Goal: Task Accomplishment & Management: Complete application form

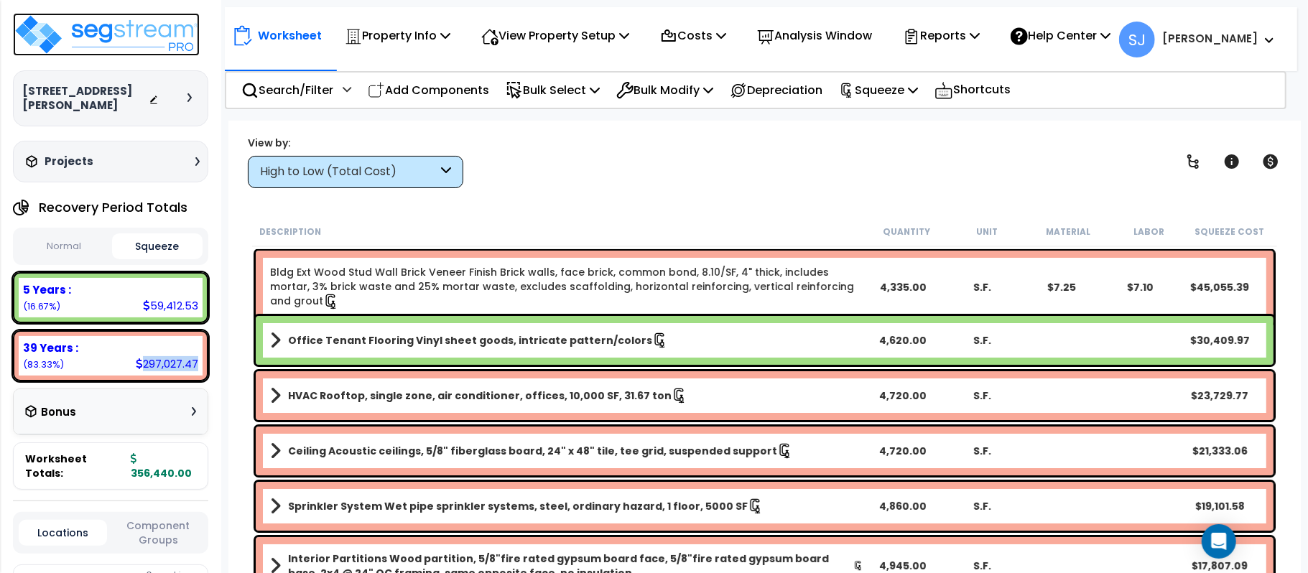
click at [152, 47] on img at bounding box center [106, 34] width 187 height 43
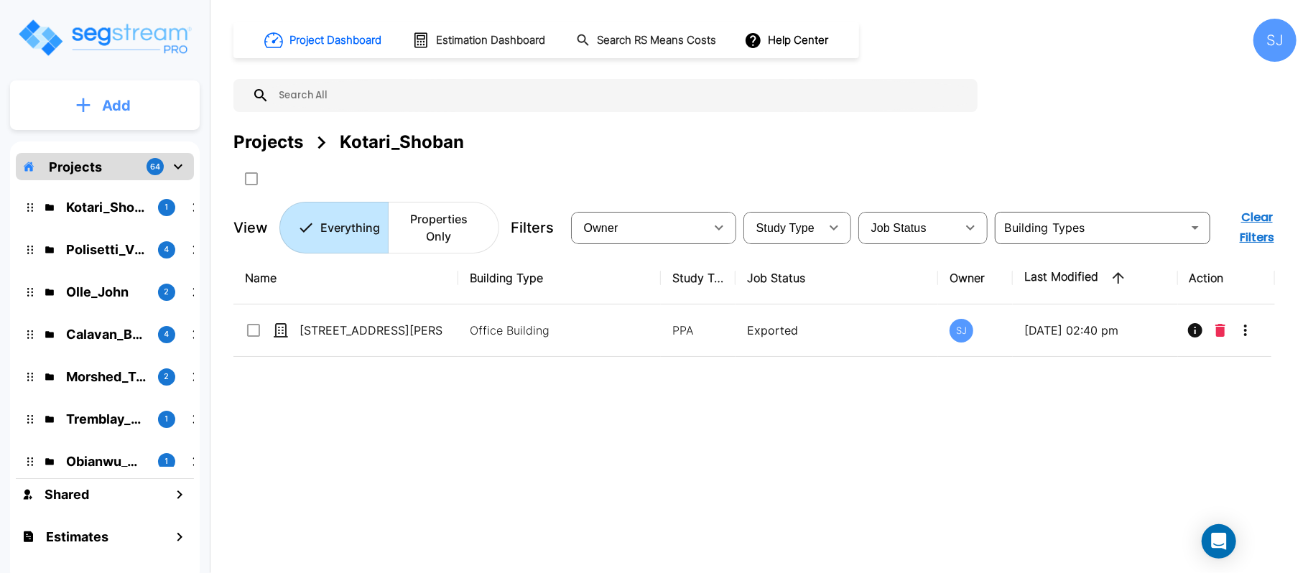
click at [111, 95] on p "Add" at bounding box center [116, 106] width 29 height 22
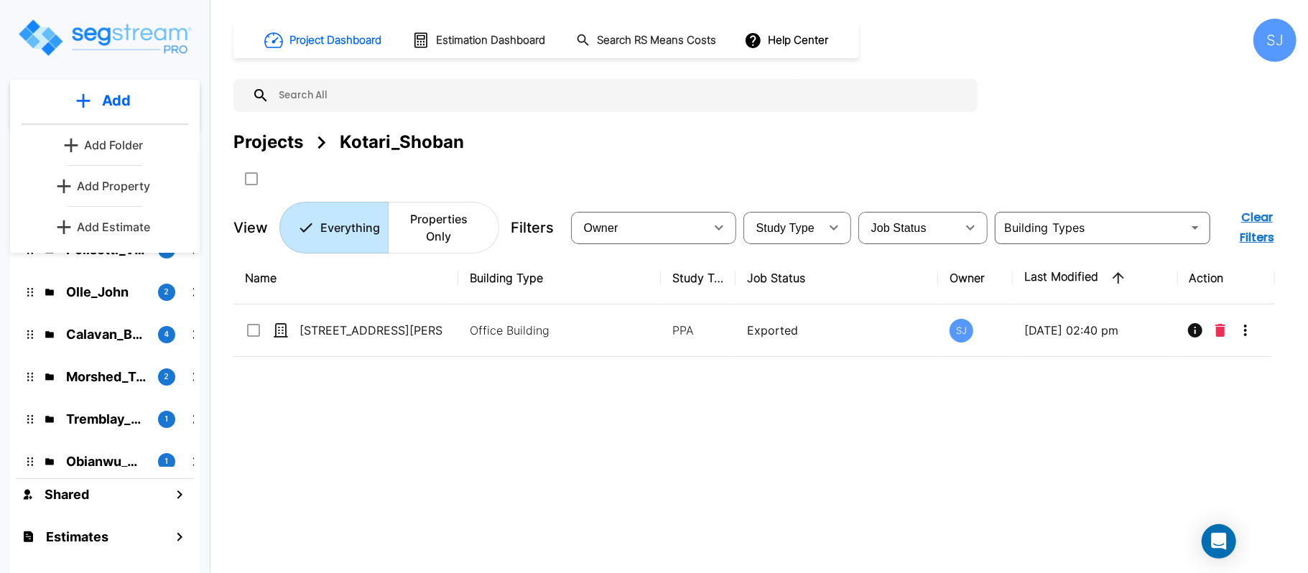
click at [134, 188] on p "Add Property" at bounding box center [113, 185] width 73 height 17
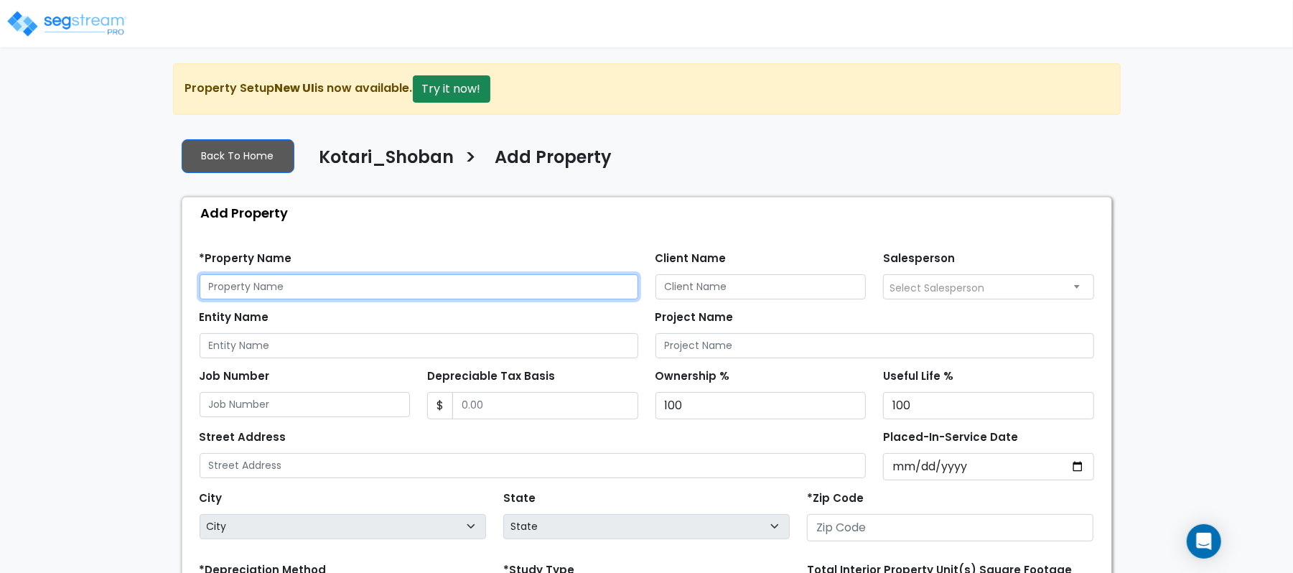
click at [286, 282] on input "text" at bounding box center [419, 286] width 439 height 25
paste input "4116 SH 121 Unit 120 & 130"
type input "4116 SH 121 Unit 120 & 130"
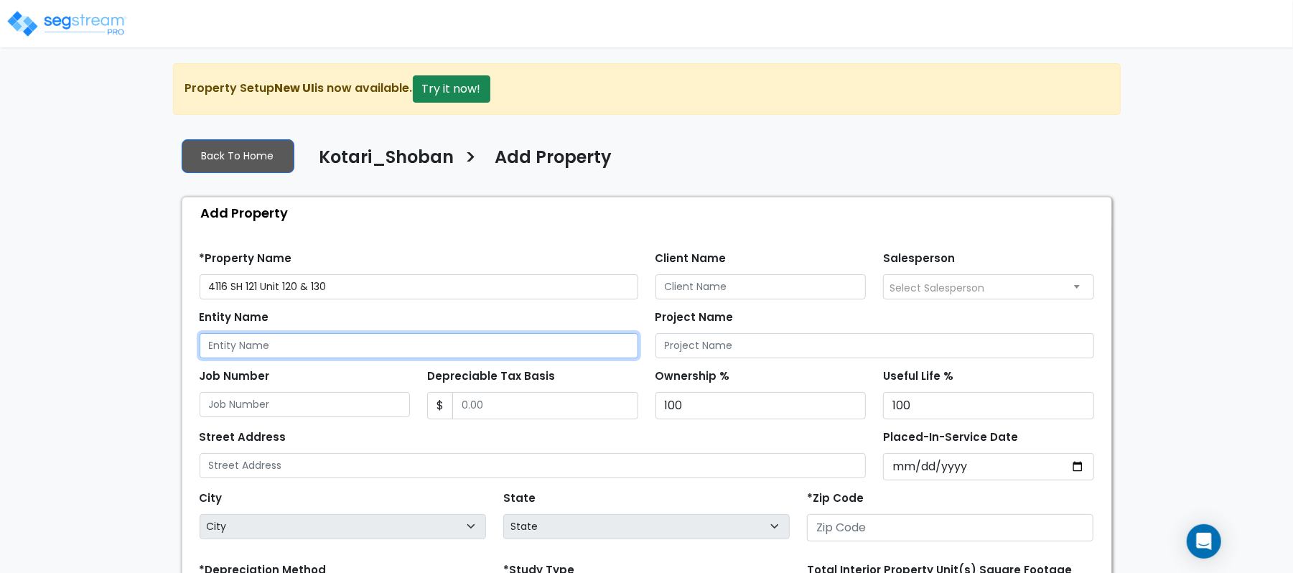
click at [349, 348] on input "Entity Name" at bounding box center [419, 345] width 439 height 25
paste input "4116 SH 121 Unit 120 & 130"
type input "4116 SH 121 Unit 120 & 130"
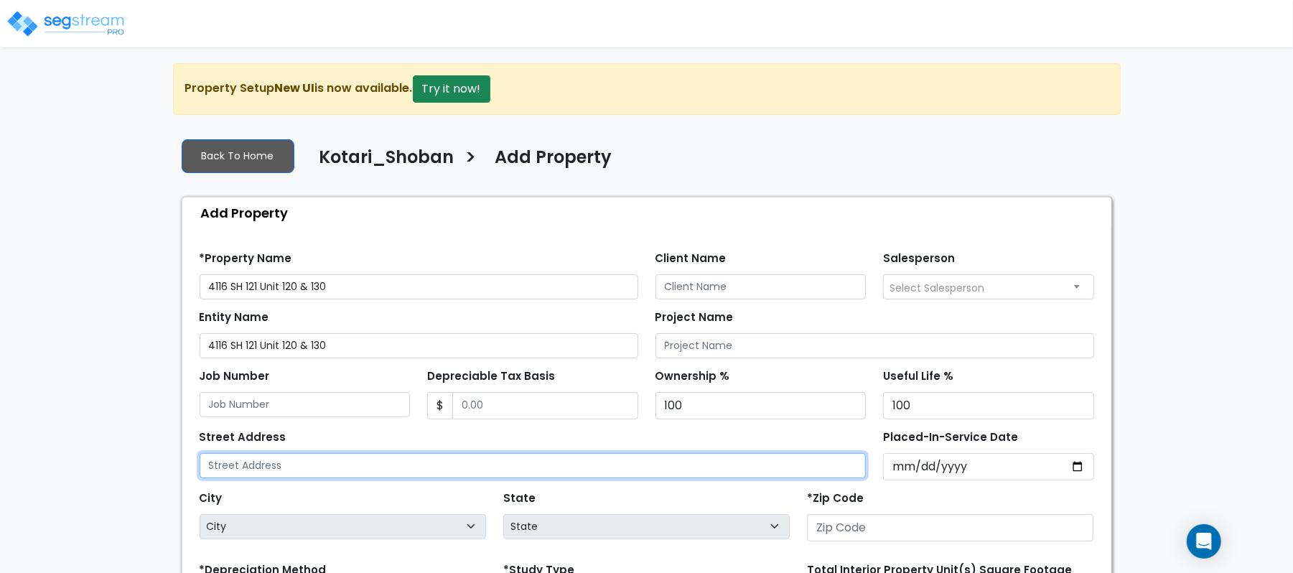
drag, startPoint x: 311, startPoint y: 467, endPoint x: 603, endPoint y: 395, distance: 300.9
click at [312, 468] on input "text" at bounding box center [533, 465] width 667 height 25
paste input "4116 SH 121 Unit 120 & 130"
type input "4116 SH 121 Unit 120 & 130"
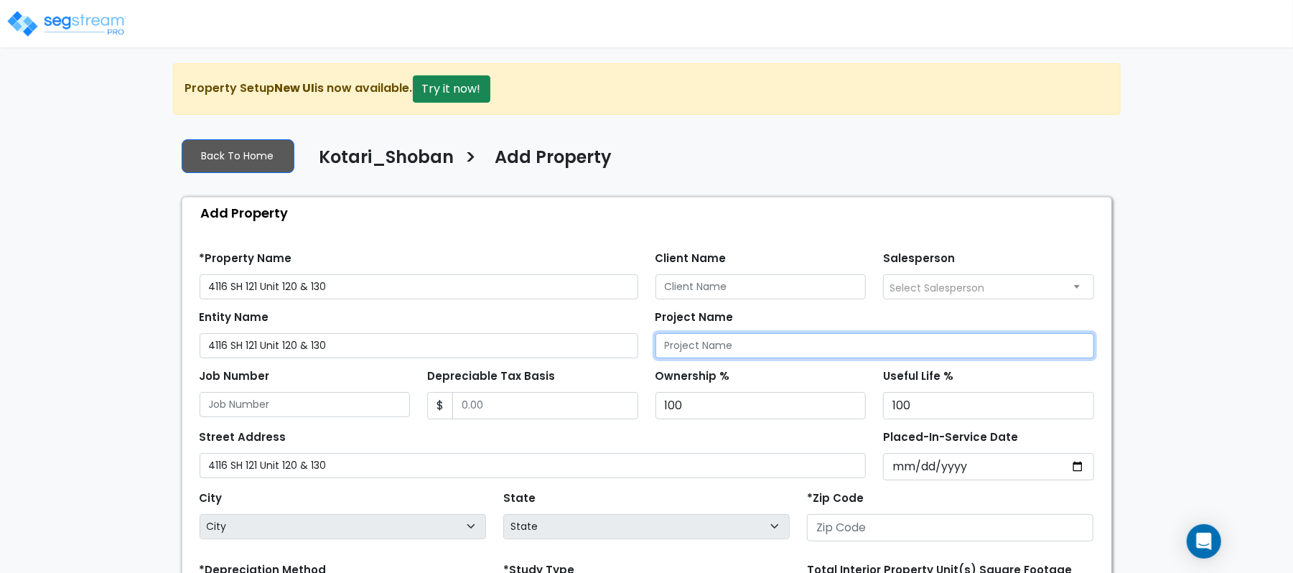
click at [757, 349] on input "Project Name" at bounding box center [875, 345] width 439 height 25
paste input "4116 SH 121 Unit 120 & 130"
type input "4116 SH 121 Unit 120 & 130"
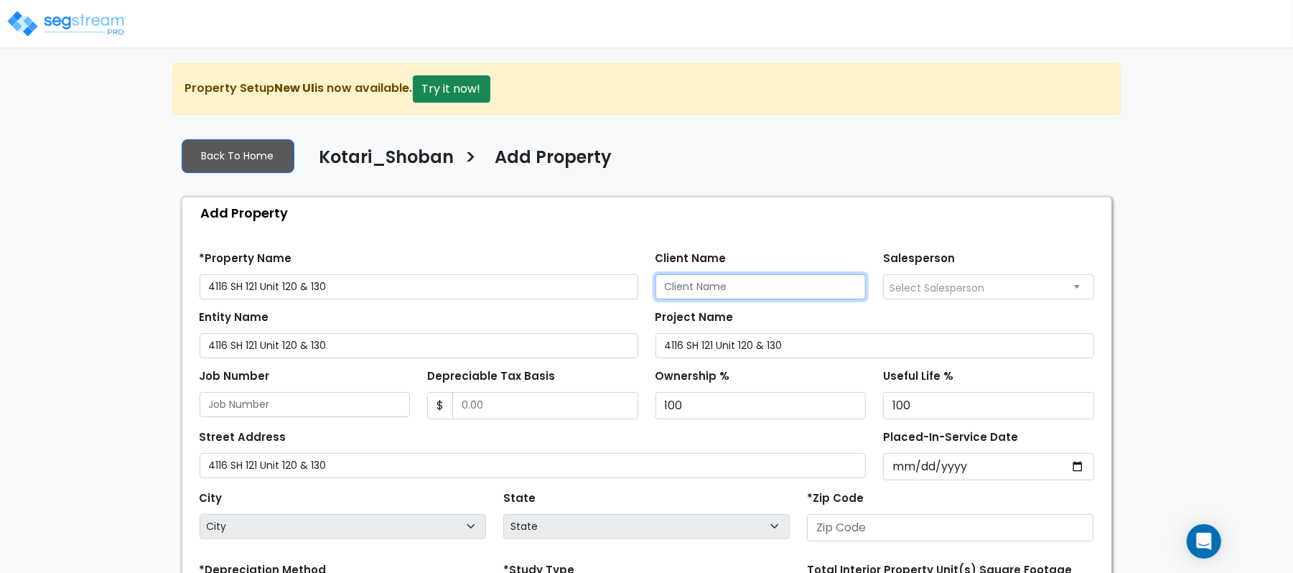
click at [816, 290] on input "Client Name" at bounding box center [761, 286] width 211 height 25
paste input "Kotari_Shoban"
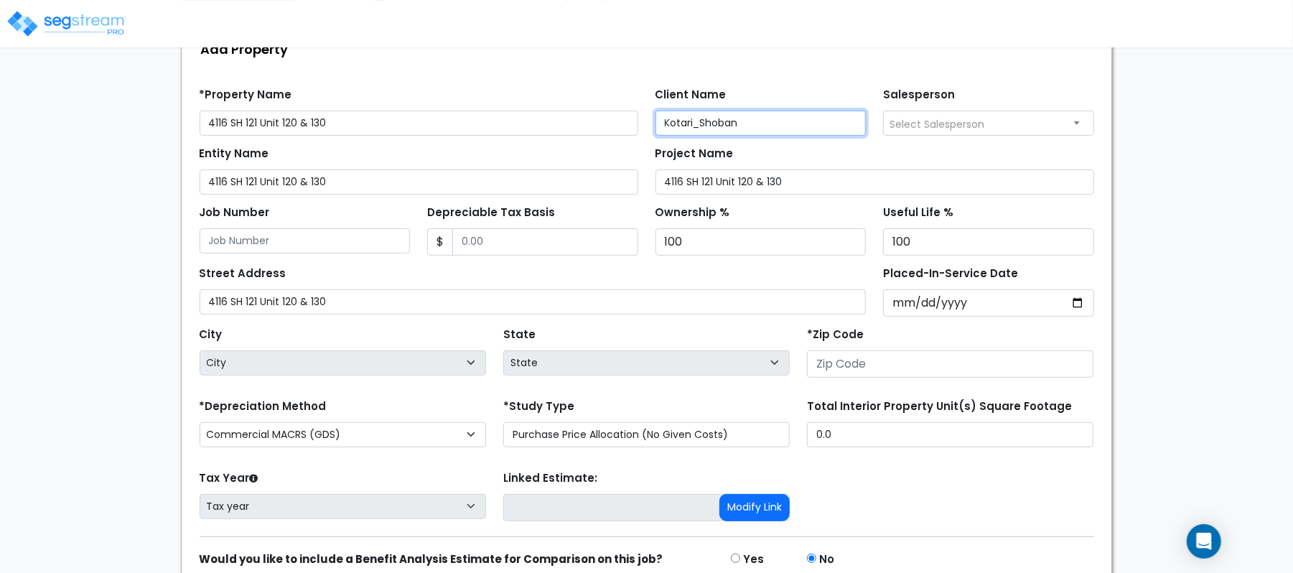
scroll to position [191, 0]
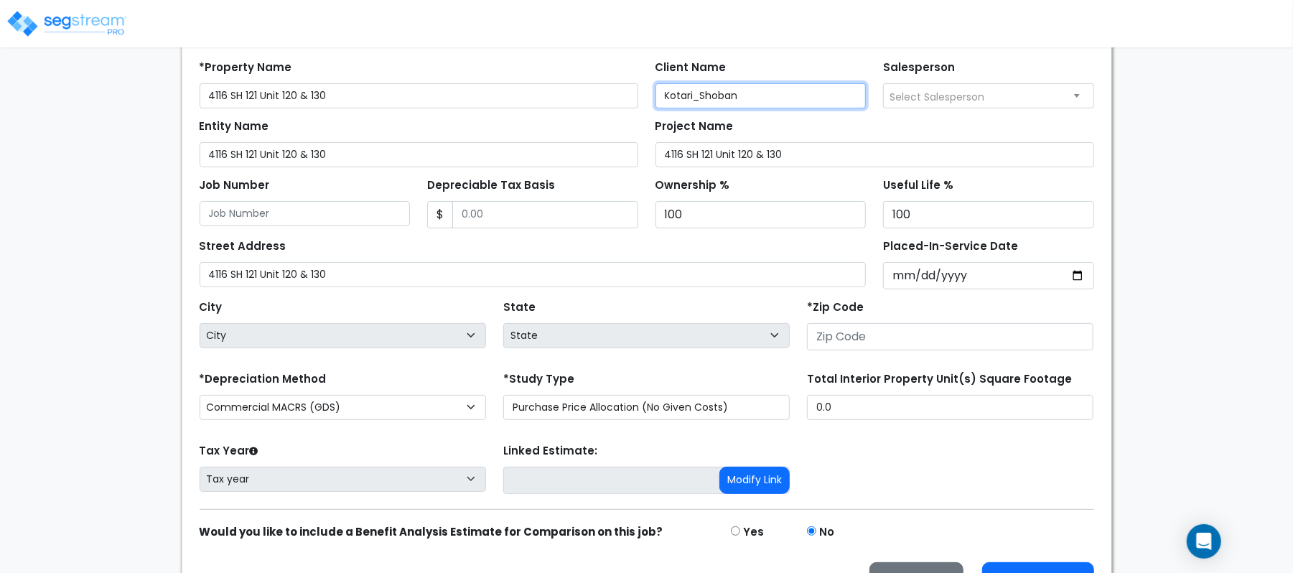
type input "Kotari_Shoban"
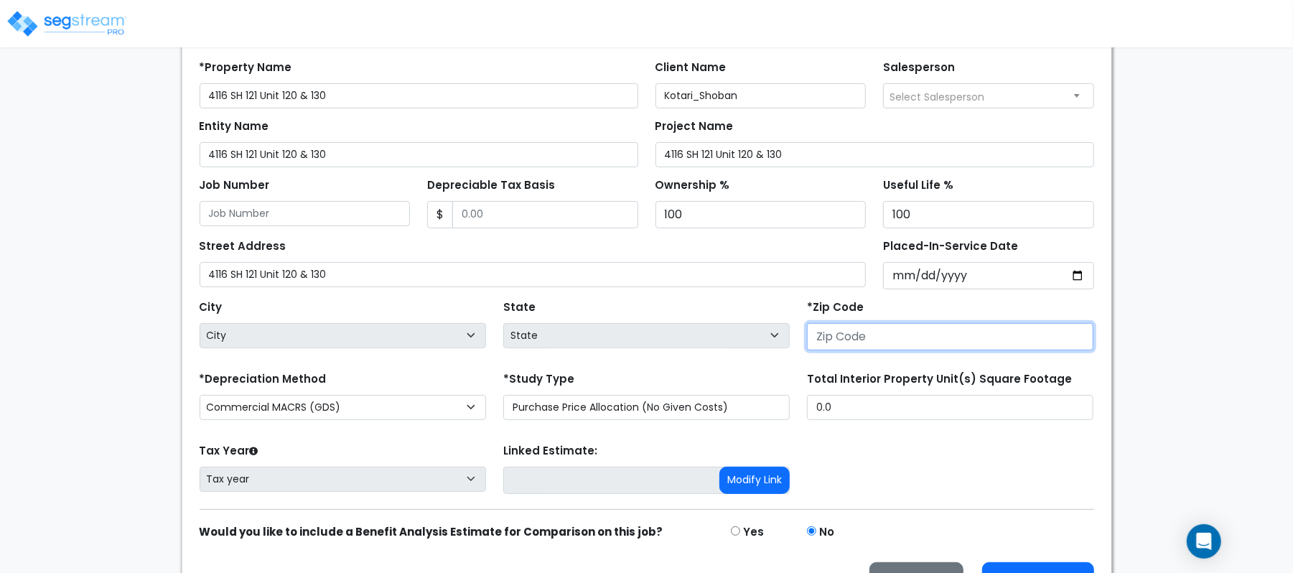
click at [860, 333] on input "number" at bounding box center [950, 336] width 286 height 27
paste input "75010"
type input "75010"
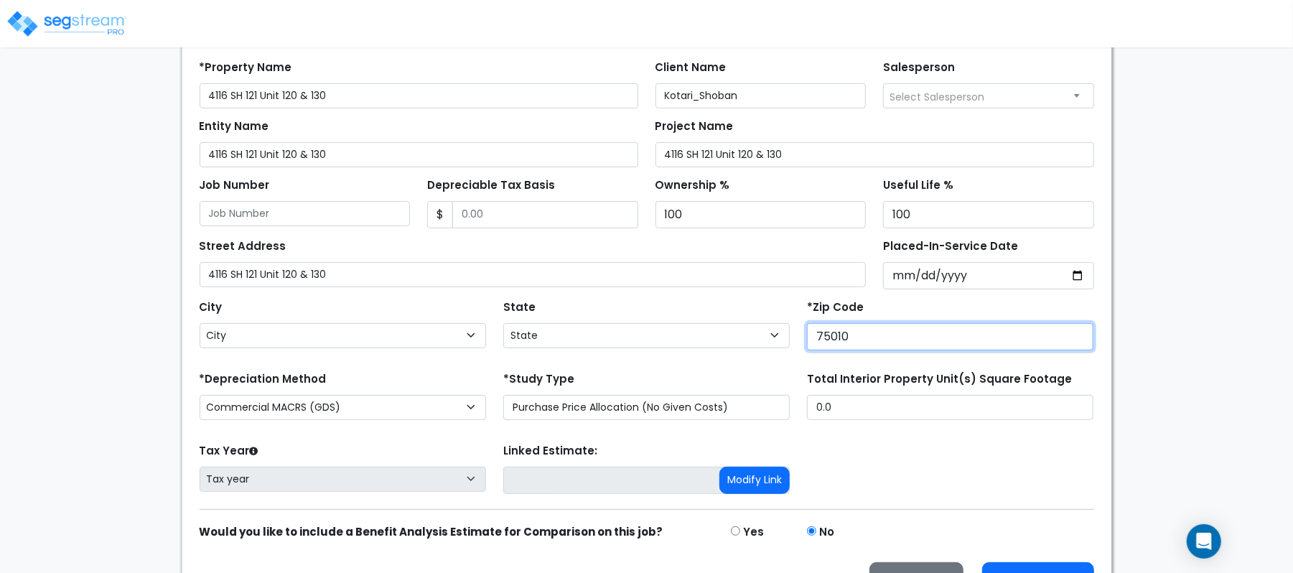
select select "TX"
type input "75010"
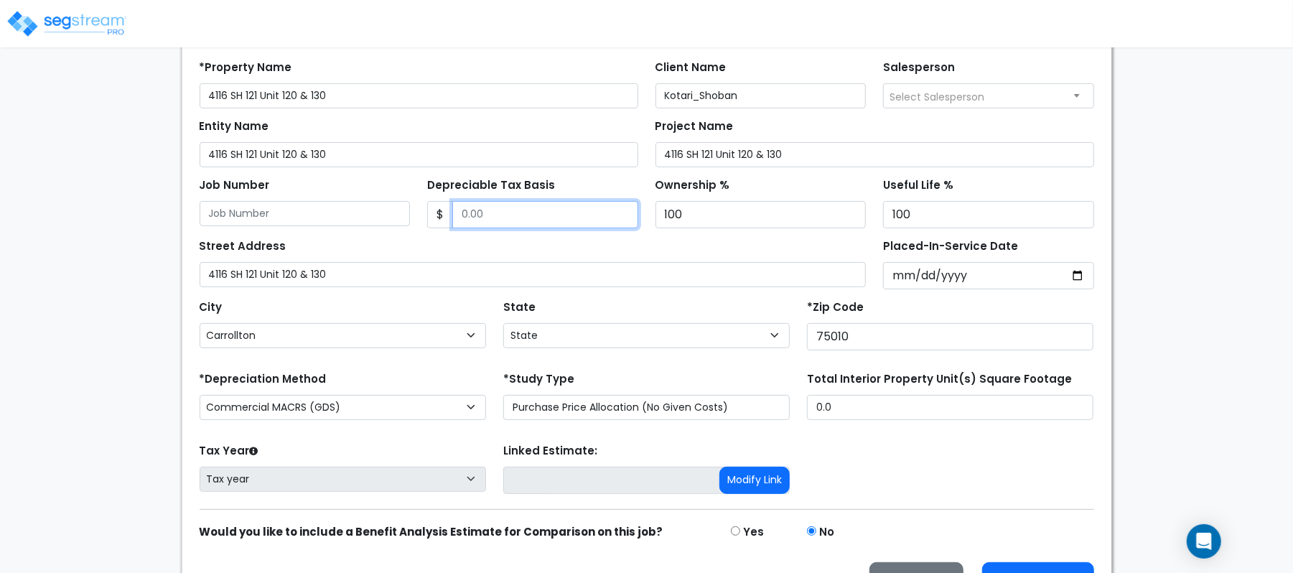
click at [524, 217] on input "Depreciable Tax Basis" at bounding box center [545, 214] width 186 height 27
type input "280,967"
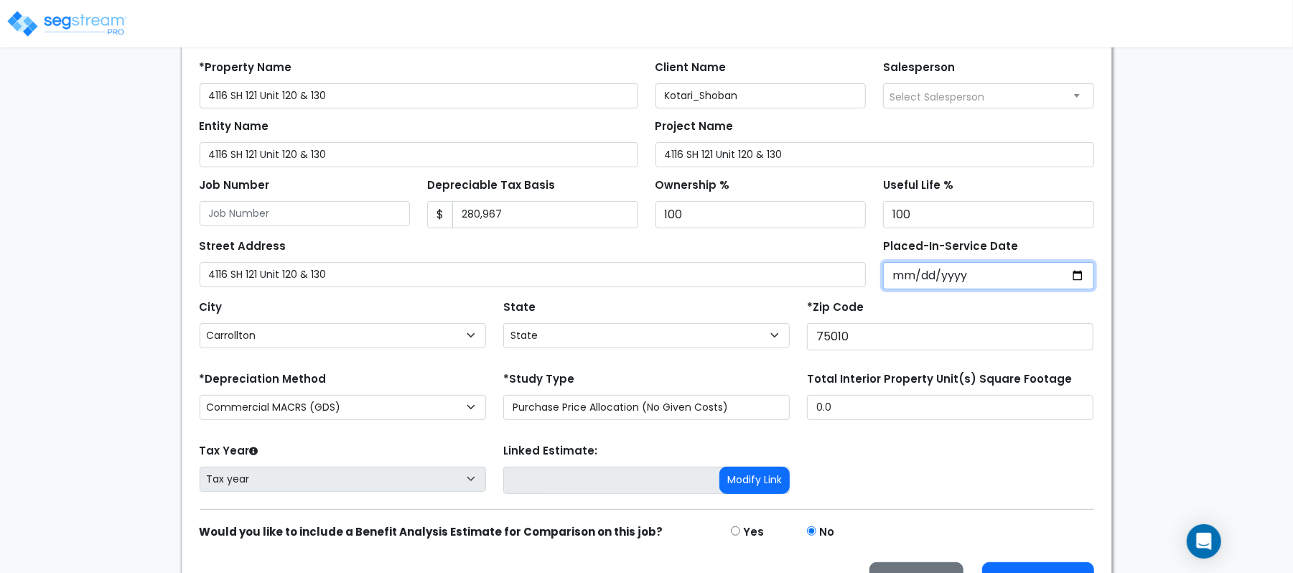
click at [909, 284] on input "Placed-In-Service Date" at bounding box center [988, 275] width 211 height 27
type input "2022-03-01"
select select "2022"
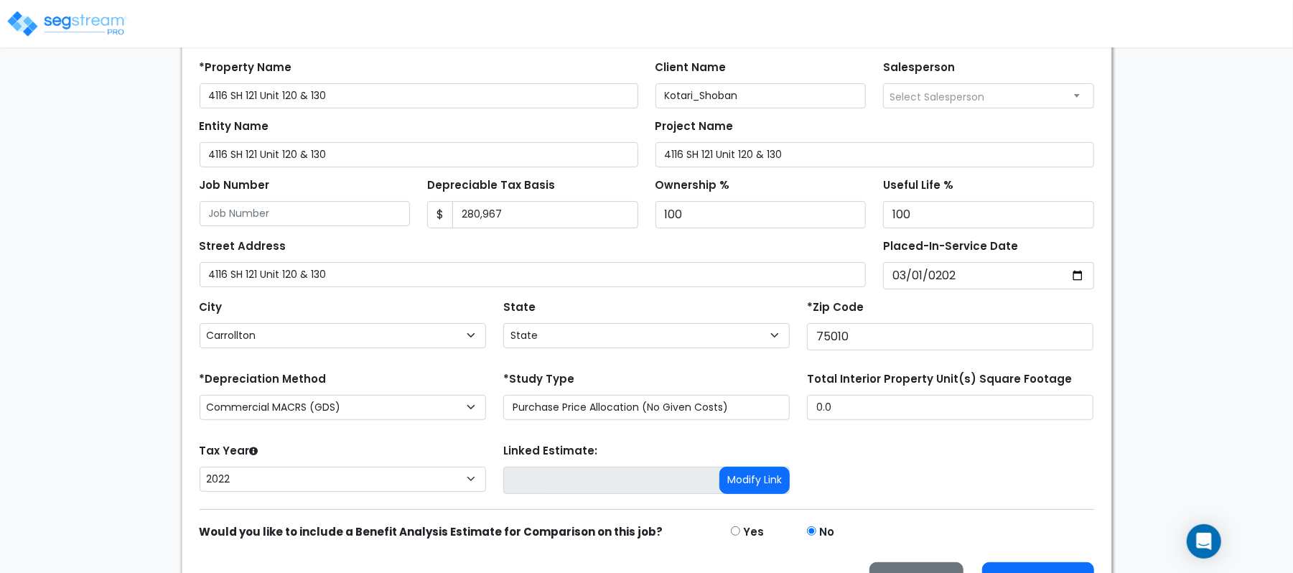
click at [434, 299] on div "City City Abbott Abernathy Abilene Ace Ackerly Addison Adkins Adrian Afton Agua…" at bounding box center [343, 323] width 286 height 52
drag, startPoint x: 851, startPoint y: 415, endPoint x: 727, endPoint y: 409, distance: 123.7
click at [727, 409] on div "*Depreciation Method Commercial MACRS (GDS) Commercial Residential MACRS (GDS) …" at bounding box center [647, 396] width 912 height 57
type input "5,638"
click at [696, 365] on form "*Property Name 4116 SH 121 Unit 120 & 130 Client Name Kotari_Shoban Salesperson…" at bounding box center [647, 324] width 895 height 549
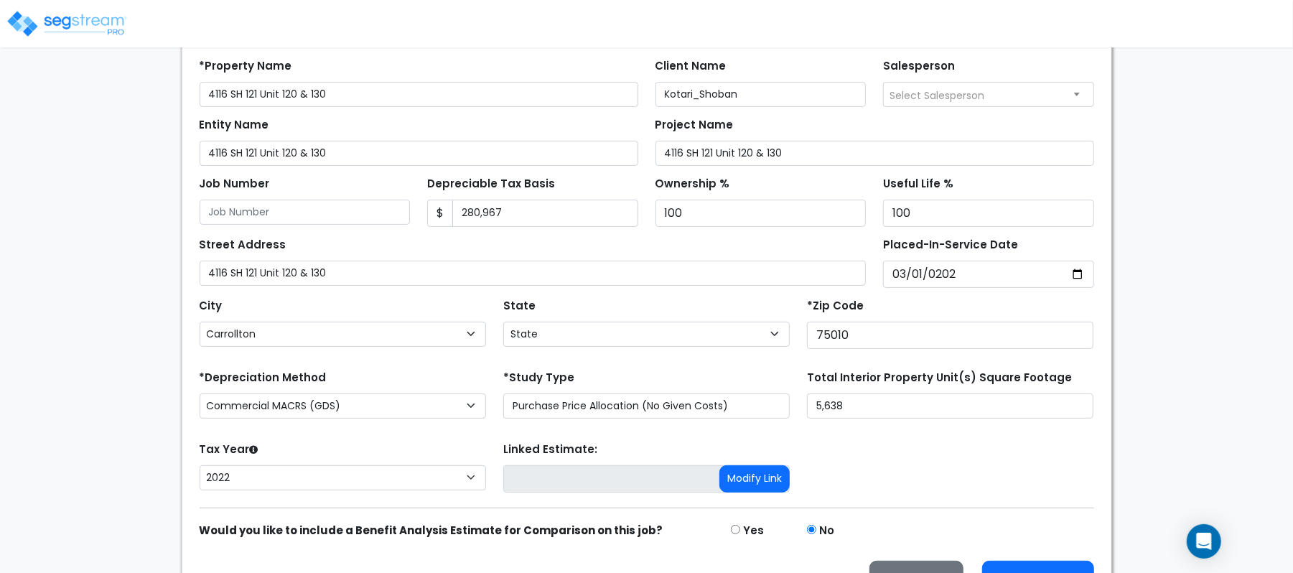
scroll to position [233, 0]
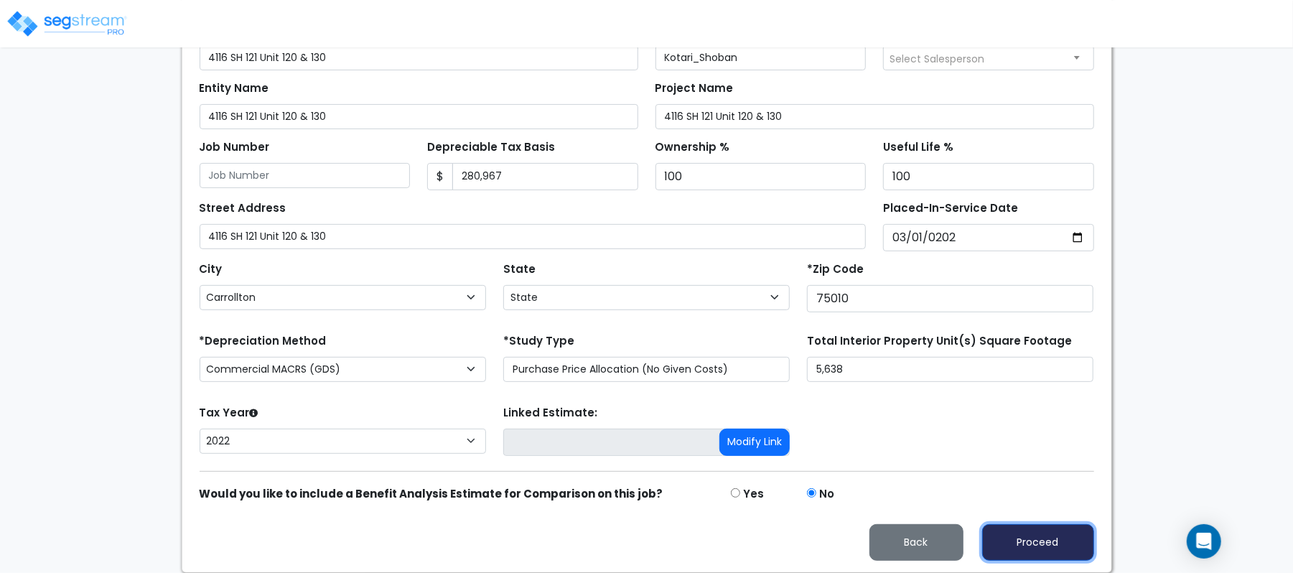
click at [1069, 529] on button "Proceed" at bounding box center [1038, 542] width 112 height 37
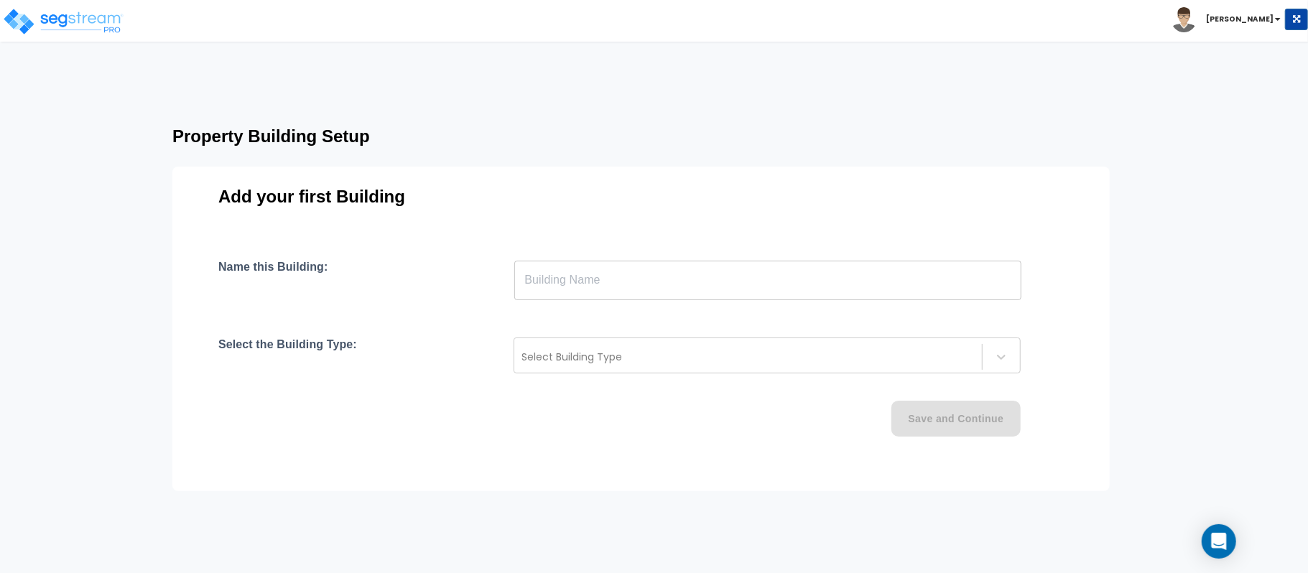
click at [622, 285] on input "text" at bounding box center [767, 280] width 507 height 40
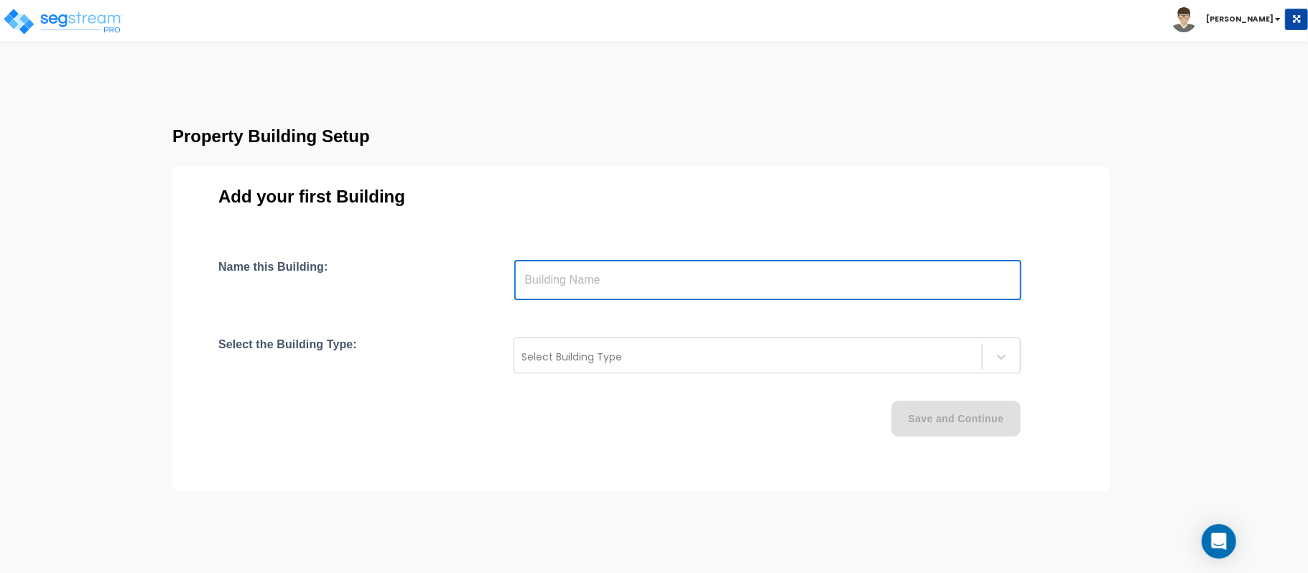
paste input "text"
type input "Unit 120 & 130"
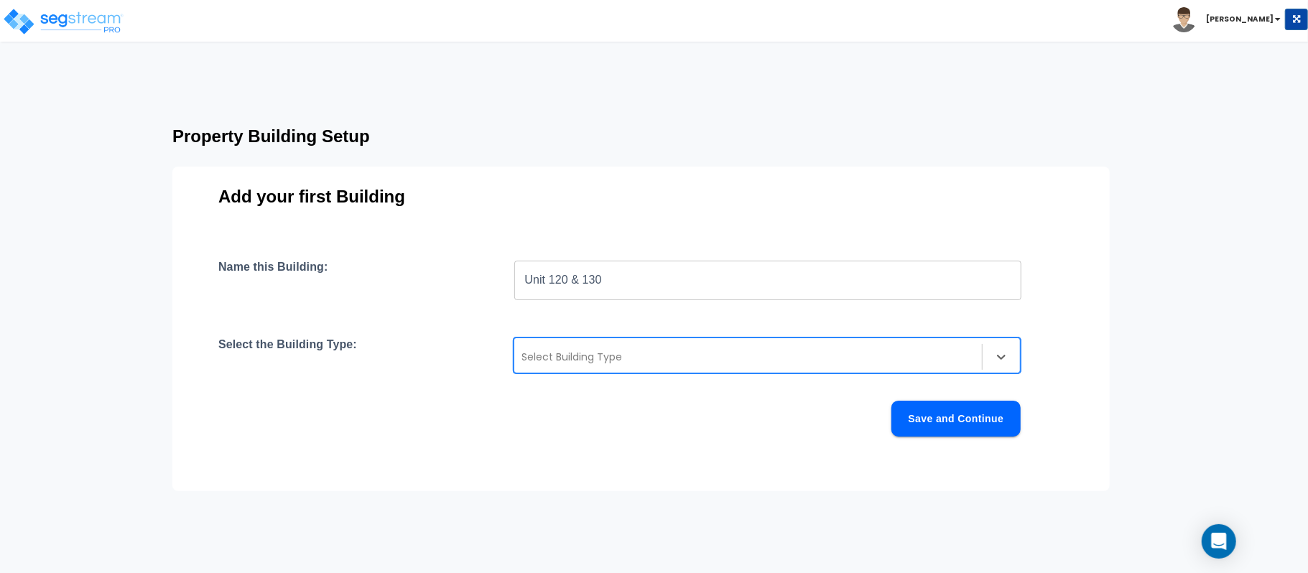
click at [589, 355] on div at bounding box center [747, 356] width 453 height 17
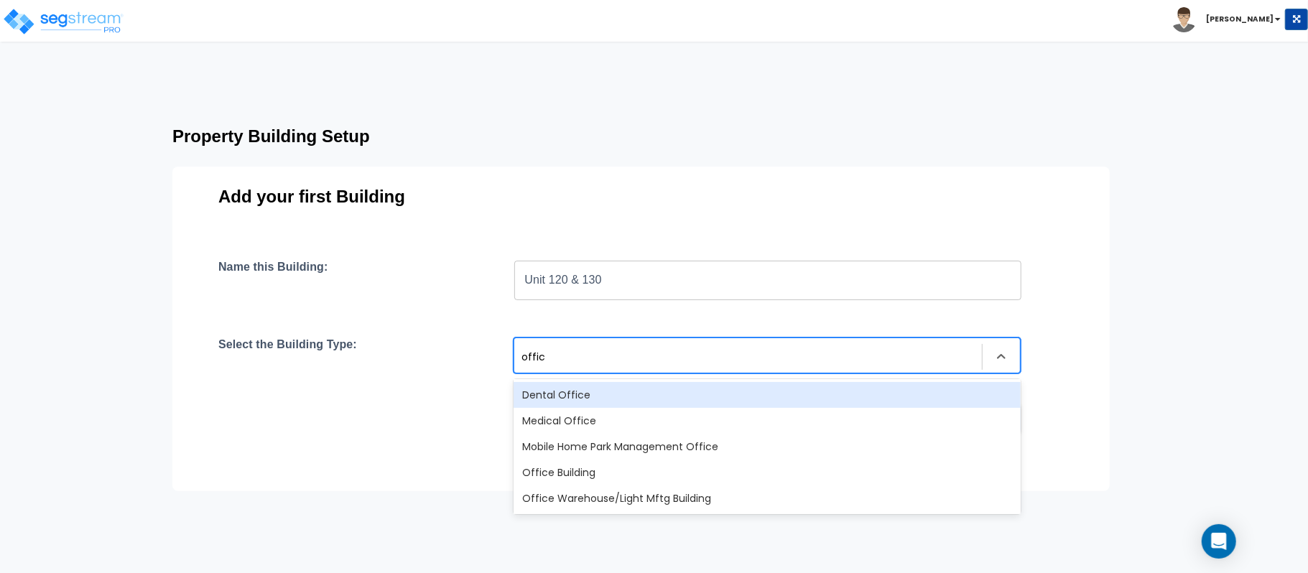
type input "office"
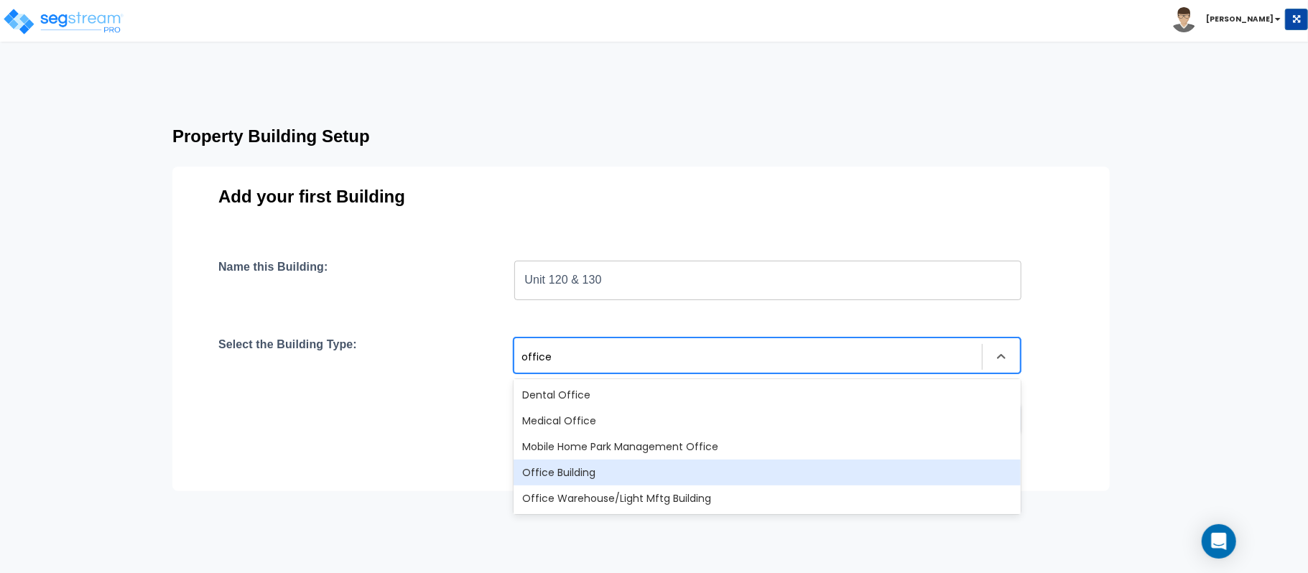
click at [619, 478] on div "Office Building" at bounding box center [766, 473] width 507 height 26
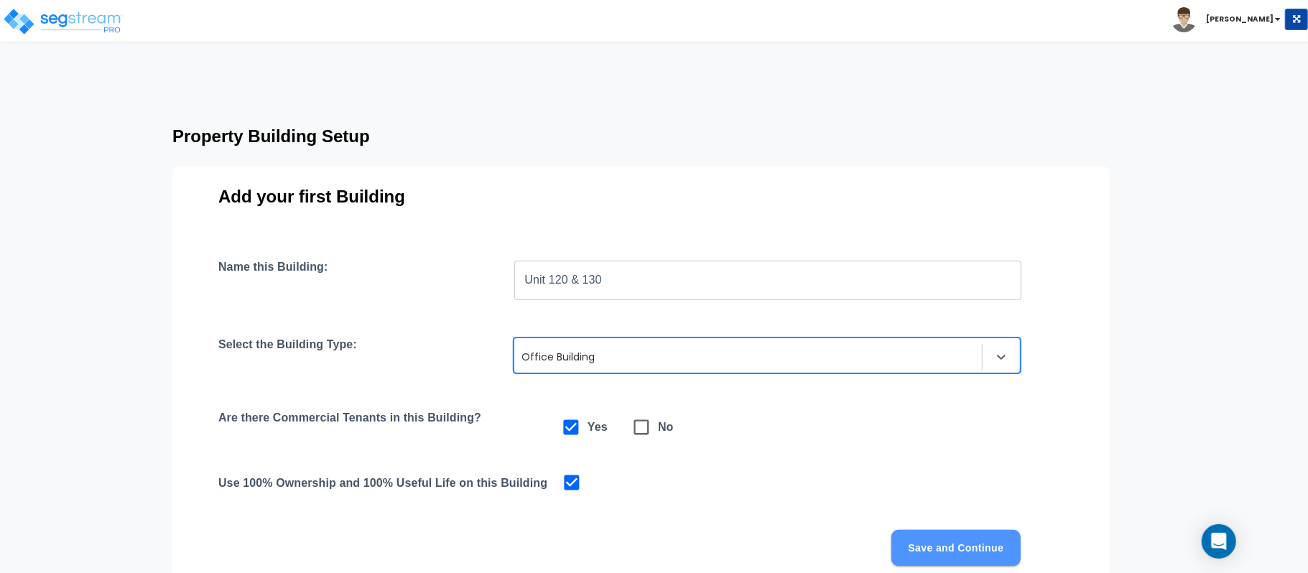
click at [977, 546] on button "Save and Continue" at bounding box center [955, 548] width 129 height 36
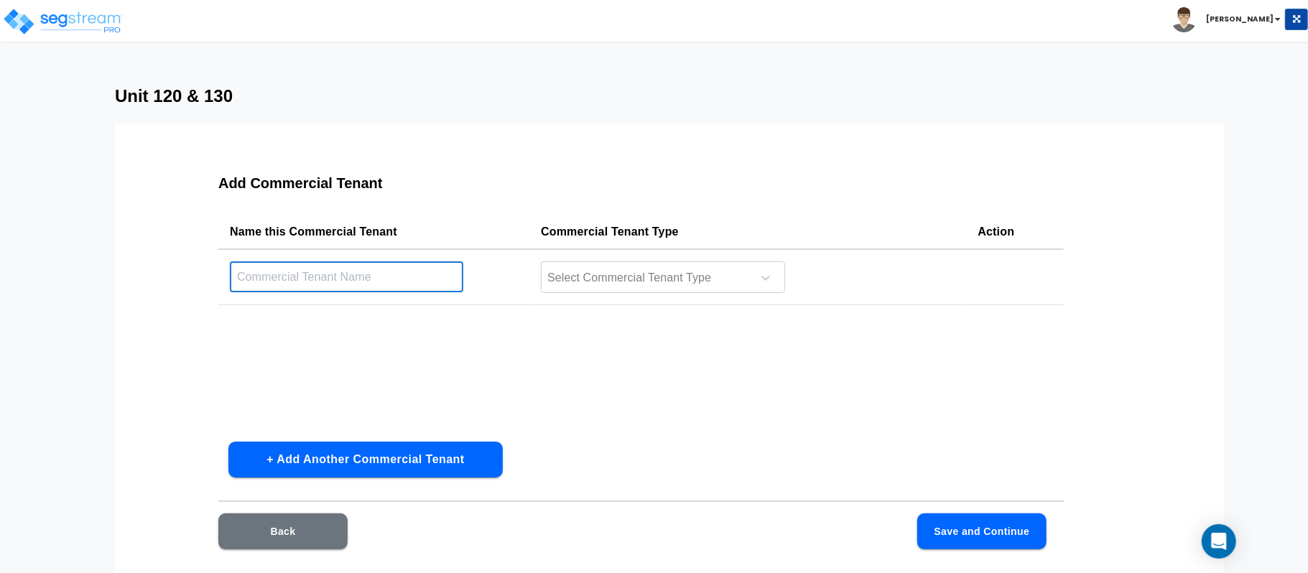
click at [439, 274] on input "text" at bounding box center [346, 276] width 233 height 31
type input "Tenant"
click at [584, 274] on div at bounding box center [644, 278] width 197 height 19
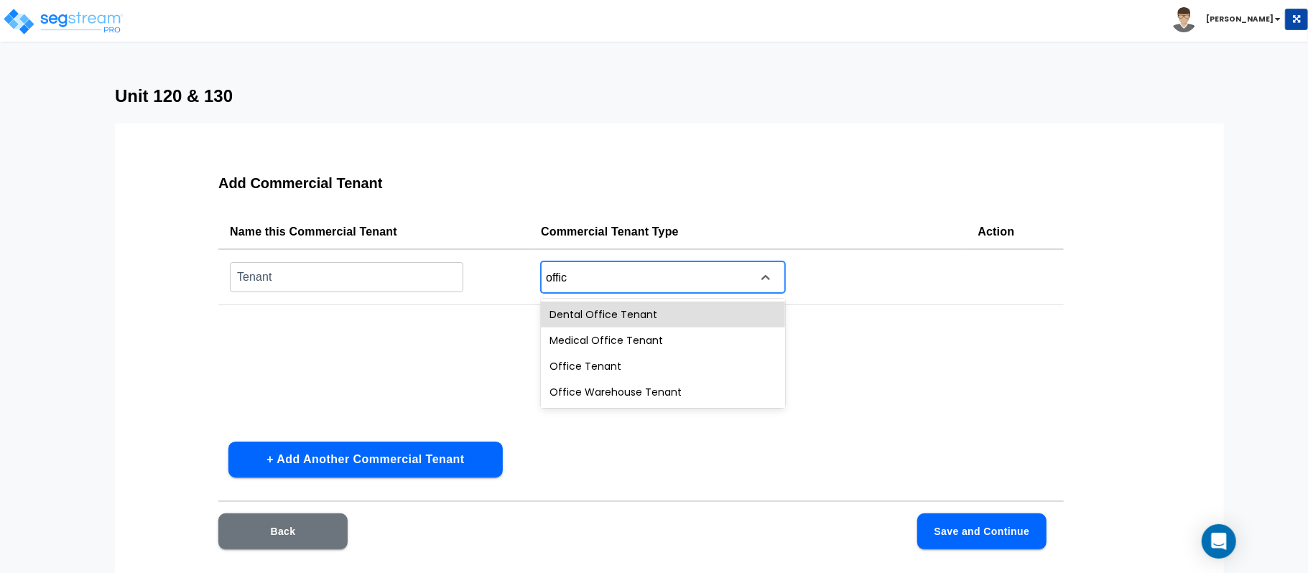
type input "office"
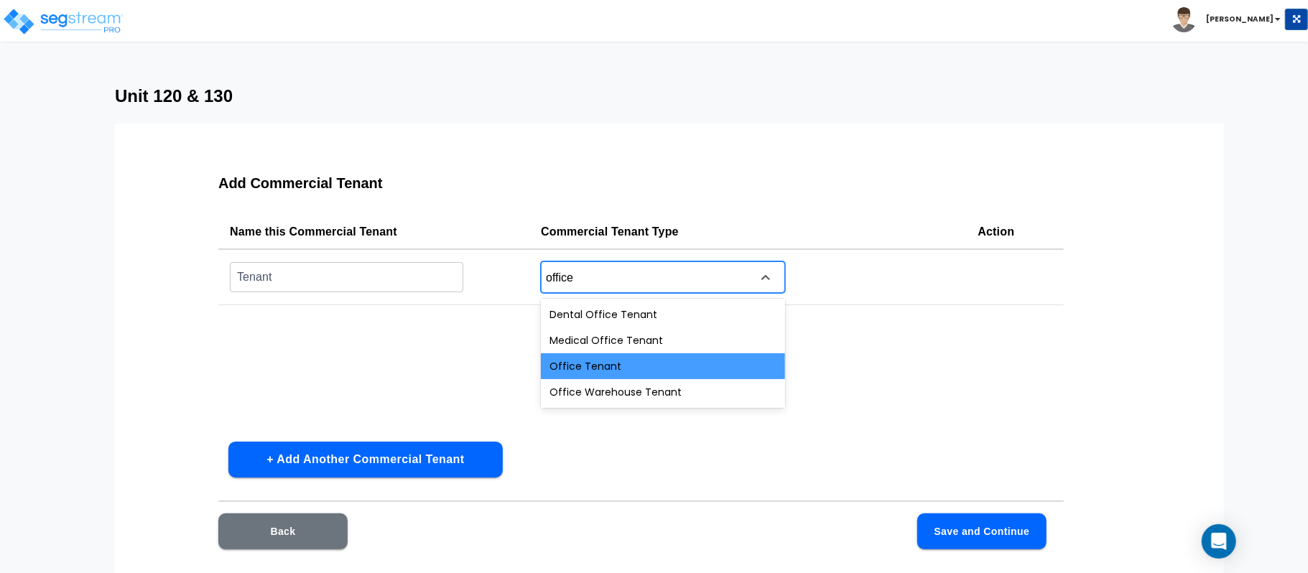
click at [610, 373] on div "Office Tenant" at bounding box center [663, 366] width 244 height 26
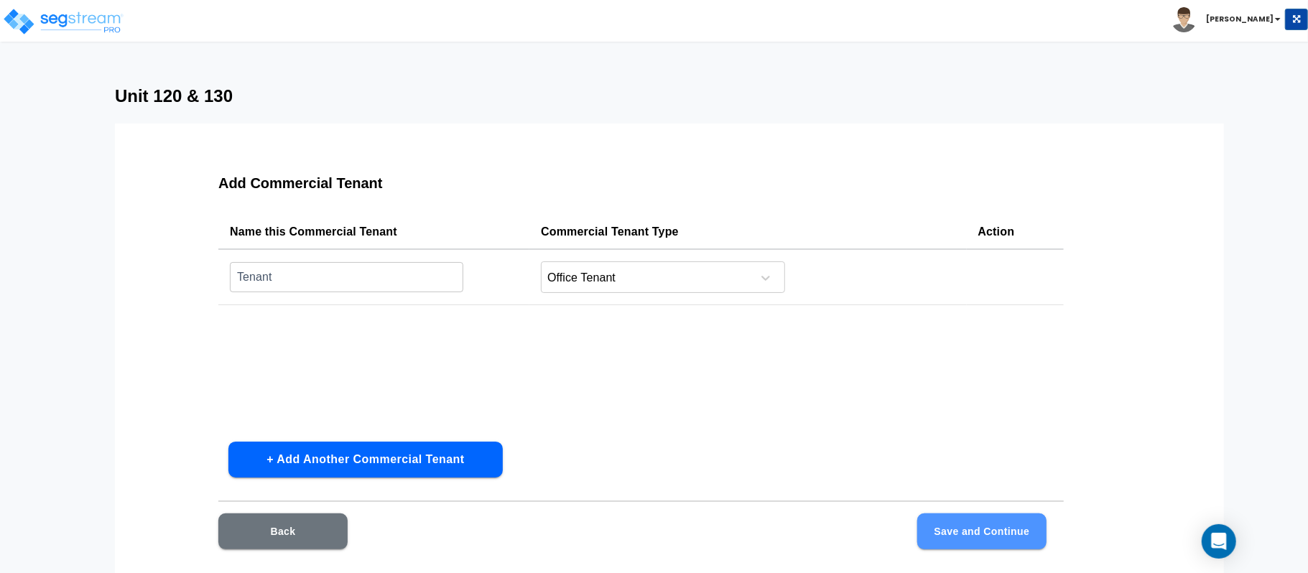
click at [1015, 526] on button "Save and Continue" at bounding box center [981, 531] width 129 height 36
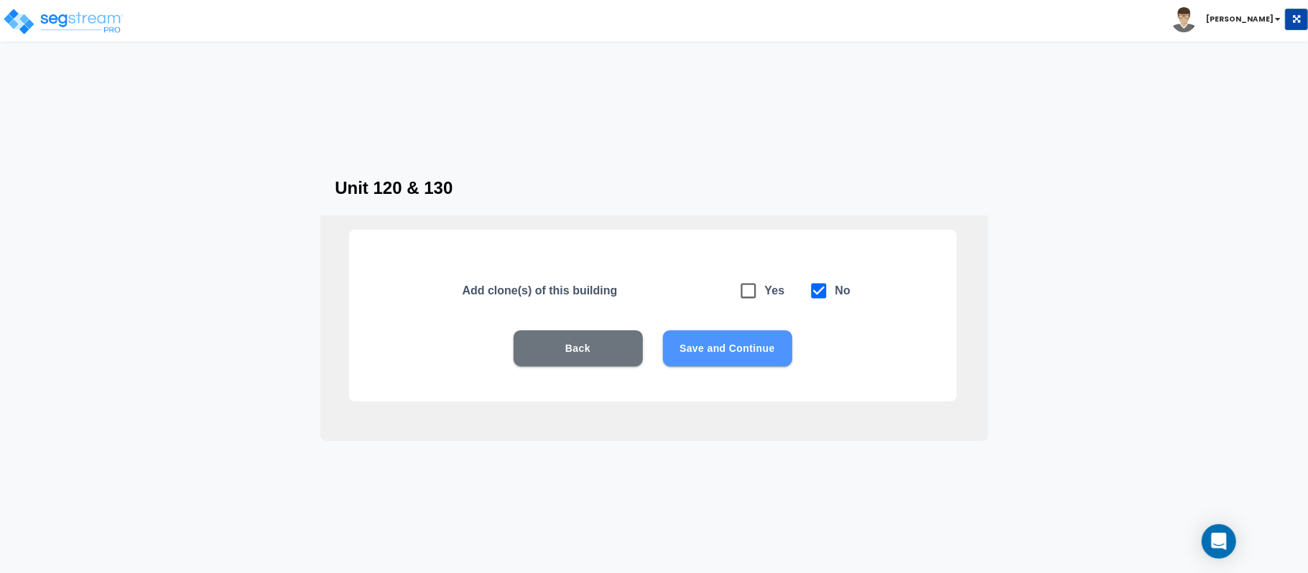
click at [768, 342] on button "Save and Continue" at bounding box center [727, 348] width 129 height 36
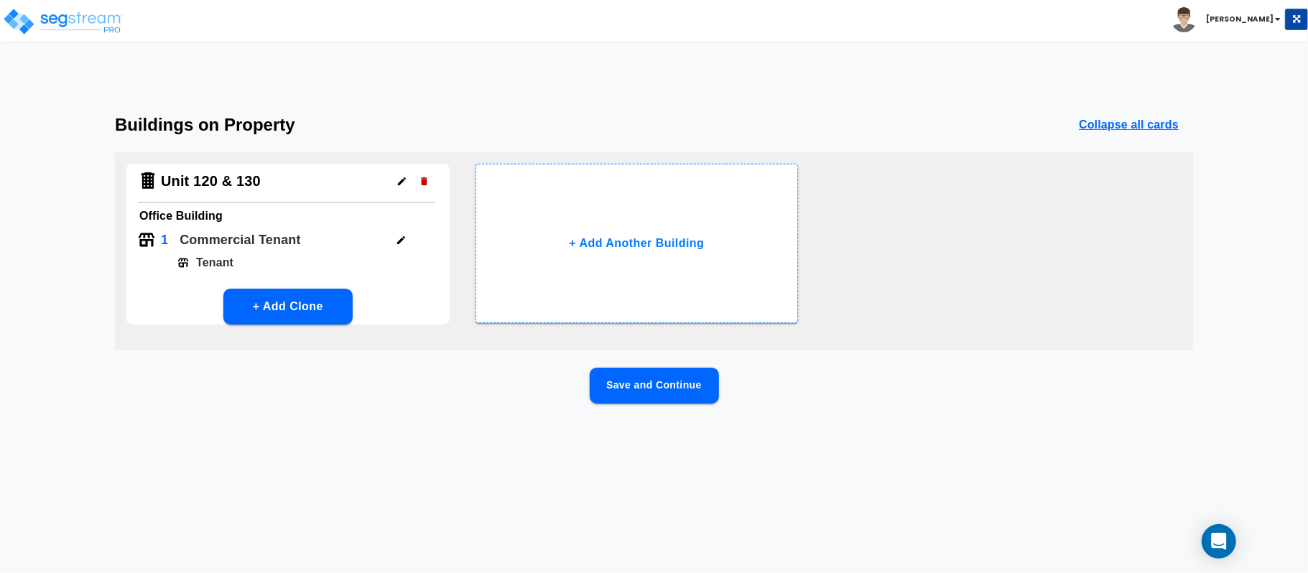
click at [681, 383] on button "Save and Continue" at bounding box center [653, 386] width 129 height 36
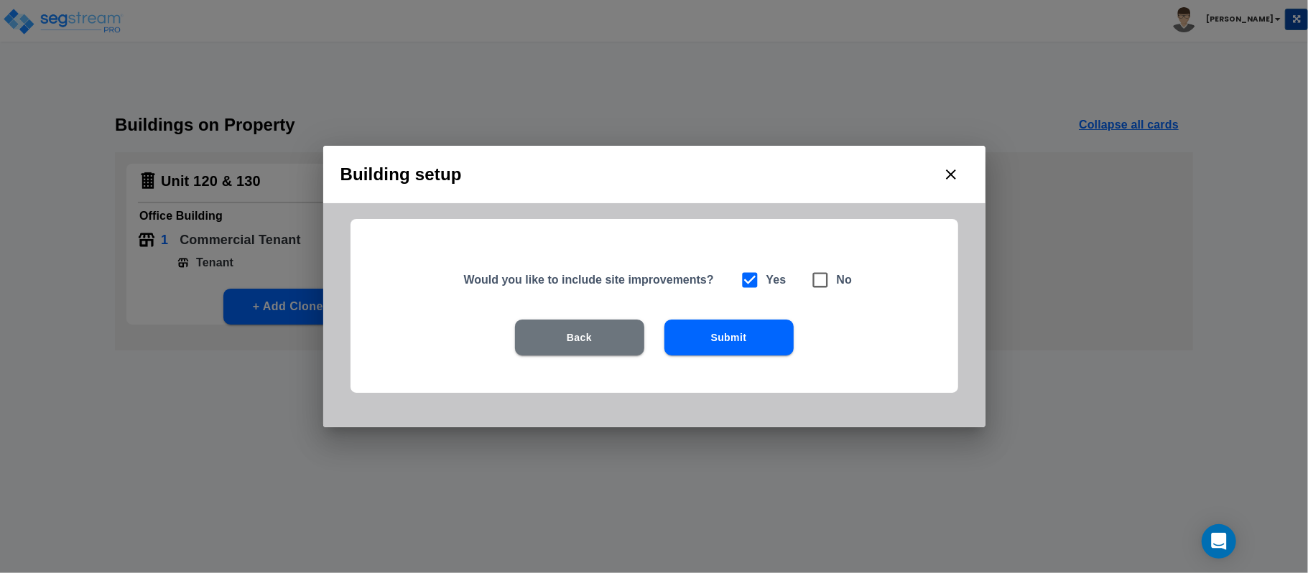
click at [816, 279] on icon at bounding box center [820, 280] width 20 height 20
checkbox input "false"
checkbox input "true"
click at [784, 327] on button "Submit" at bounding box center [728, 338] width 129 height 36
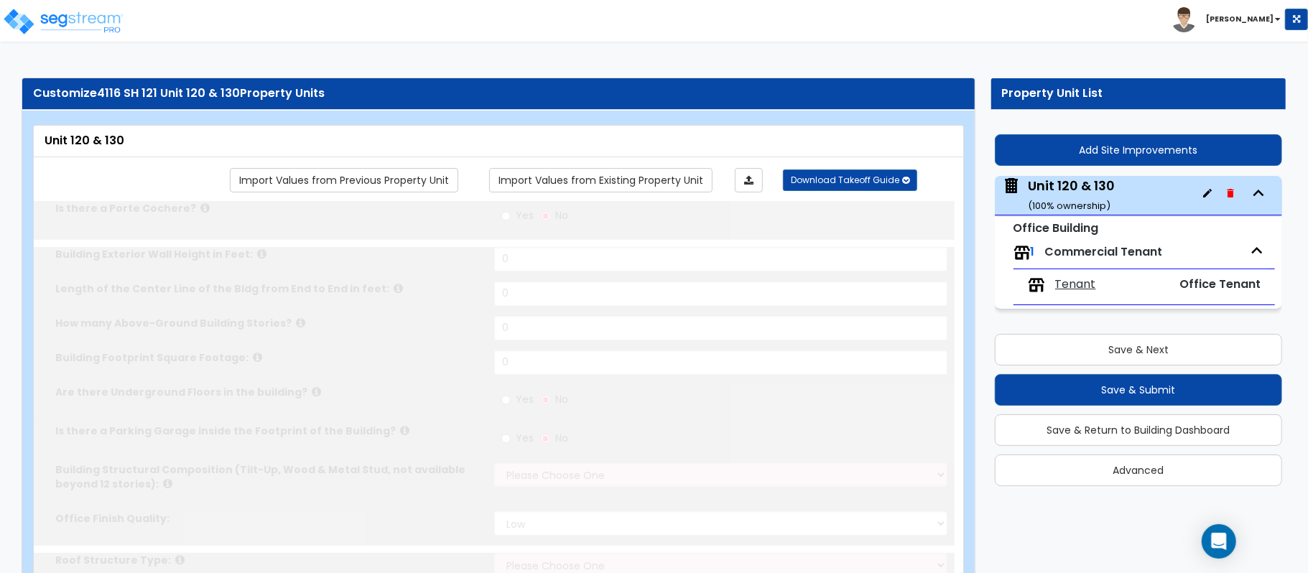
type input "1"
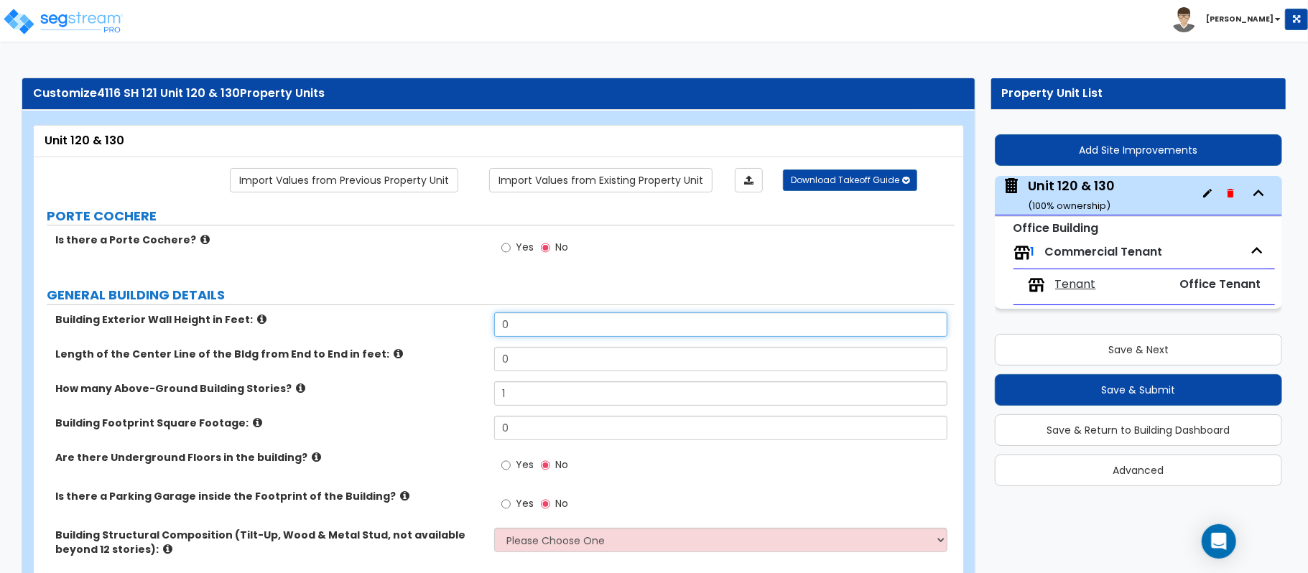
drag, startPoint x: 546, startPoint y: 316, endPoint x: 379, endPoint y: 304, distance: 167.0
type input "10"
type input "2"
type input "350"
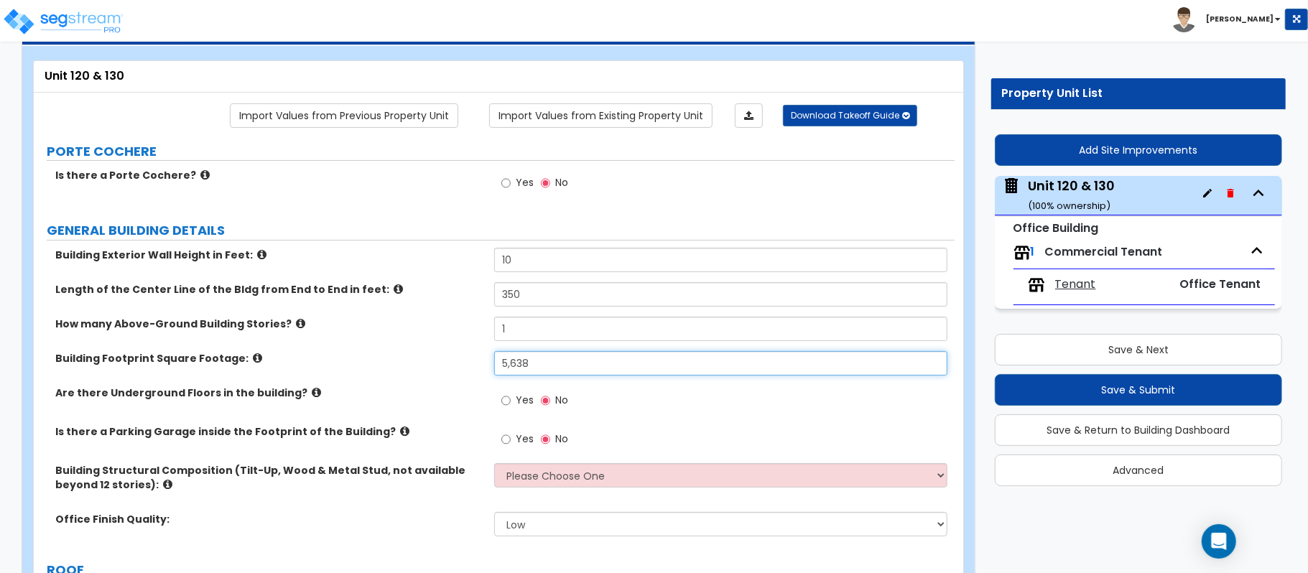
scroll to position [191, 0]
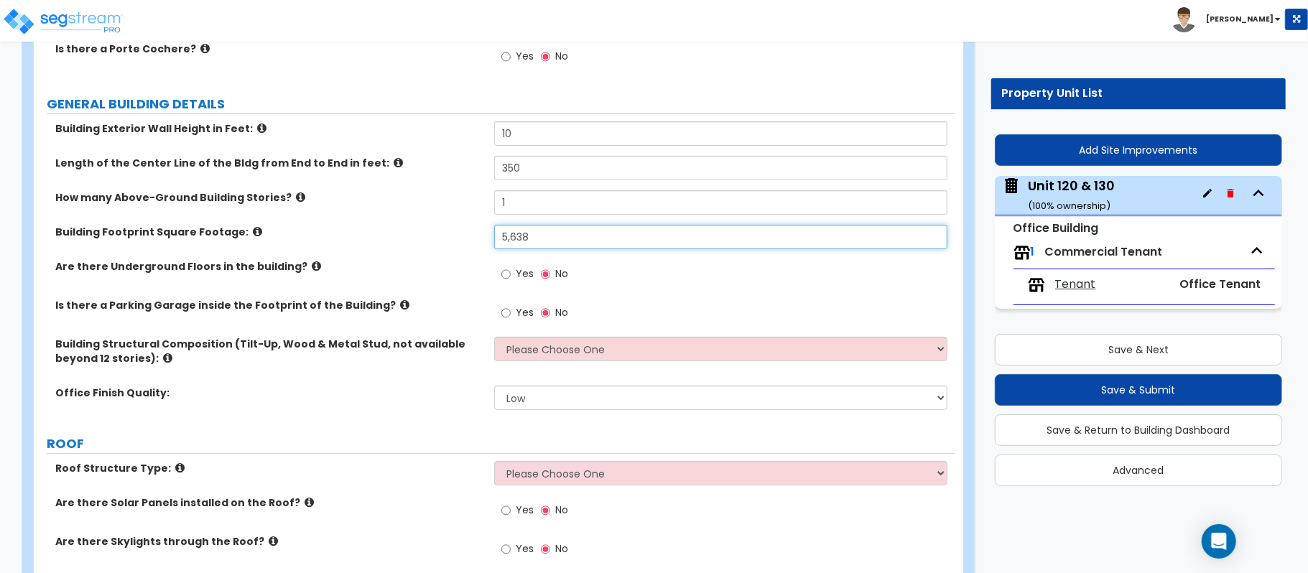
type input "5,638"
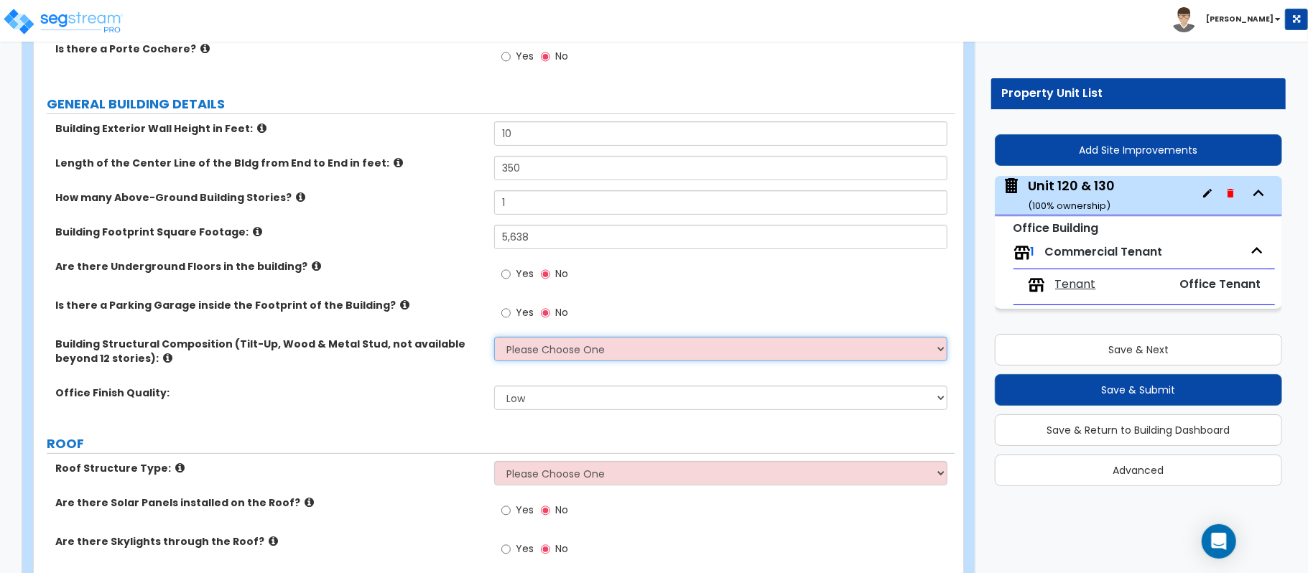
click at [533, 352] on select "Please Choose One Tilt-up Wall Construction Reinforced Concrete Structural Stee…" at bounding box center [720, 349] width 453 height 24
select select "7"
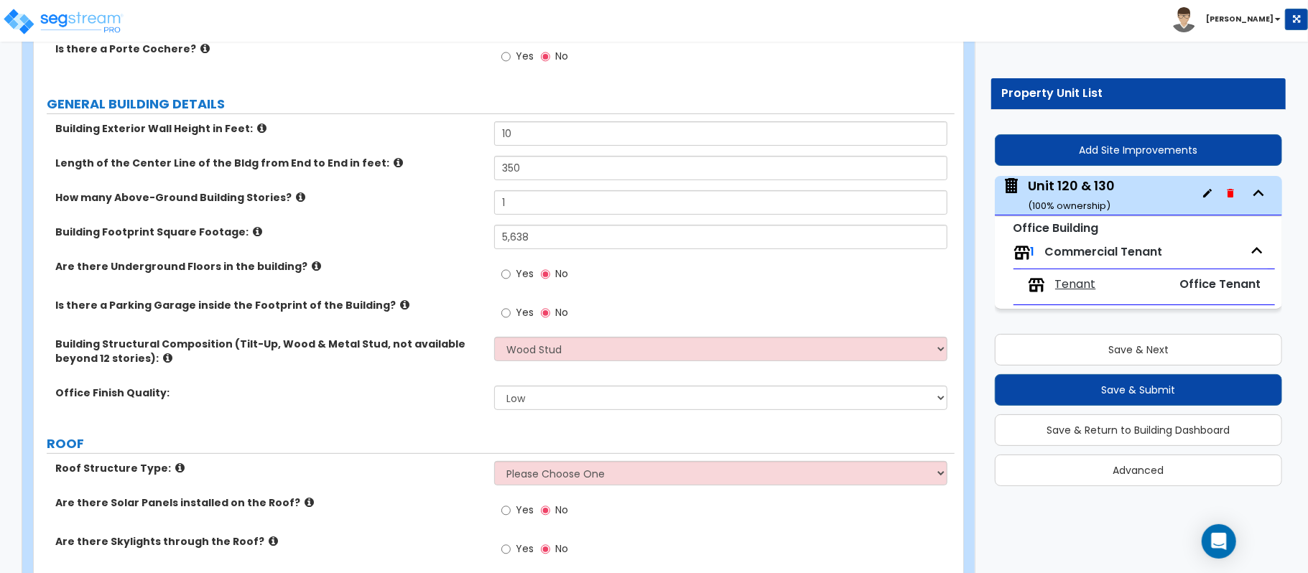
drag, startPoint x: 455, startPoint y: 401, endPoint x: 530, endPoint y: 391, distance: 75.3
click at [455, 400] on label "Office Finish Quality:" at bounding box center [269, 393] width 428 height 14
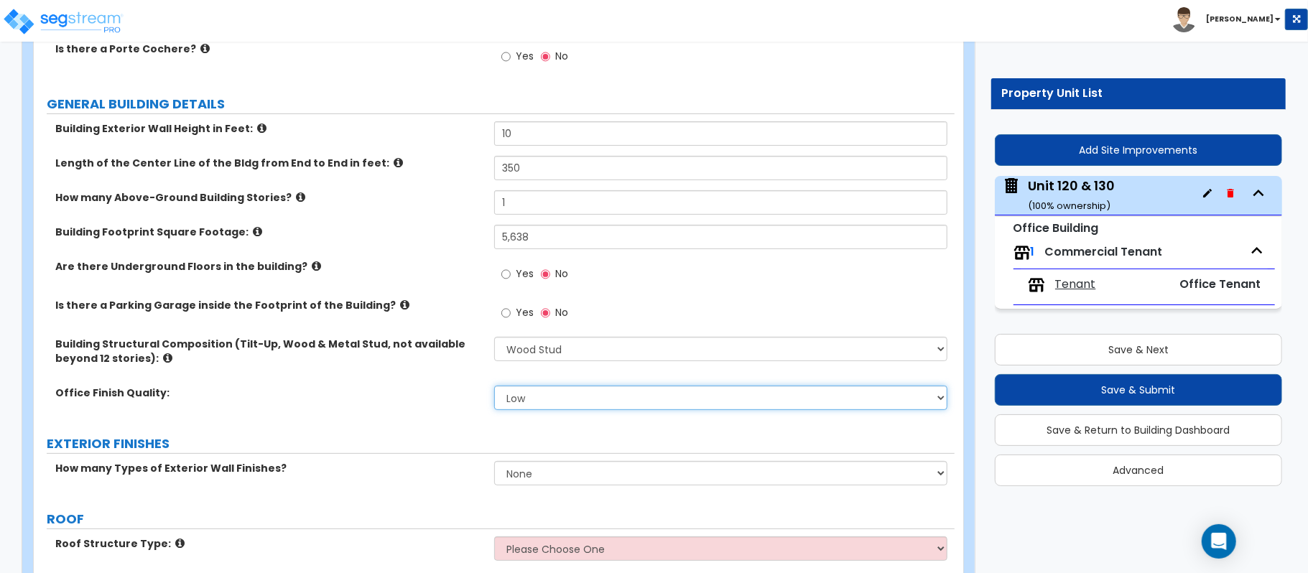
click at [544, 396] on select "Low Average High" at bounding box center [720, 398] width 453 height 24
select select "1"
click at [494, 387] on select "Low Average High" at bounding box center [720, 398] width 453 height 24
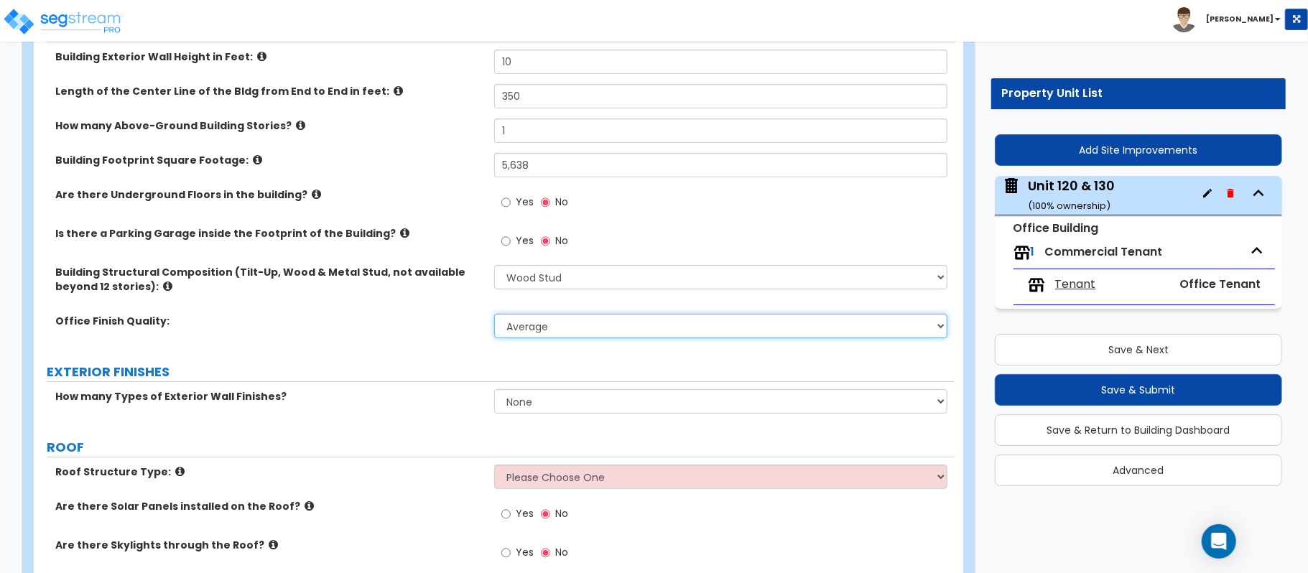
scroll to position [287, 0]
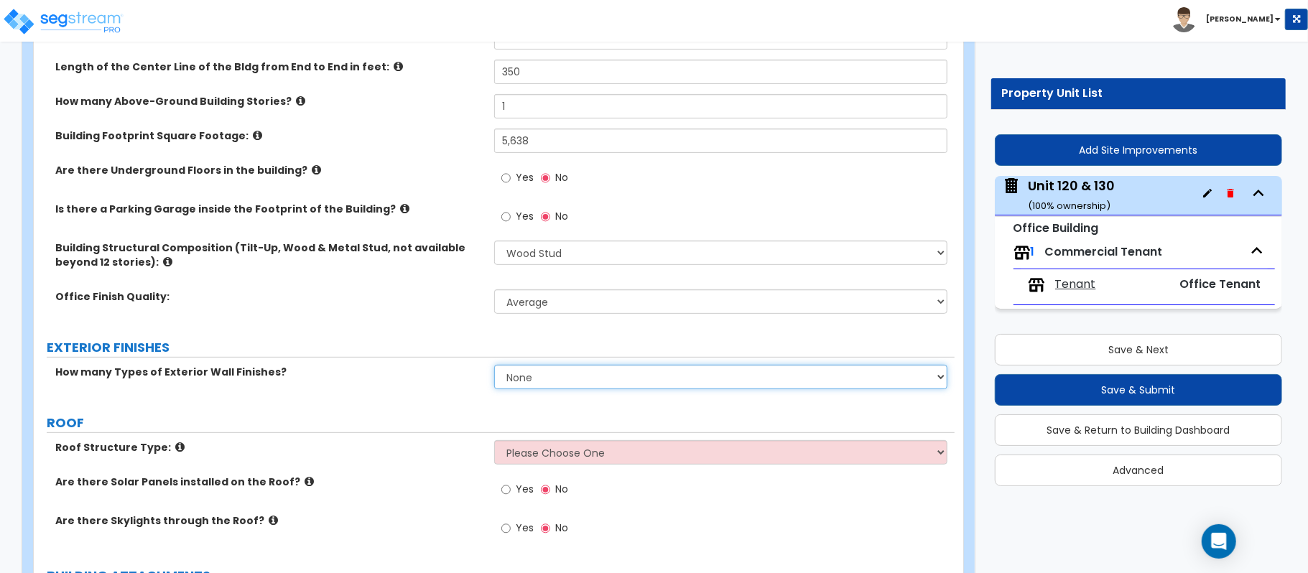
click at [556, 388] on select "None 1 2 3" at bounding box center [720, 377] width 453 height 24
select select "2"
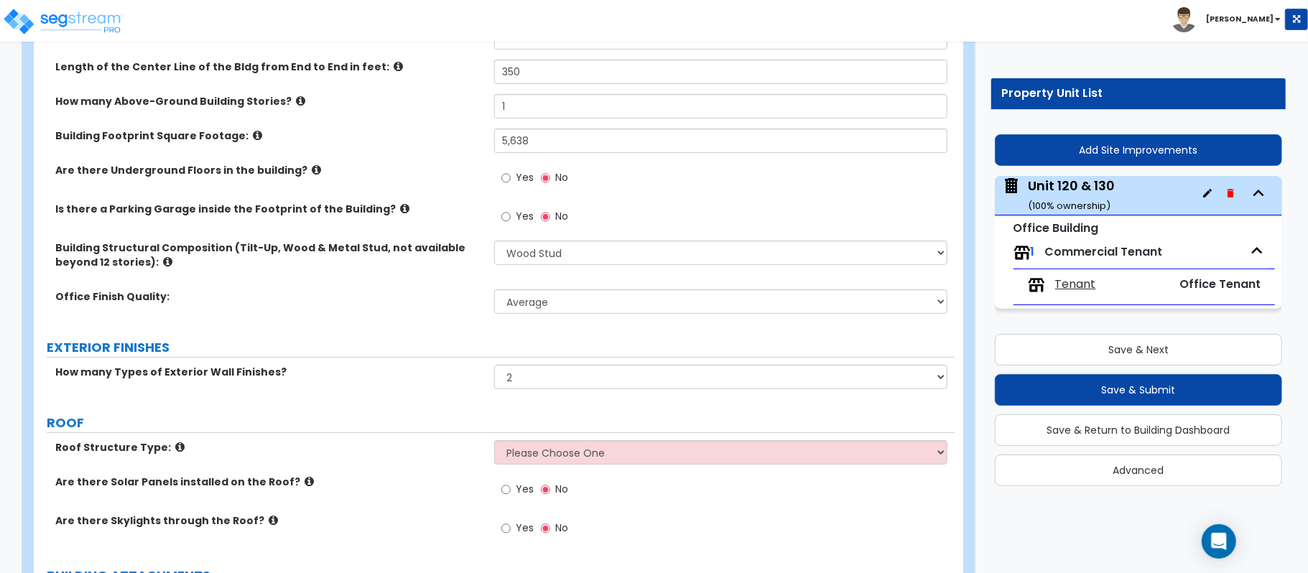
drag, startPoint x: 401, startPoint y: 415, endPoint x: 531, endPoint y: 414, distance: 130.7
click at [401, 415] on label "ROOF" at bounding box center [501, 423] width 908 height 19
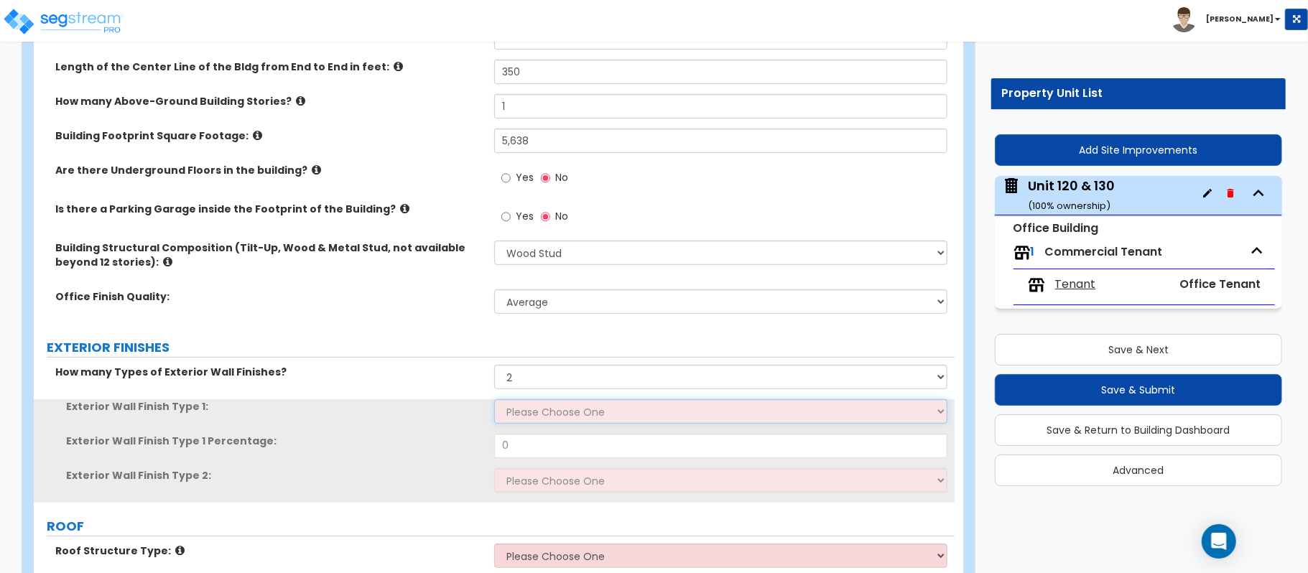
click at [544, 406] on select "Please Choose One No Finish/Shared Wall No Wall Brick Veneer Stone Veneer Wood …" at bounding box center [720, 411] width 453 height 24
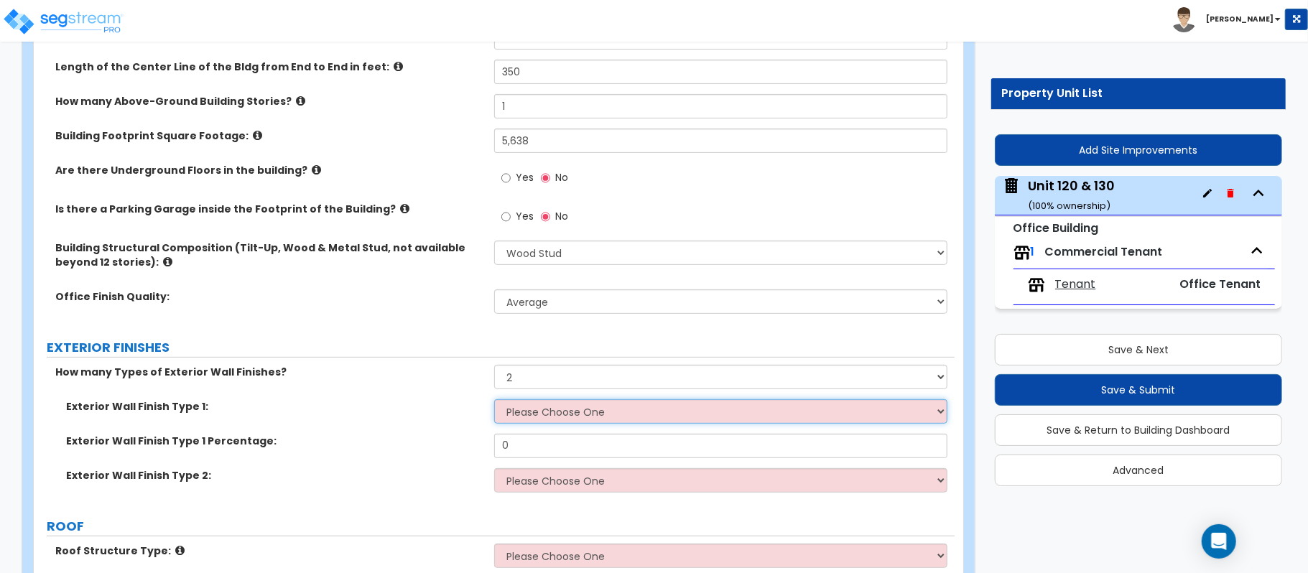
select select "2"
click at [494, 401] on select "Please Choose One No Finish/Shared Wall No Wall Brick Veneer Stone Veneer Wood …" at bounding box center [720, 411] width 453 height 24
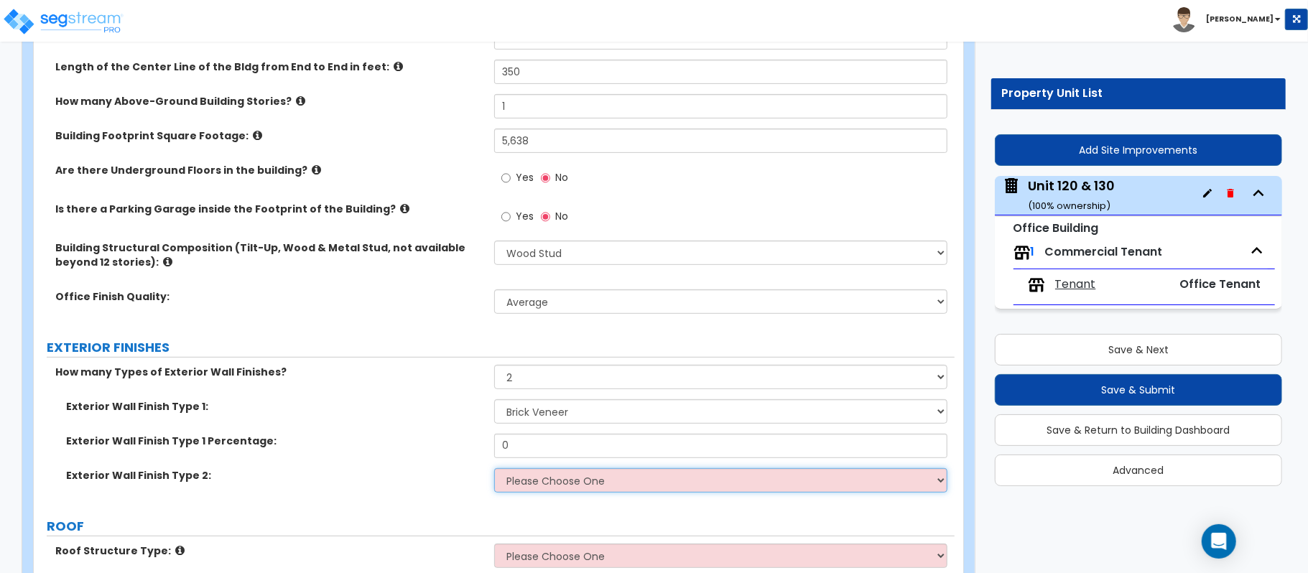
click at [564, 475] on select "Please Choose One No Finish/Shared Wall No Wall Brick Veneer Stone Veneer Wood …" at bounding box center [720, 480] width 453 height 24
select select "7"
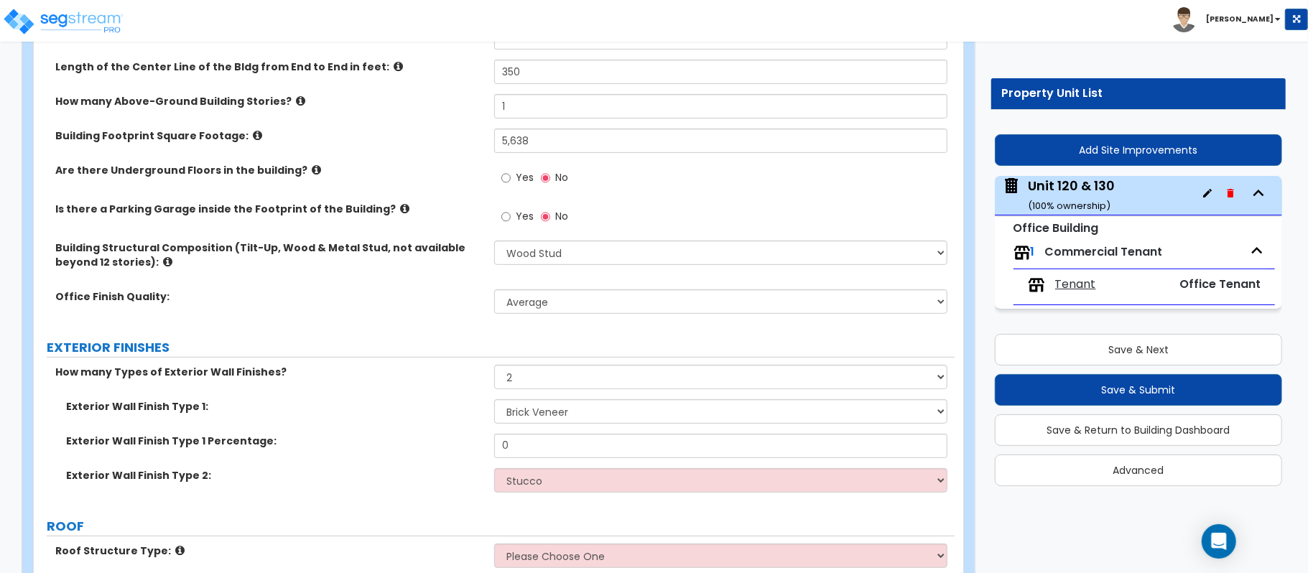
drag, startPoint x: 412, startPoint y: 494, endPoint x: 539, endPoint y: 443, distance: 136.3
click at [412, 494] on div "Exterior Wall Finish Type 2: Please Choose One No Finish/Shared Wall No Wall Br…" at bounding box center [494, 485] width 921 height 34
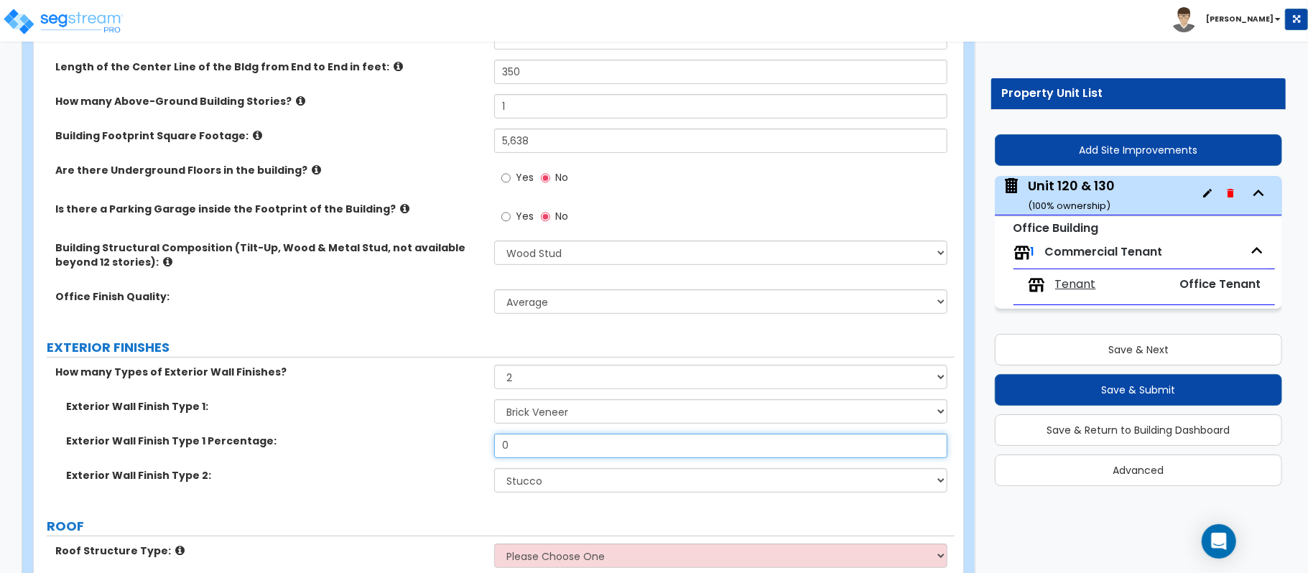
drag, startPoint x: 539, startPoint y: 443, endPoint x: 393, endPoint y: 457, distance: 145.7
click at [395, 460] on div "Exterior Wall Finish Type 1 Percentage: 0" at bounding box center [494, 451] width 921 height 34
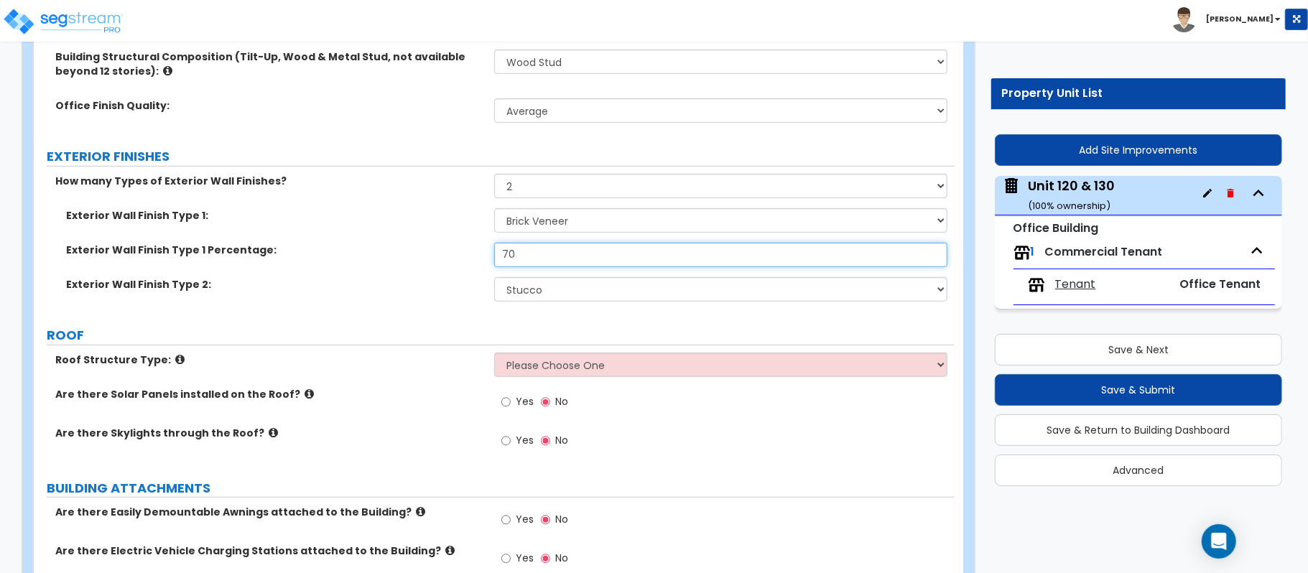
type input "70"
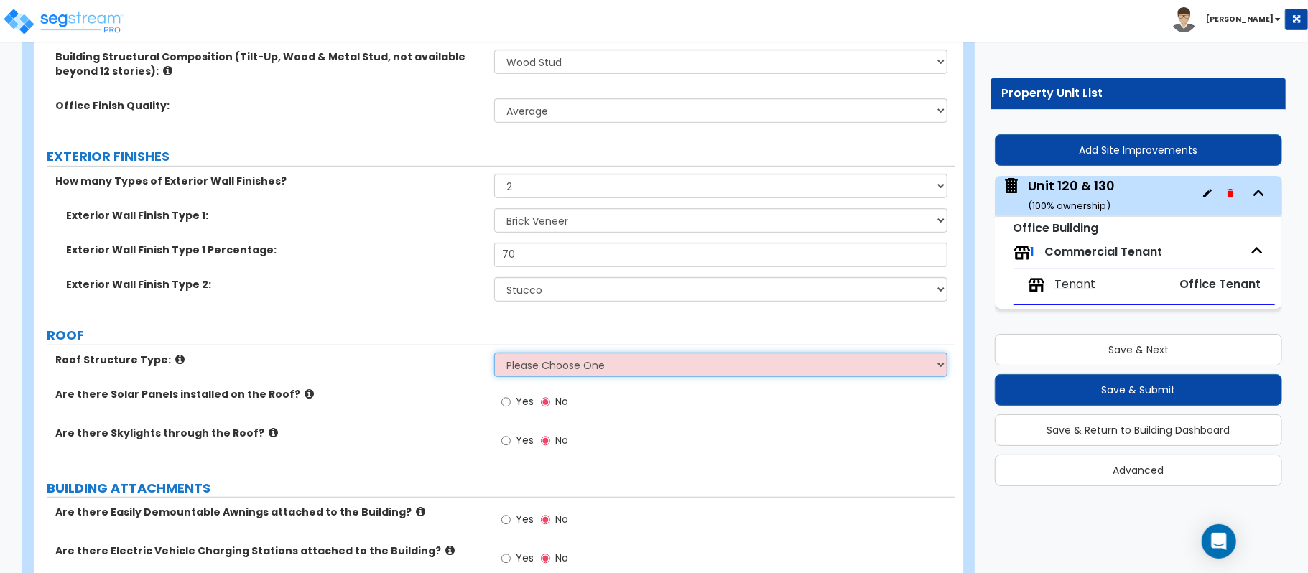
drag, startPoint x: 590, startPoint y: 358, endPoint x: 584, endPoint y: 354, distance: 7.4
click at [590, 358] on select "Please Choose One Gable Roof Flat Roof Hybrid Gable & Flat Roof" at bounding box center [720, 365] width 453 height 24
select select "2"
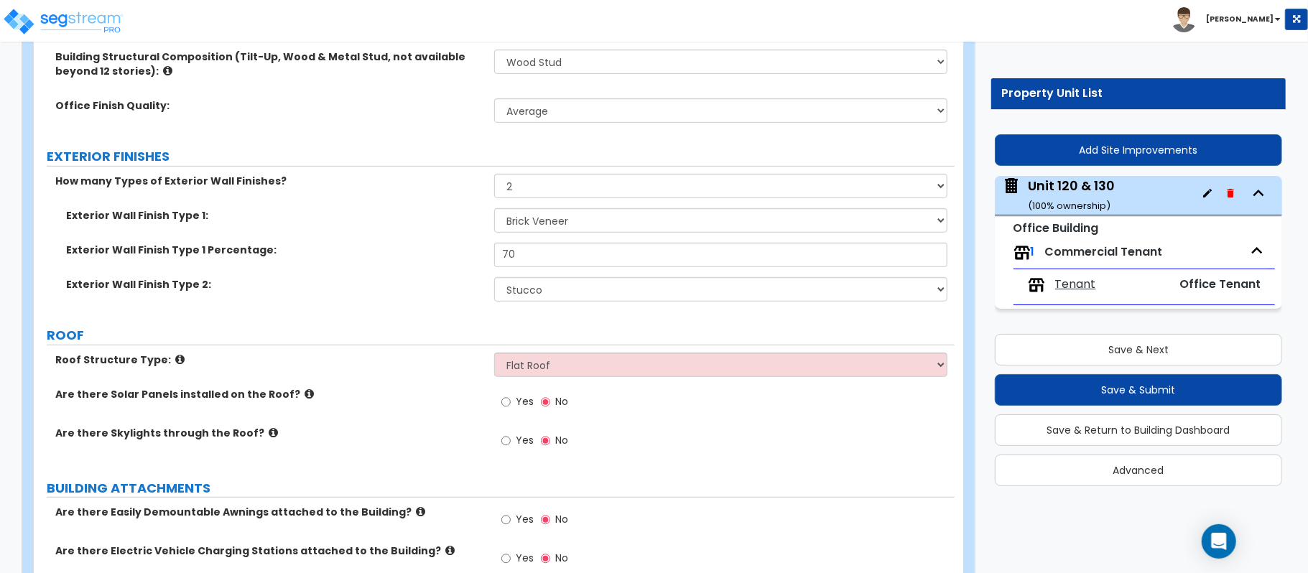
drag, startPoint x: 432, startPoint y: 343, endPoint x: 521, endPoint y: 406, distance: 108.2
click at [432, 343] on label "ROOF" at bounding box center [501, 335] width 908 height 19
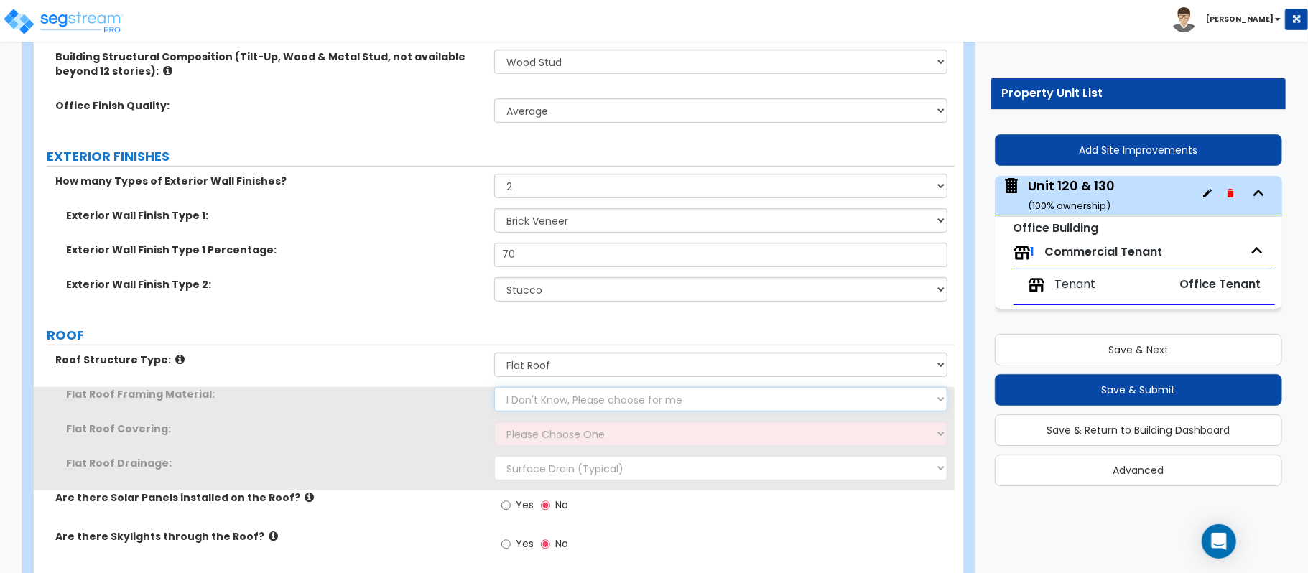
click at [533, 398] on select "I Don't Know, Please choose for me Metal Wood" at bounding box center [720, 399] width 453 height 24
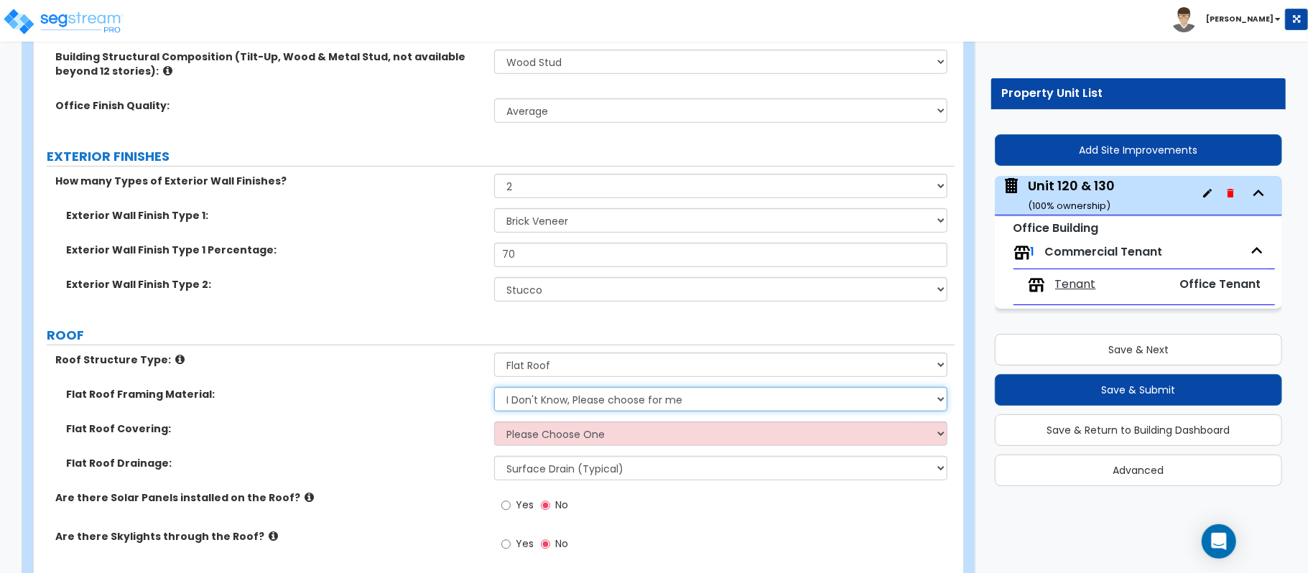
select select "1"
click at [494, 388] on select "I Don't Know, Please choose for me Metal Wood" at bounding box center [720, 399] width 453 height 24
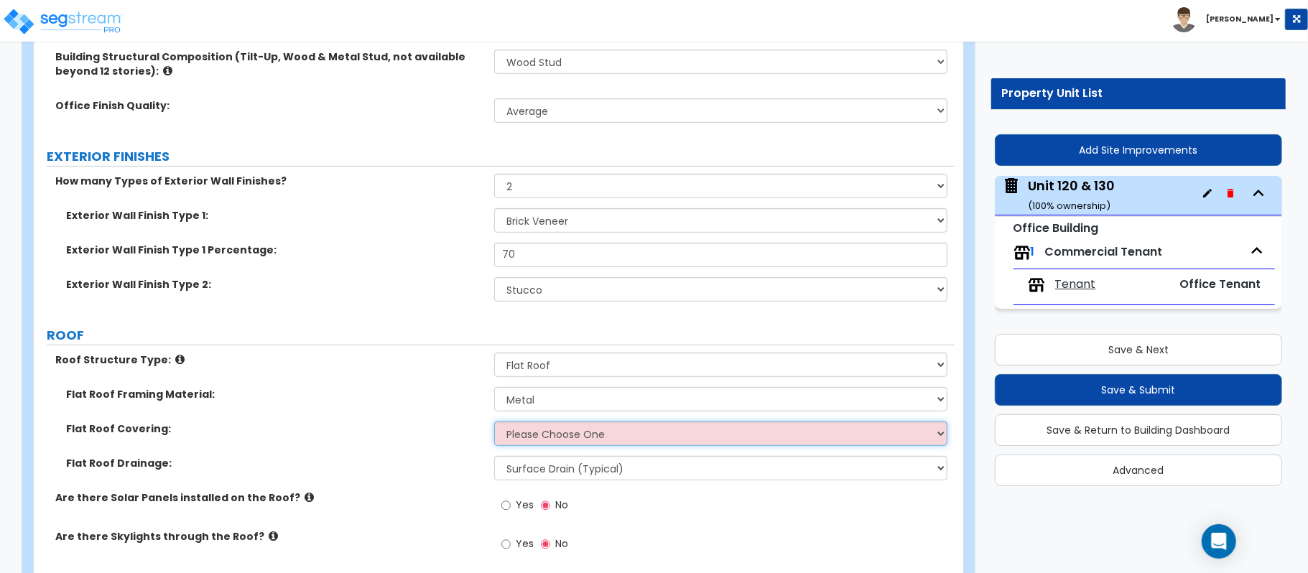
click at [524, 442] on select "Please Choose One Rolled Asphalt PVC Membrane Plastic (EPDM) Membrane Asphalt F…" at bounding box center [720, 433] width 453 height 24
click at [623, 441] on select "Please Choose One Rolled Asphalt PVC Membrane Plastic (EPDM) Membrane Asphalt F…" at bounding box center [720, 433] width 453 height 24
click at [541, 431] on select "Please Choose One Rolled Asphalt PVC Membrane Plastic (EPDM) Membrane Asphalt F…" at bounding box center [720, 433] width 453 height 24
select select "2"
click at [494, 423] on select "Please Choose One Rolled Asphalt PVC Membrane Plastic (EPDM) Membrane Asphalt F…" at bounding box center [720, 433] width 453 height 24
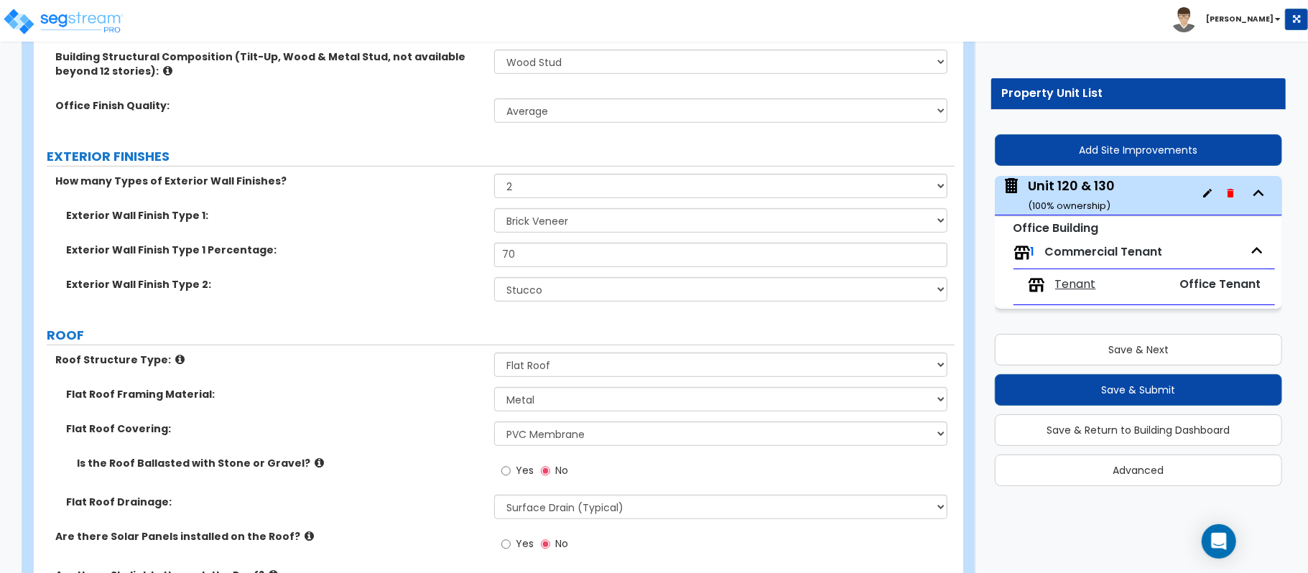
click at [314, 460] on icon at bounding box center [318, 462] width 9 height 11
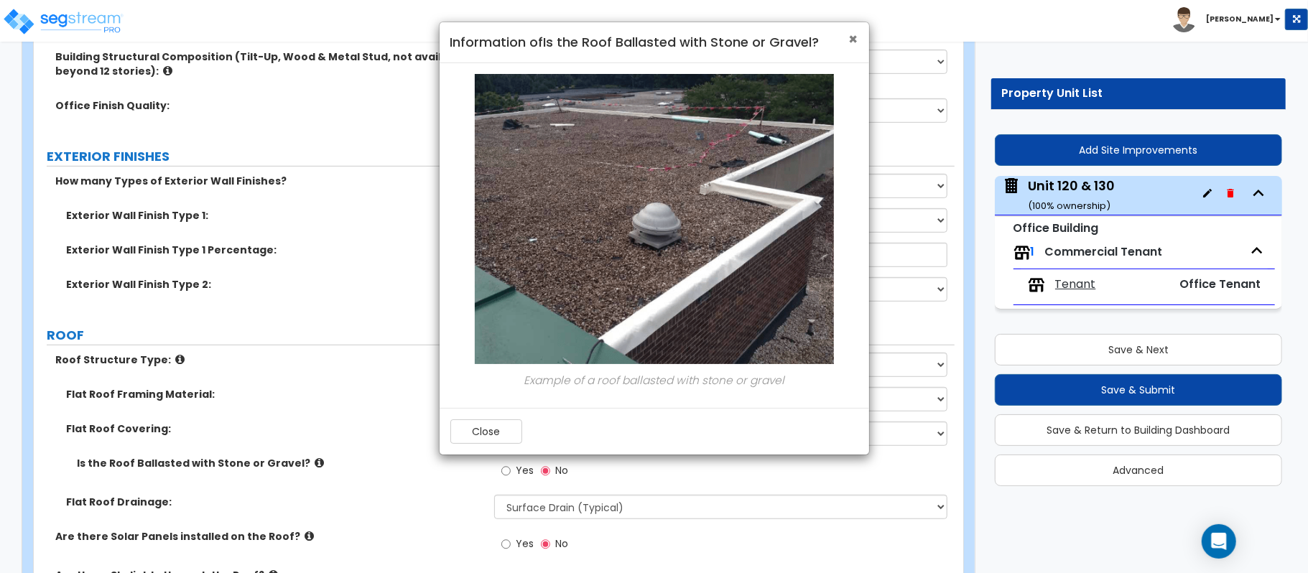
click at [851, 39] on span "×" at bounding box center [853, 39] width 9 height 21
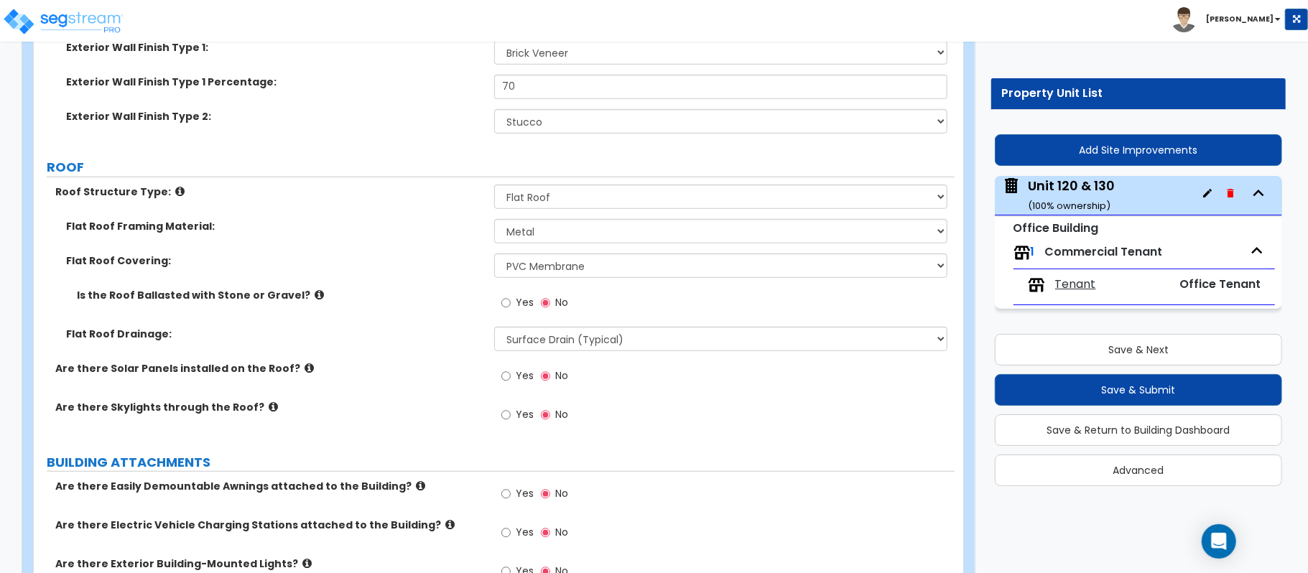
scroll to position [670, 0]
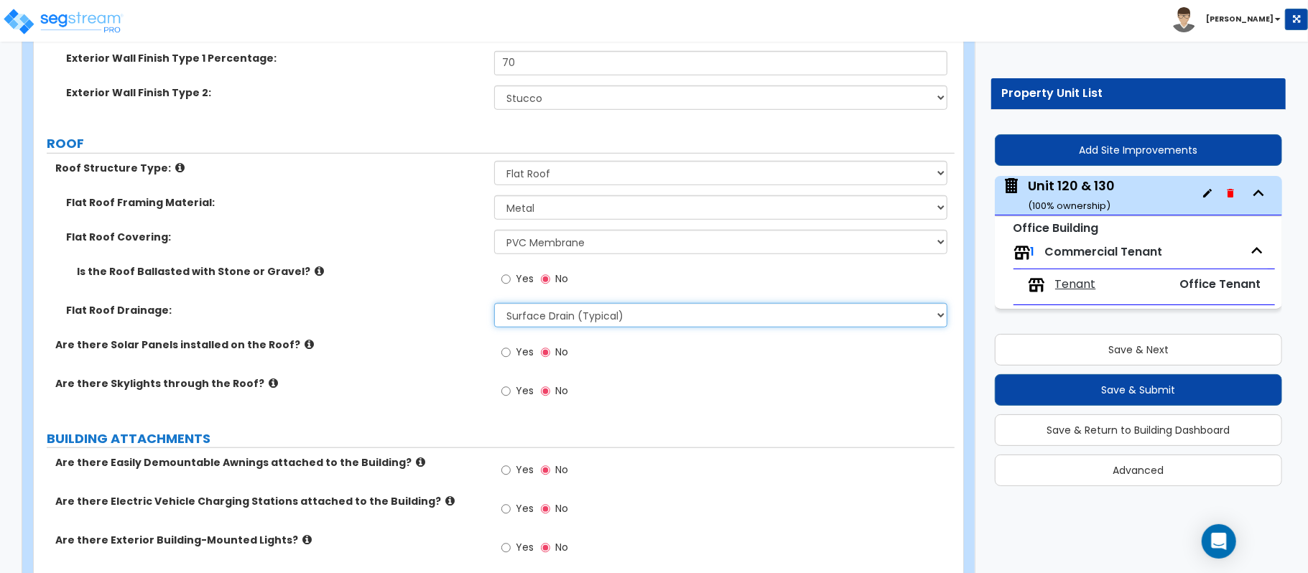
click at [541, 312] on select "Surface Drain (Typical) Gutters Downspout Only" at bounding box center [720, 315] width 453 height 24
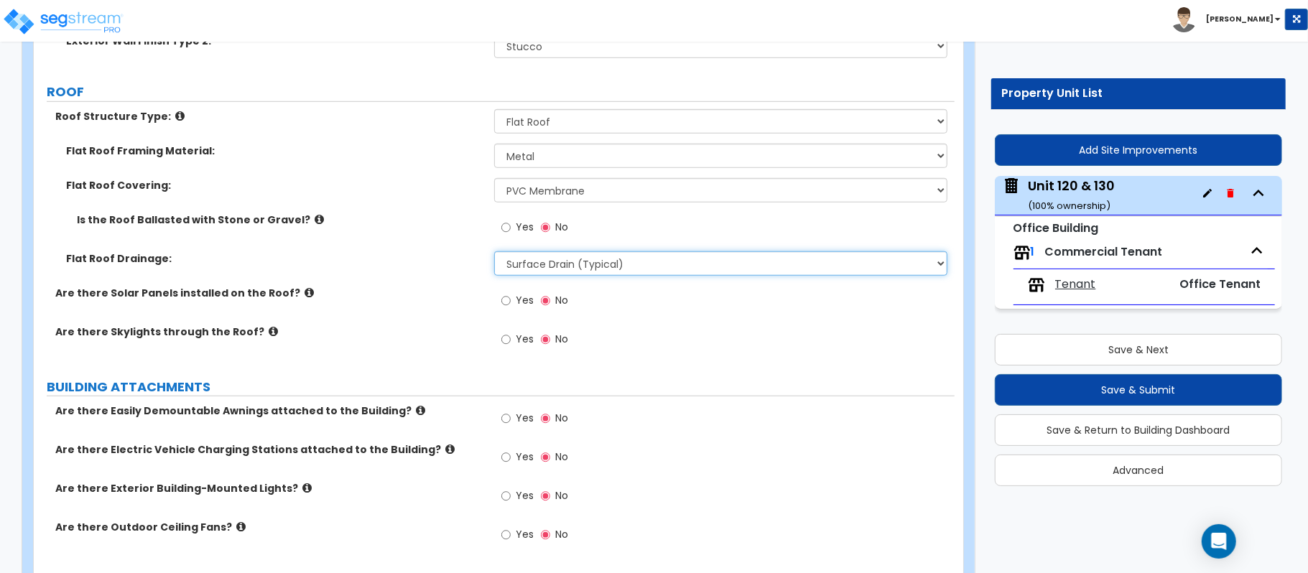
scroll to position [862, 0]
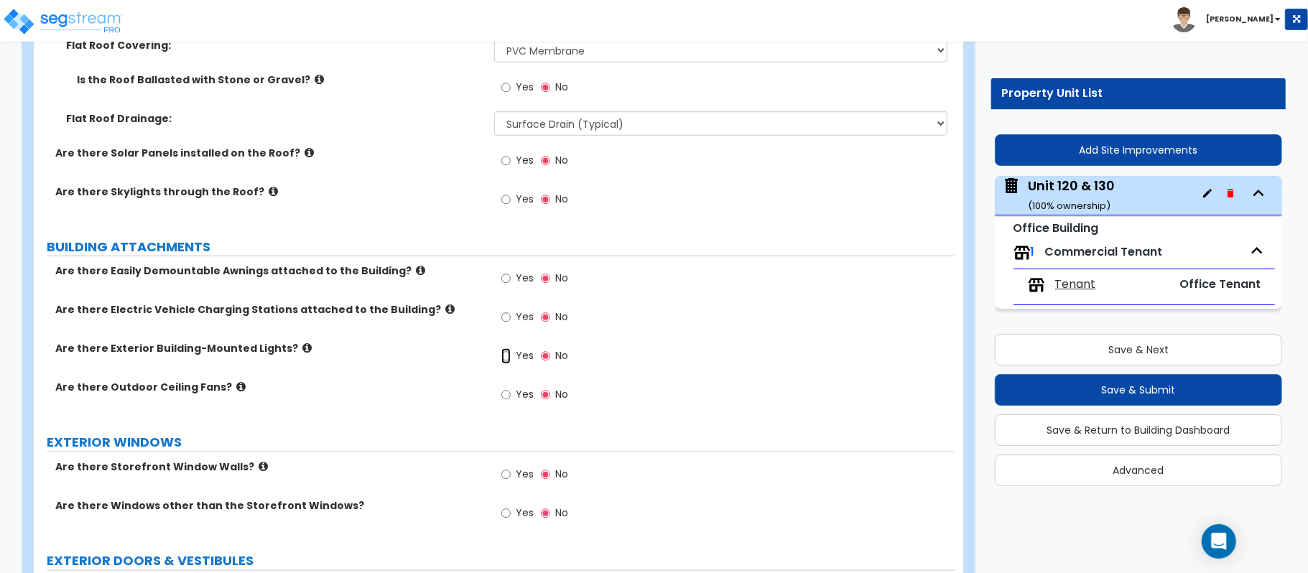
click at [507, 356] on input "Yes" at bounding box center [505, 356] width 9 height 16
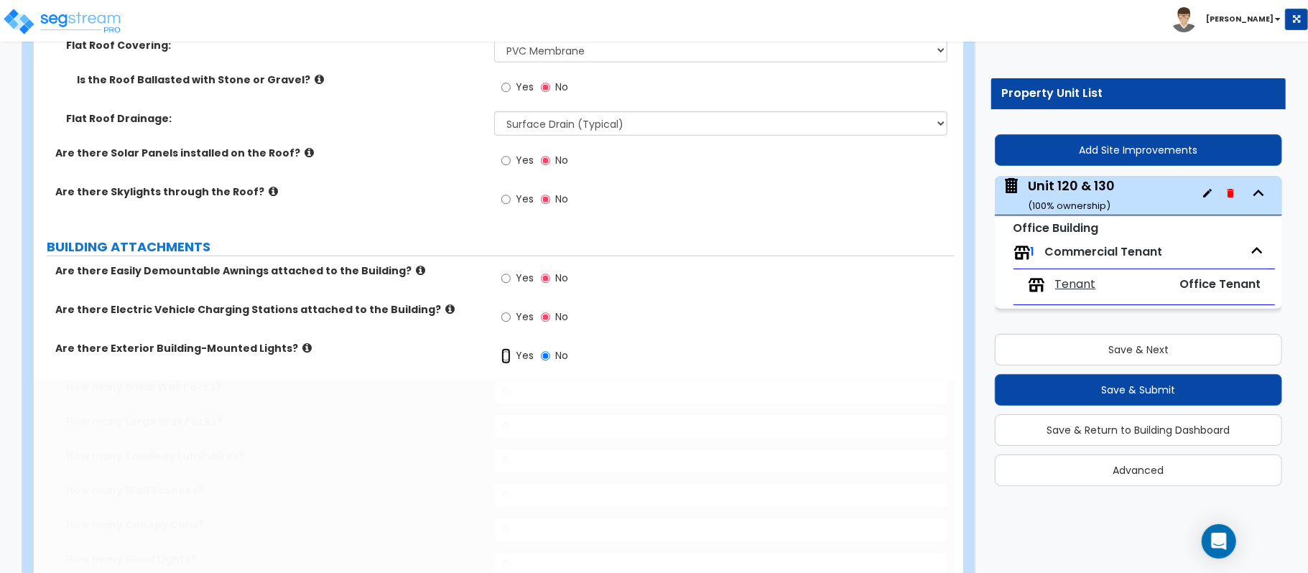
radio input "true"
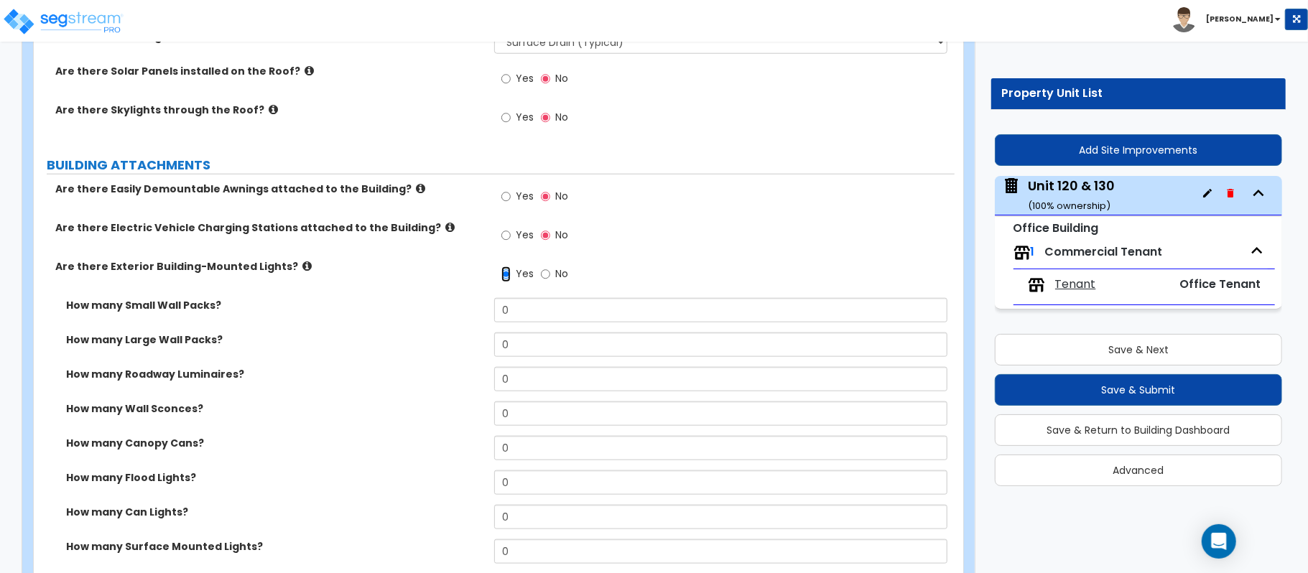
scroll to position [1053, 0]
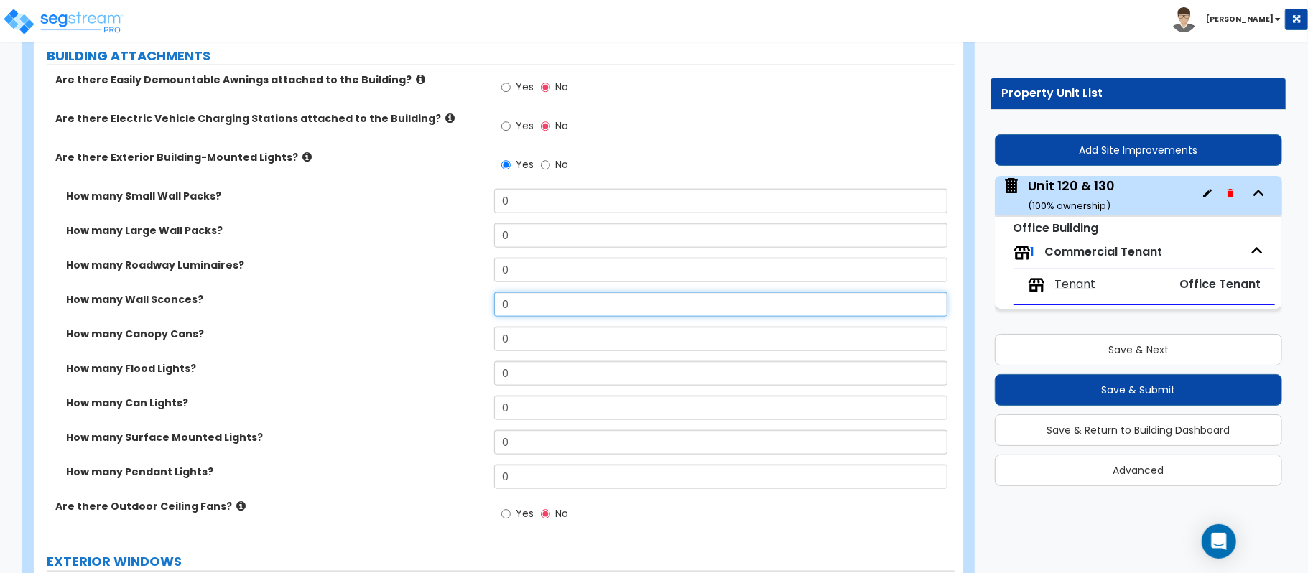
drag, startPoint x: 546, startPoint y: 299, endPoint x: 426, endPoint y: 299, distance: 119.9
click at [426, 299] on div "How many Wall Sconces? 0" at bounding box center [494, 309] width 921 height 34
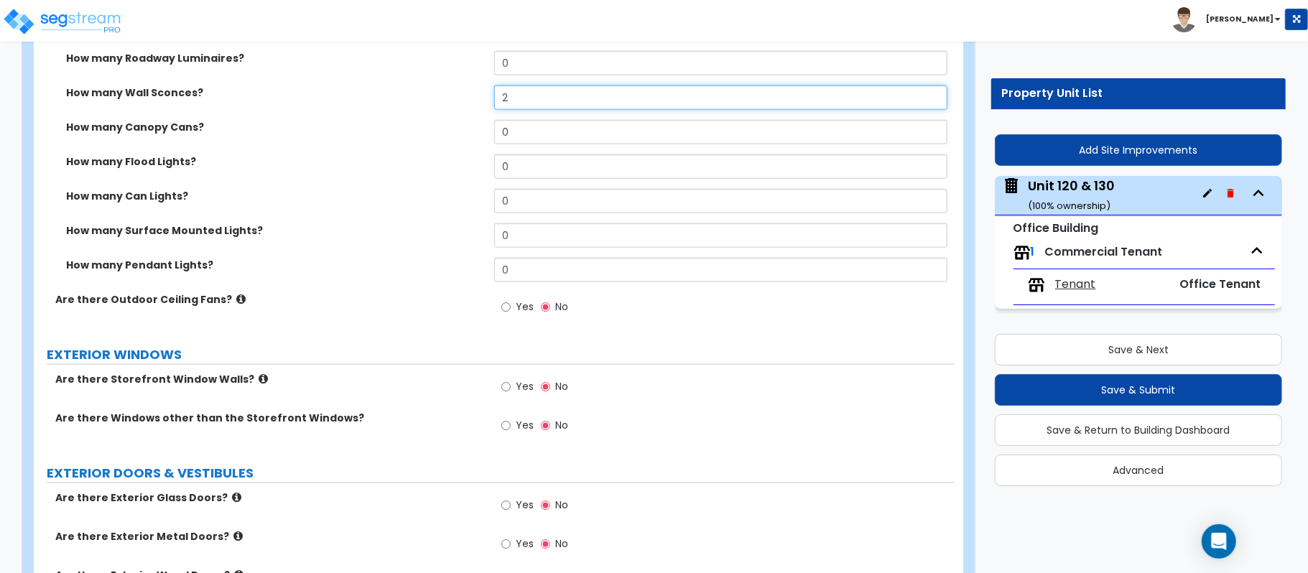
scroll to position [1436, 0]
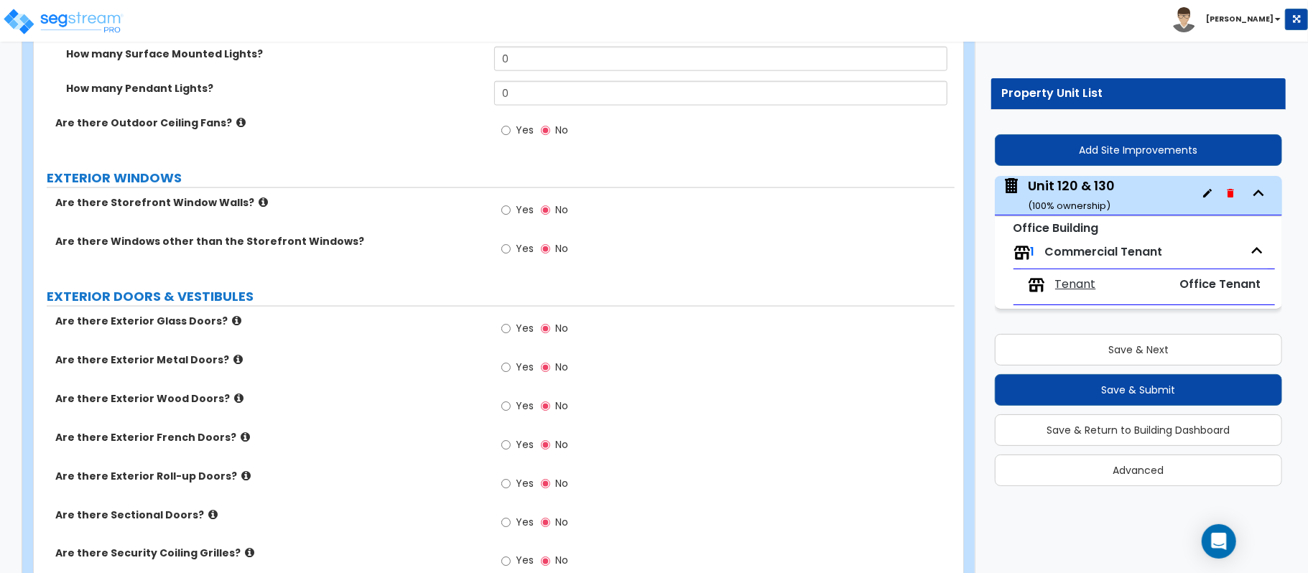
type input "2"
click at [508, 216] on input "Yes" at bounding box center [505, 210] width 9 height 16
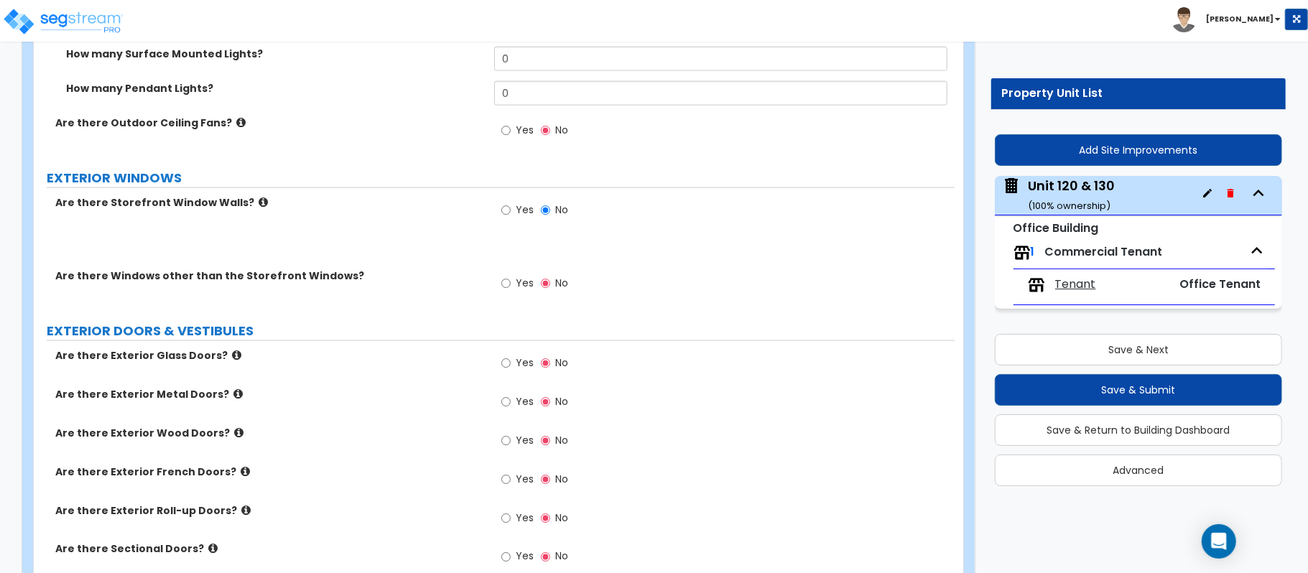
radio input "true"
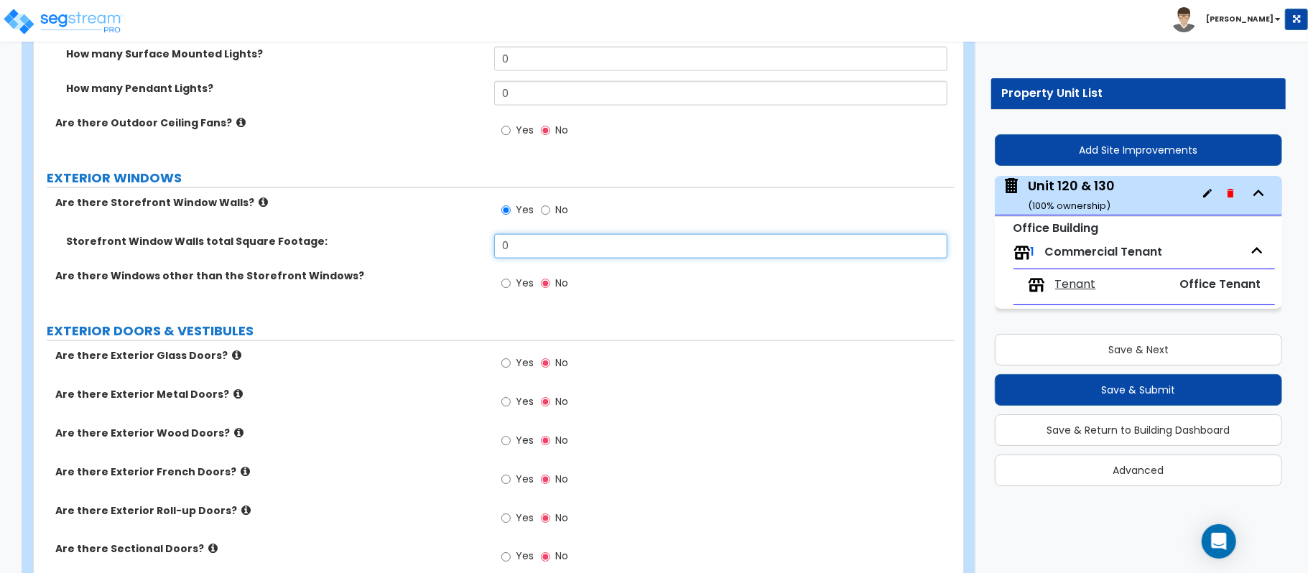
drag, startPoint x: 521, startPoint y: 247, endPoint x: 415, endPoint y: 245, distance: 105.6
click at [415, 245] on div "Storefront Window Walls total Square Footage: 0" at bounding box center [494, 251] width 921 height 34
type input "78"
click at [503, 288] on input "Yes" at bounding box center [505, 284] width 9 height 16
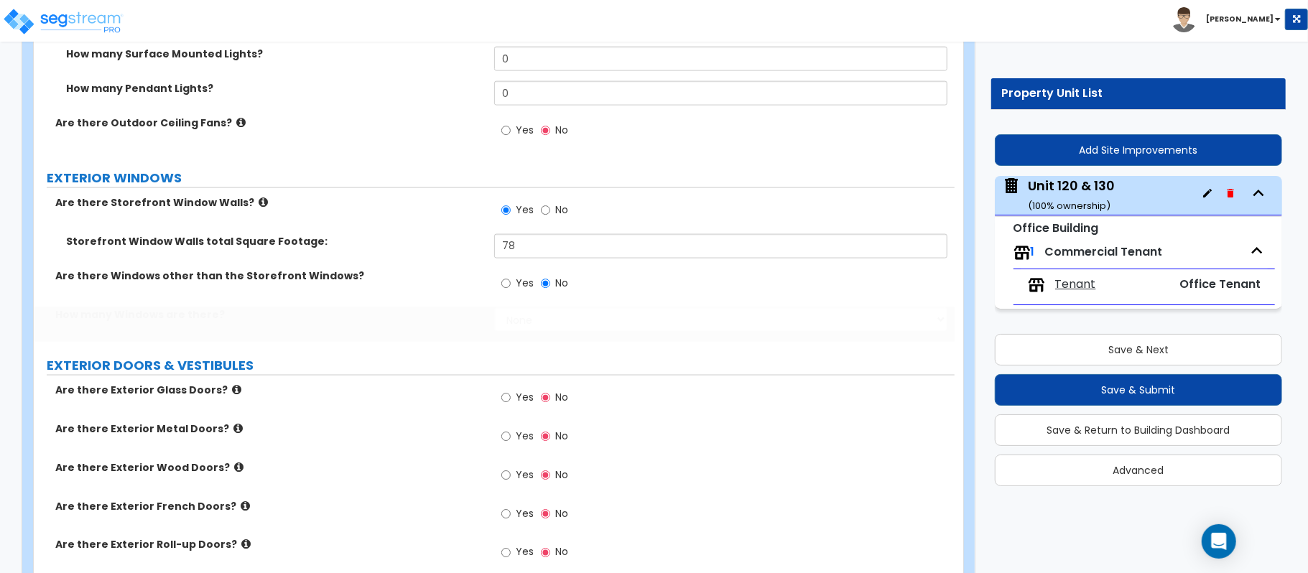
radio input "true"
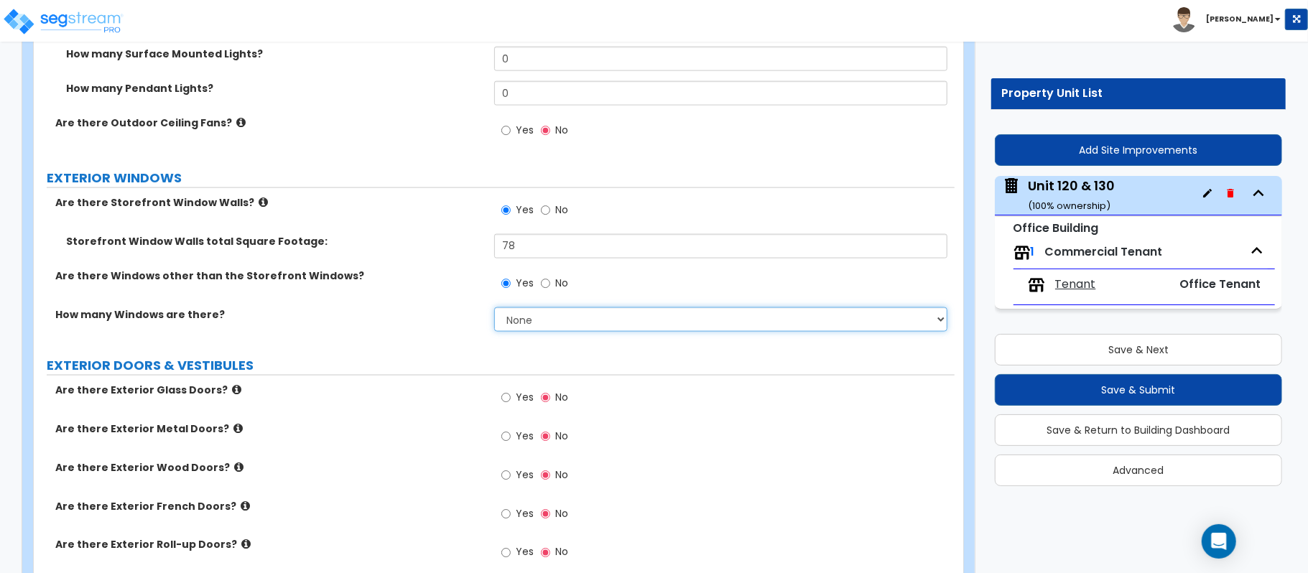
click at [512, 327] on select "None I want to enter a Percentage of the Exterior Windows I want to enter the N…" at bounding box center [720, 319] width 453 height 24
select select "2"
click at [494, 309] on select "None I want to enter a Percentage of the Exterior Windows I want to enter the N…" at bounding box center [720, 319] width 453 height 24
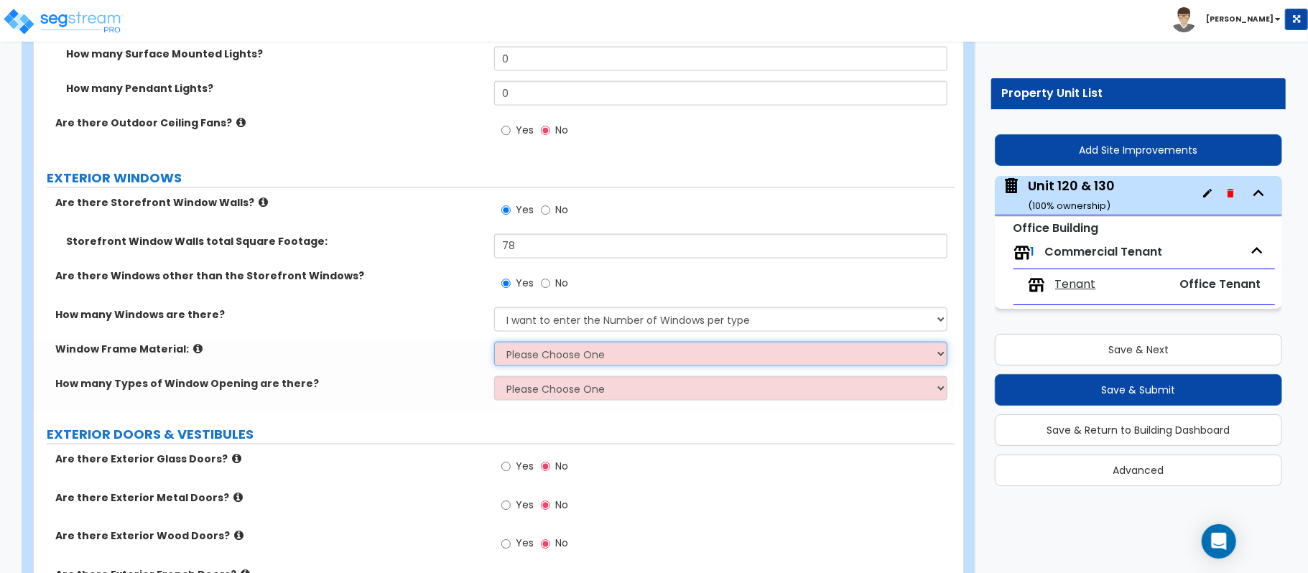
click at [554, 354] on select "Please Choose One Vinyl Aluminum Wood" at bounding box center [720, 354] width 453 height 24
click at [658, 348] on select "Please Choose One Vinyl Aluminum Wood" at bounding box center [720, 354] width 453 height 24
select select "3"
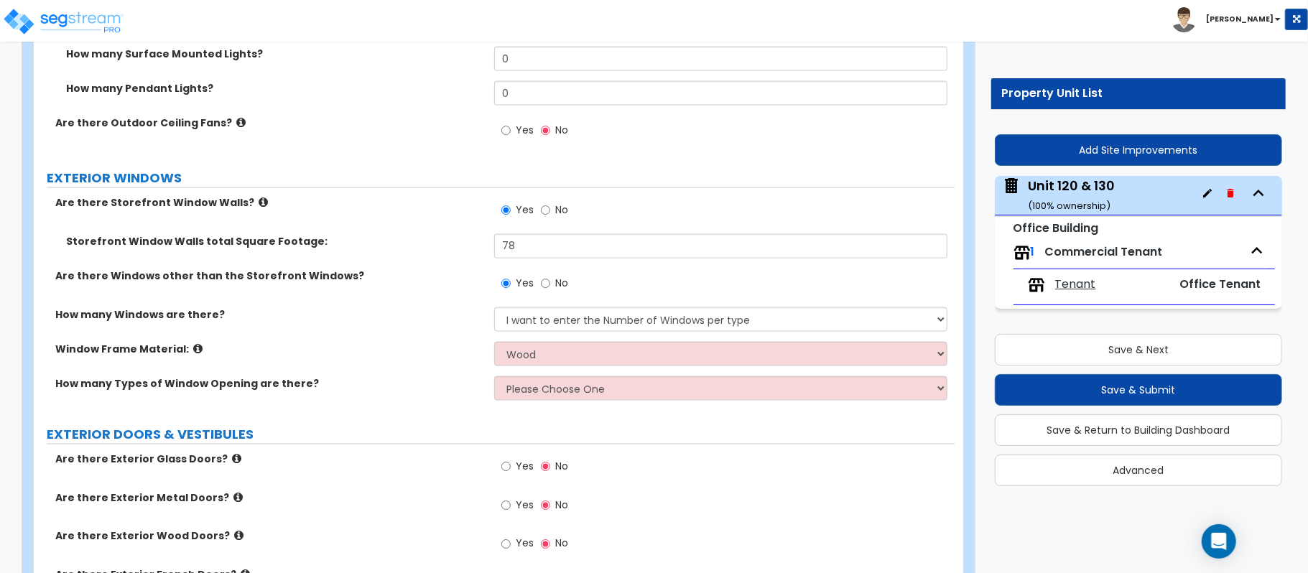
drag, startPoint x: 398, startPoint y: 383, endPoint x: 544, endPoint y: 394, distance: 146.9
click at [398, 383] on label "How many Types of Window Opening are there?" at bounding box center [269, 383] width 428 height 14
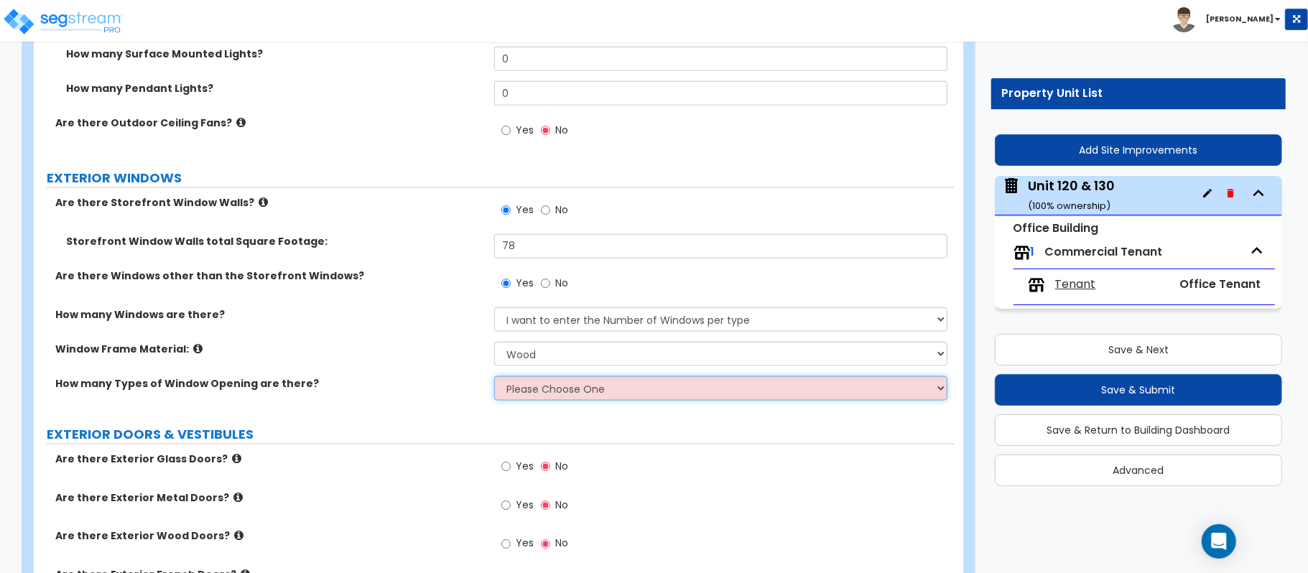
click at [544, 394] on select "Please Choose One 1 2 3 4" at bounding box center [720, 388] width 453 height 24
select select "1"
click at [494, 378] on select "Please Choose One 1 2 3 4" at bounding box center [720, 388] width 453 height 24
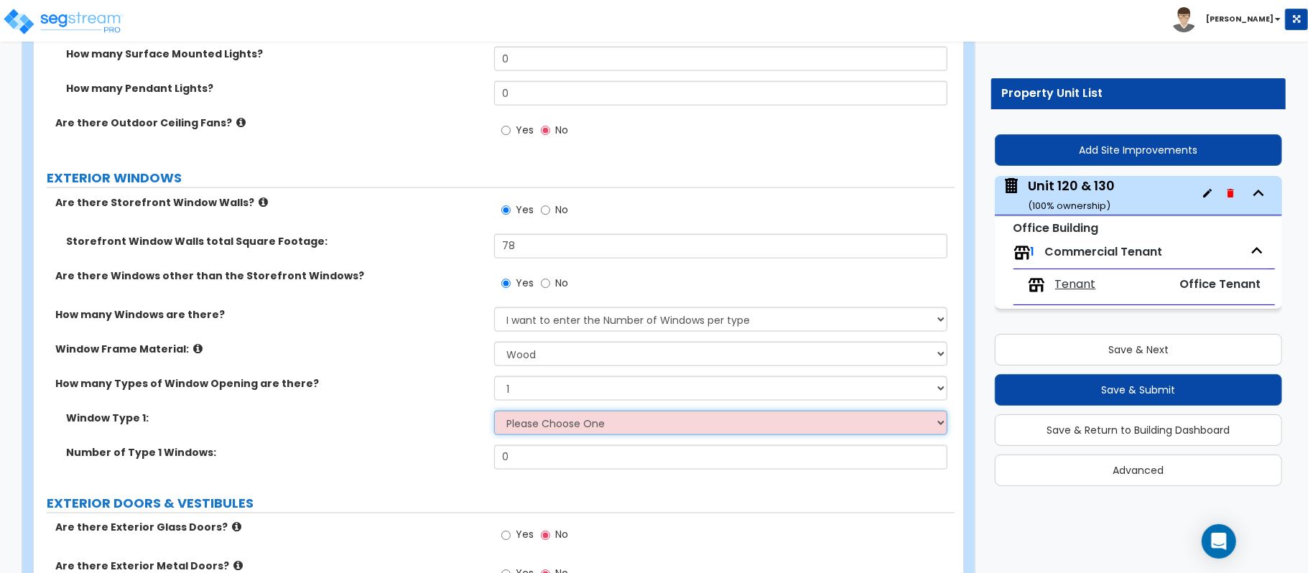
click at [558, 428] on select "Please Choose One Sliding Picture/Fixed Double/Single Hung Awning Swing" at bounding box center [720, 423] width 453 height 24
select select "2"
click at [494, 413] on select "Please Choose One Sliding Picture/Fixed Double/Single Hung Awning Swing" at bounding box center [720, 423] width 453 height 24
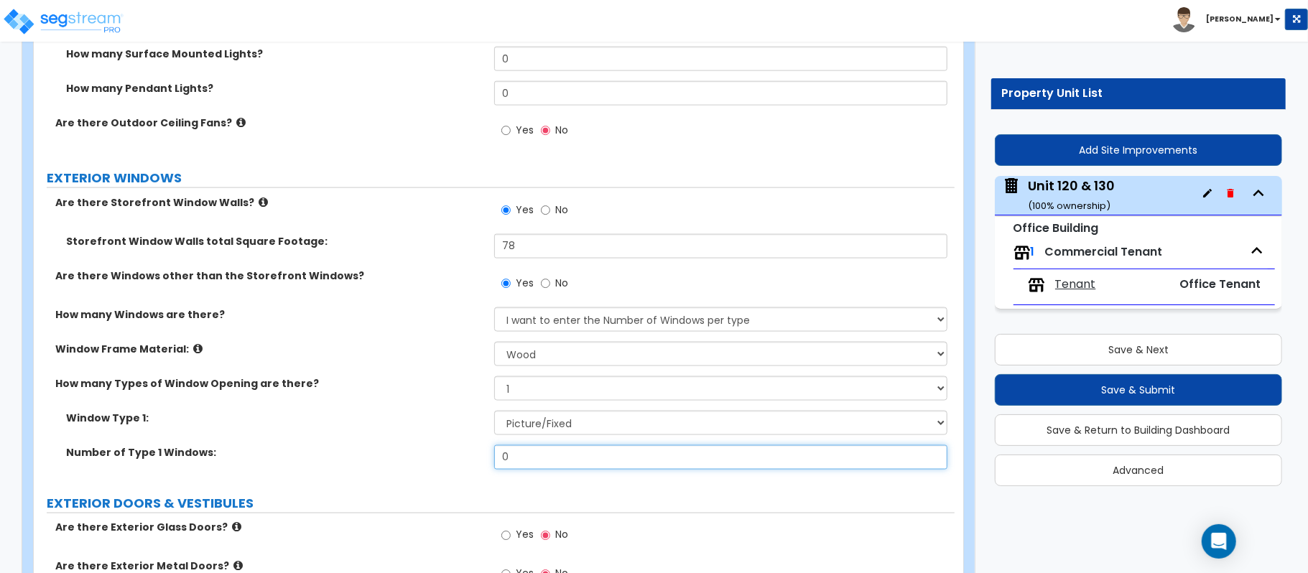
drag, startPoint x: 536, startPoint y: 455, endPoint x: 389, endPoint y: 458, distance: 146.5
click at [389, 458] on div "Number of Type 1 Windows: 0" at bounding box center [494, 462] width 921 height 34
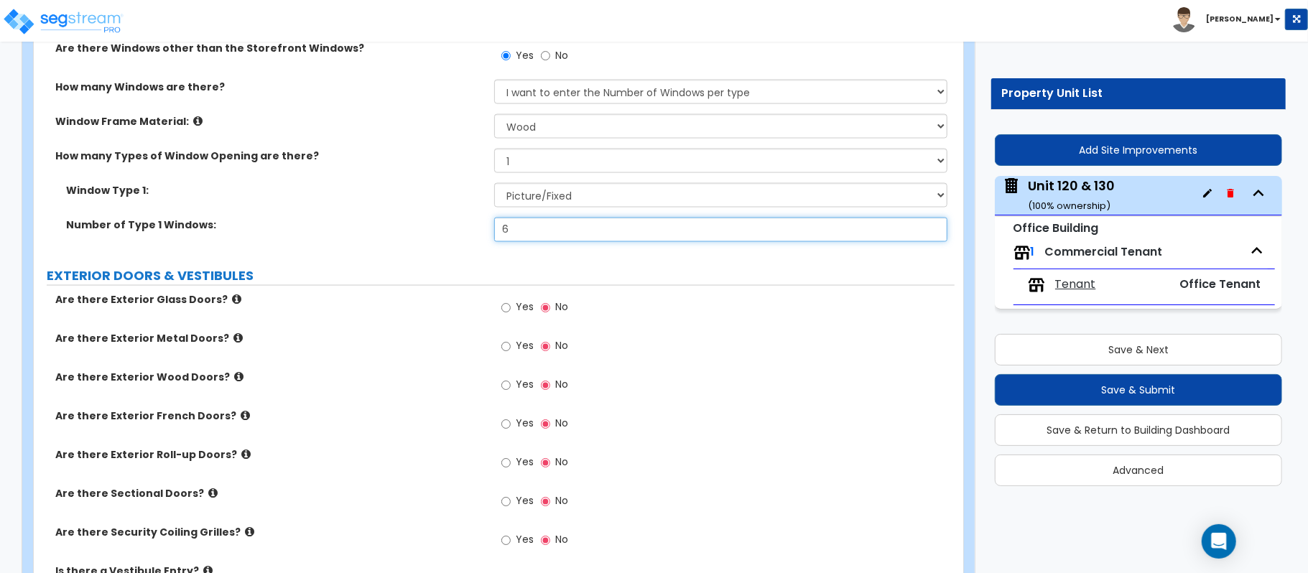
scroll to position [1723, 0]
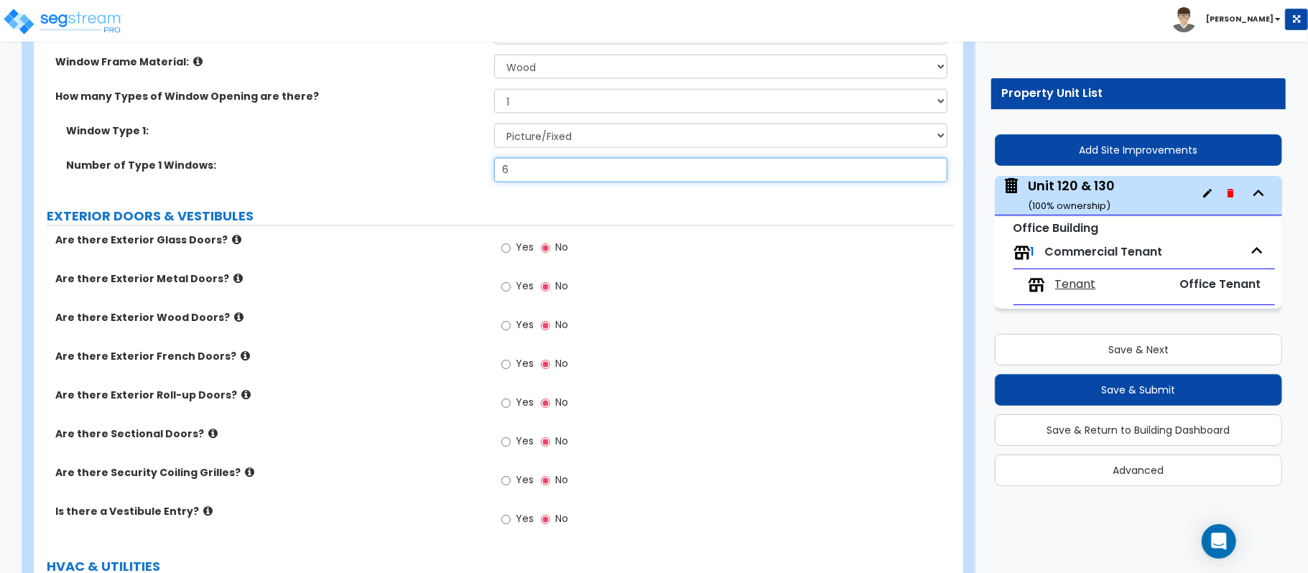
type input "6"
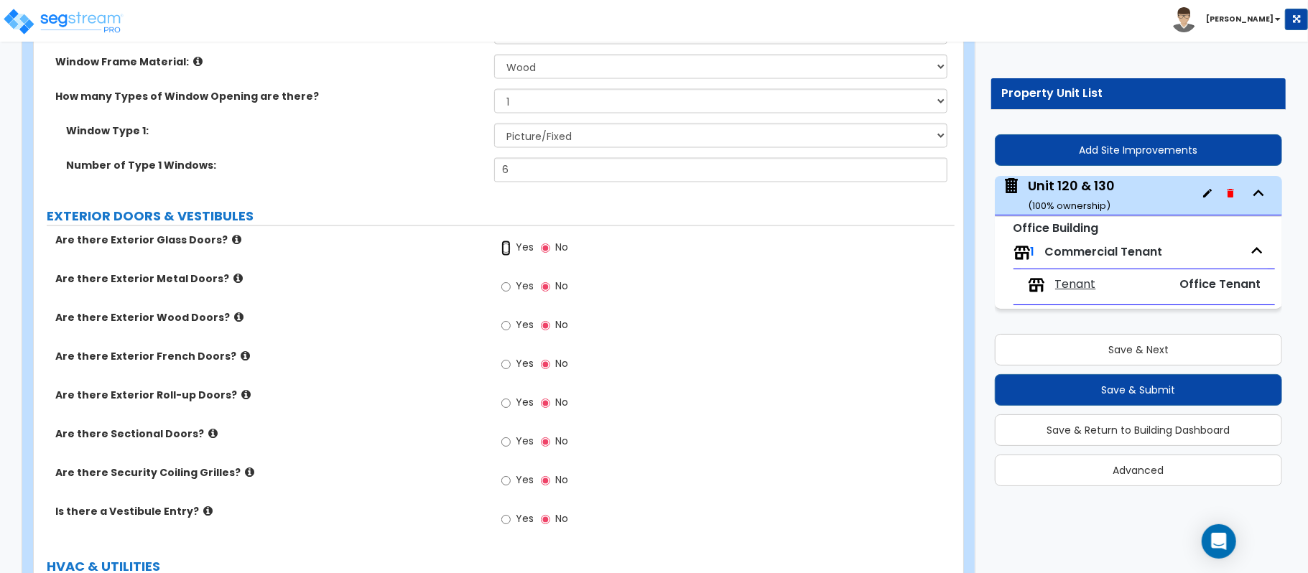
click at [507, 246] on input "Yes" at bounding box center [505, 249] width 9 height 16
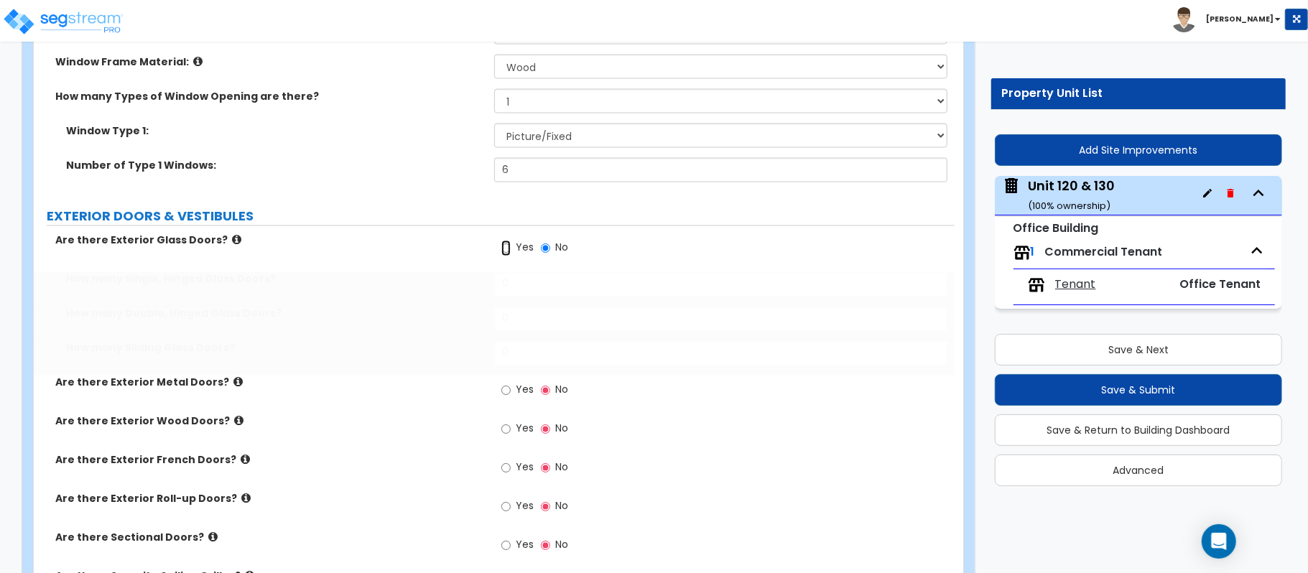
radio input "true"
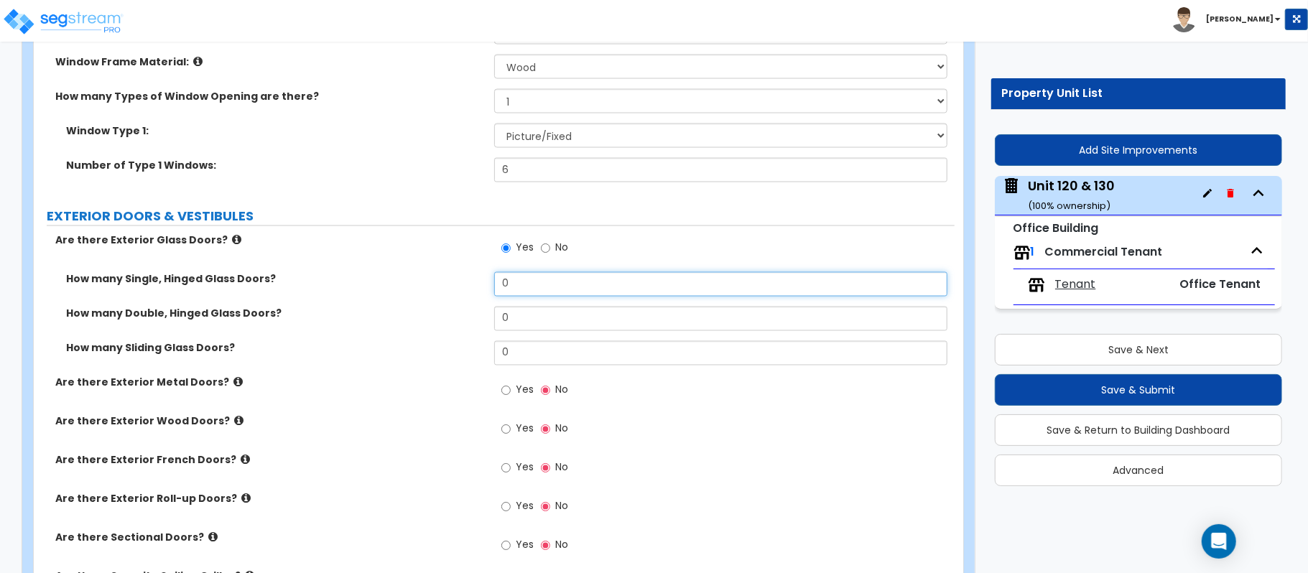
drag, startPoint x: 526, startPoint y: 279, endPoint x: 446, endPoint y: 289, distance: 81.0
click at [446, 289] on div "How many Single, Hinged Glass Doors? 0" at bounding box center [494, 289] width 921 height 34
type input "1"
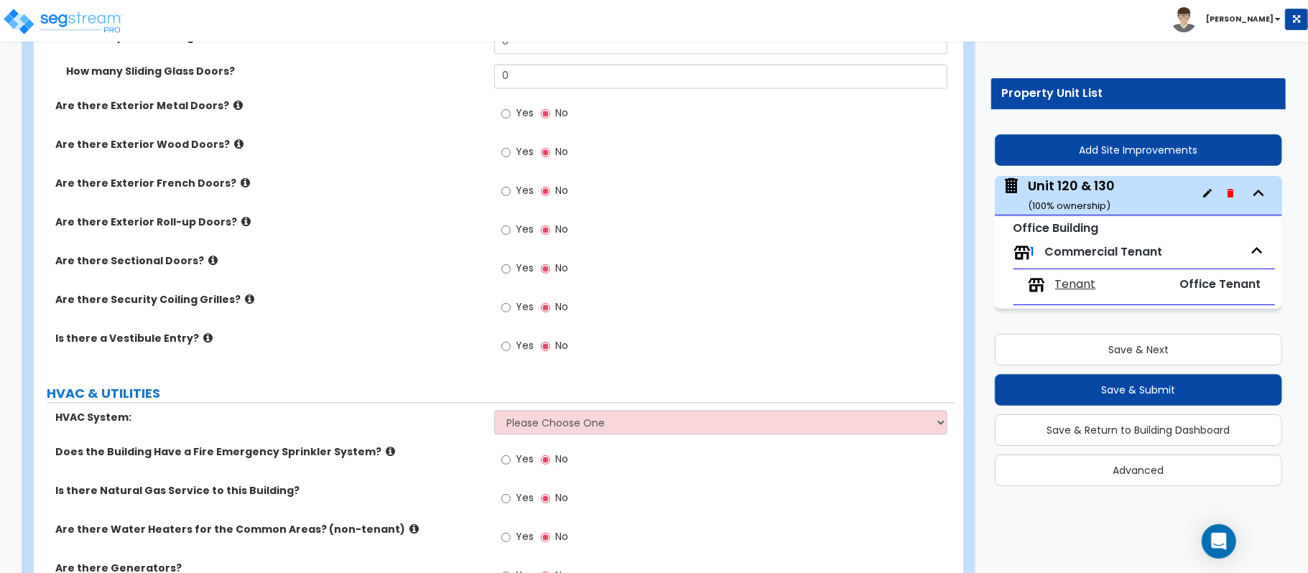
scroll to position [2097, 0]
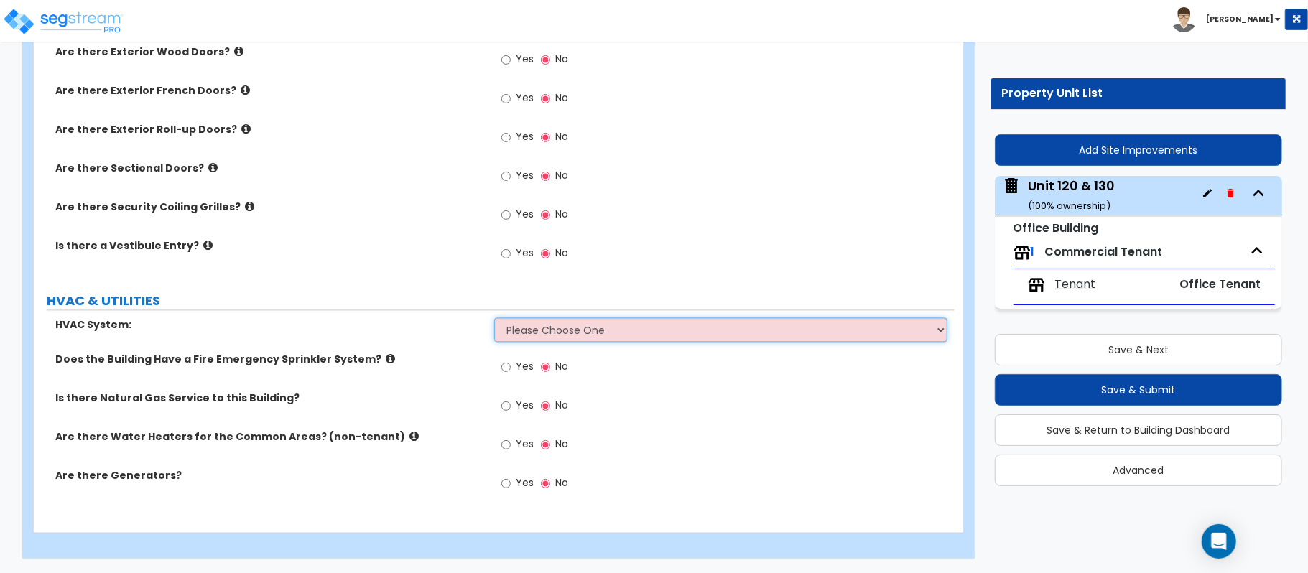
click at [554, 342] on select "Please Choose One Rooftop Unit Furnace-Condenser Forced Air Split Heating/Cooli…" at bounding box center [720, 329] width 453 height 24
select select "1"
click at [494, 317] on select "Please Choose One Rooftop Unit Furnace-Condenser Forced Air Split Heating/Cooli…" at bounding box center [720, 329] width 453 height 24
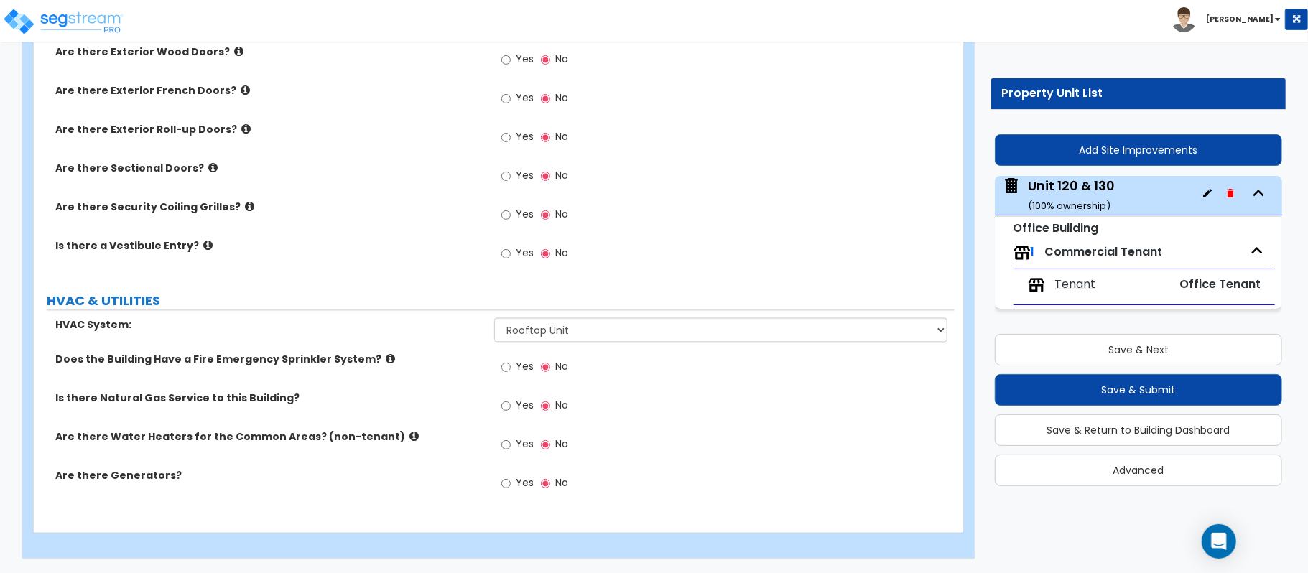
click at [498, 366] on div "Yes No" at bounding box center [534, 368] width 81 height 33
click at [508, 366] on input "Yes" at bounding box center [505, 367] width 9 height 16
radio input "true"
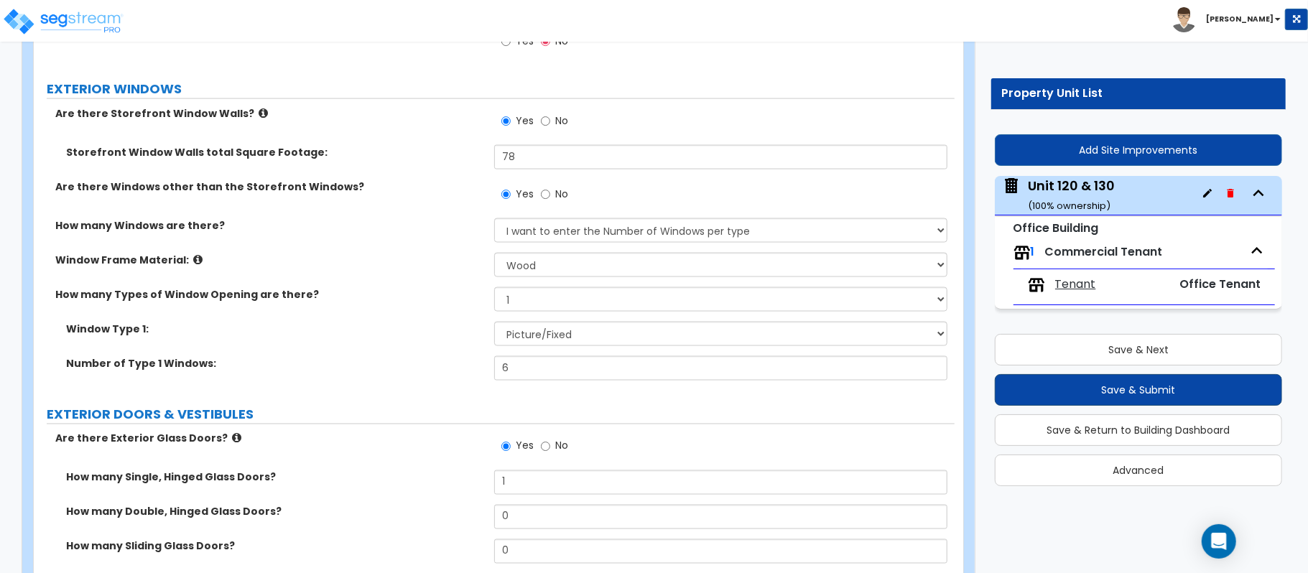
scroll to position [1522, 0]
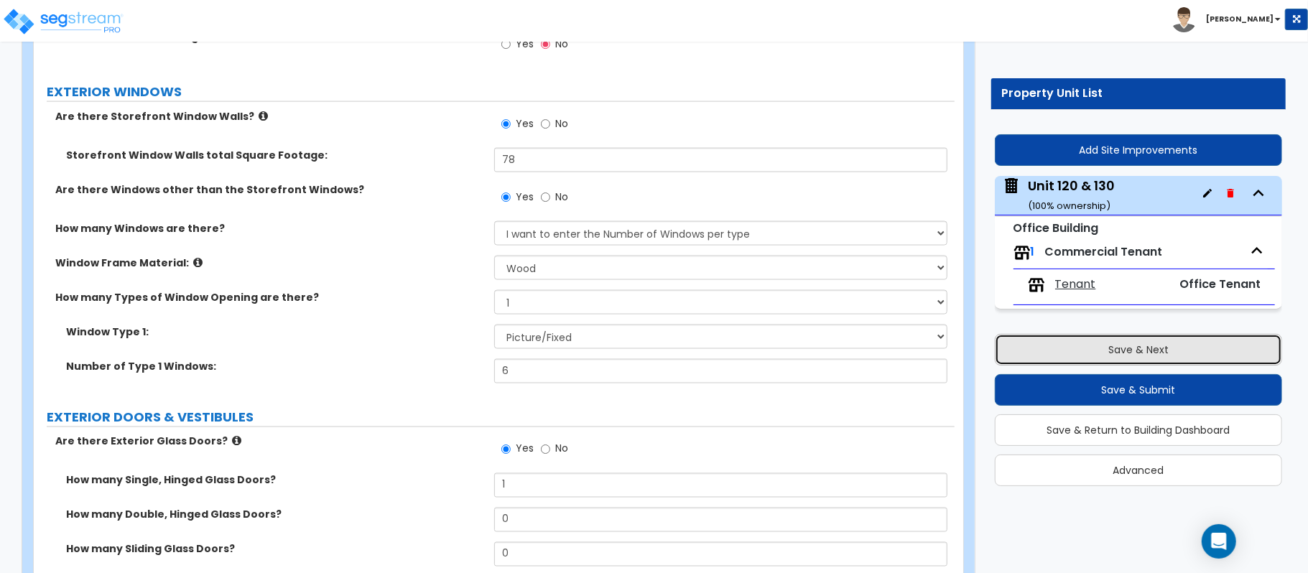
click at [1189, 342] on button "Save & Next" at bounding box center [1137, 350] width 287 height 32
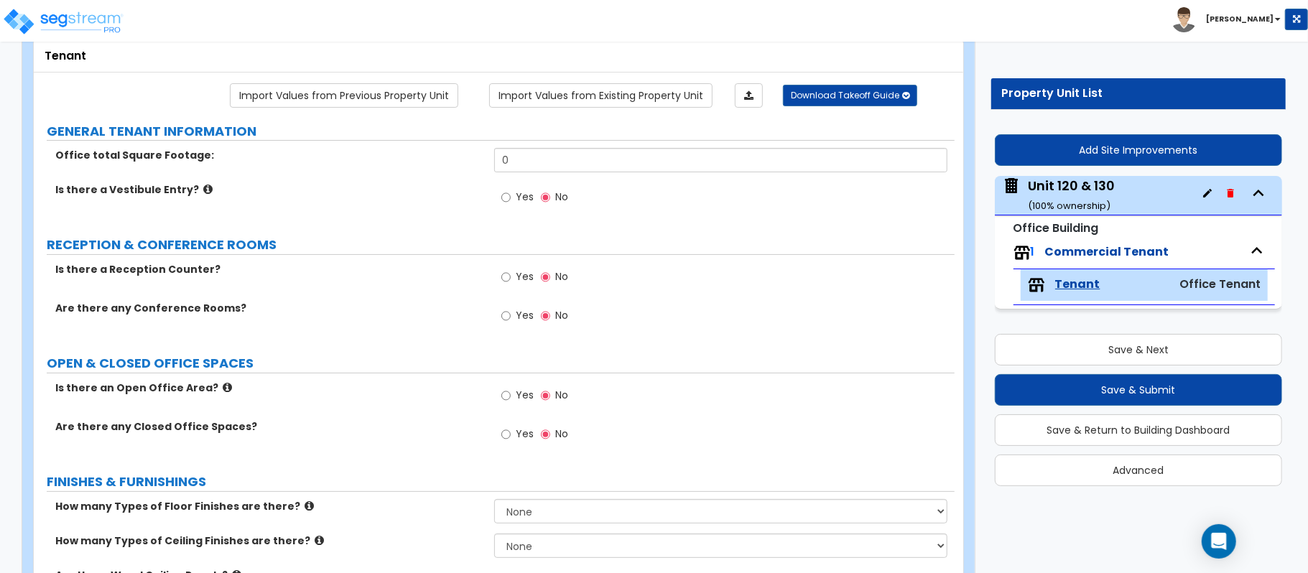
scroll to position [0, 0]
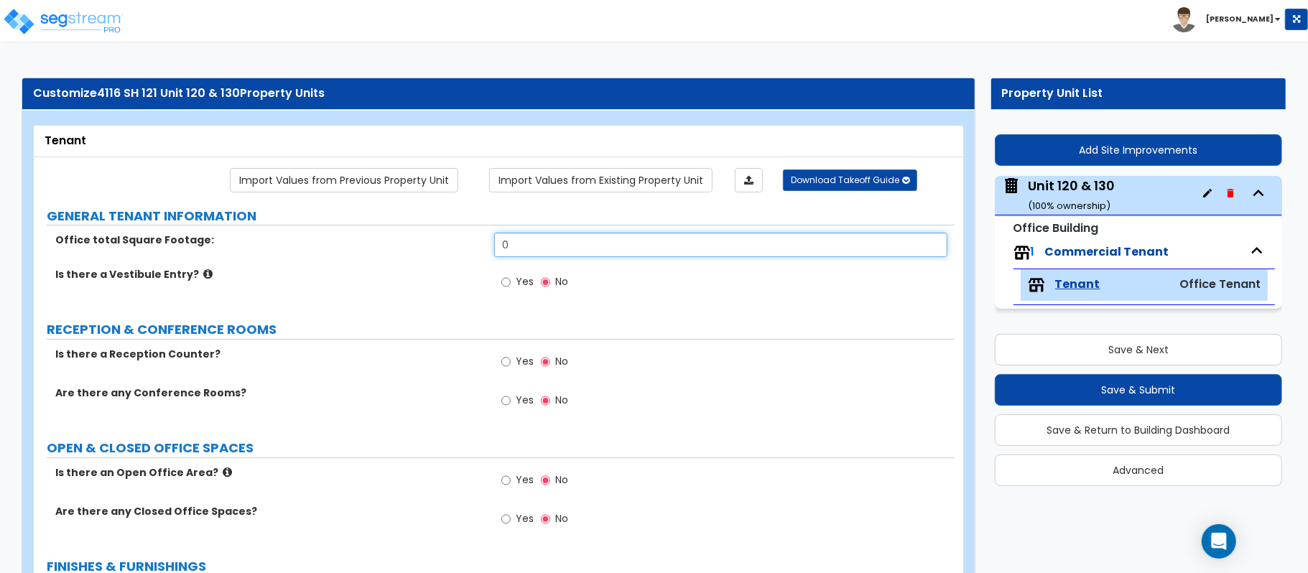
click at [534, 243] on input "0" at bounding box center [720, 245] width 453 height 24
paste input "5638"
type input "5,638"
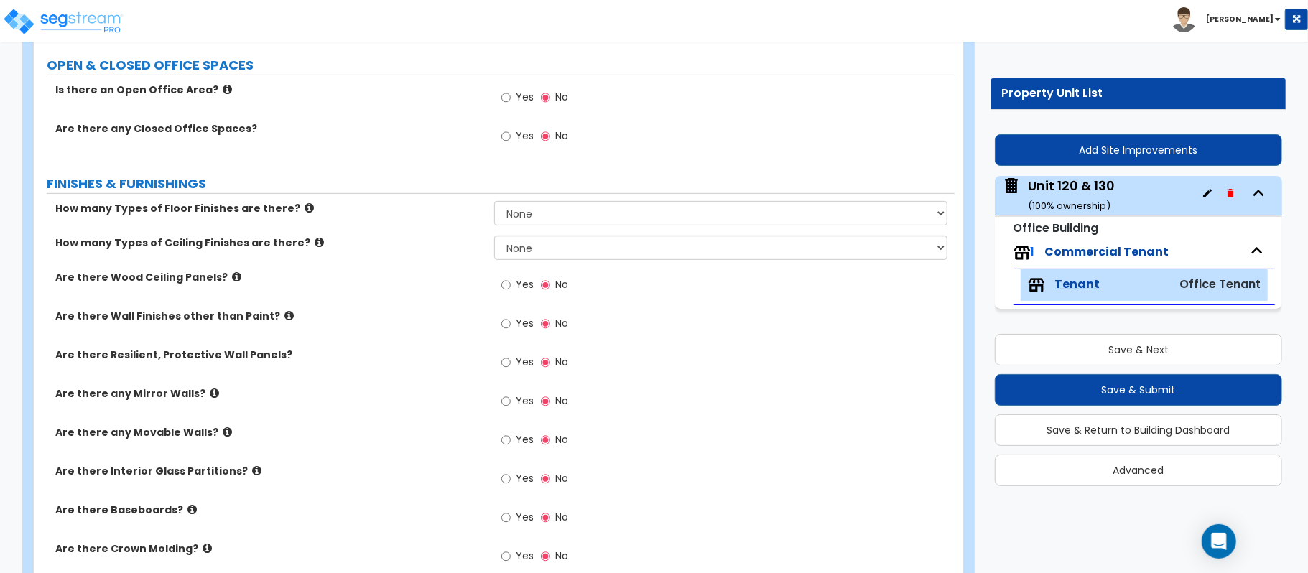
scroll to position [287, 0]
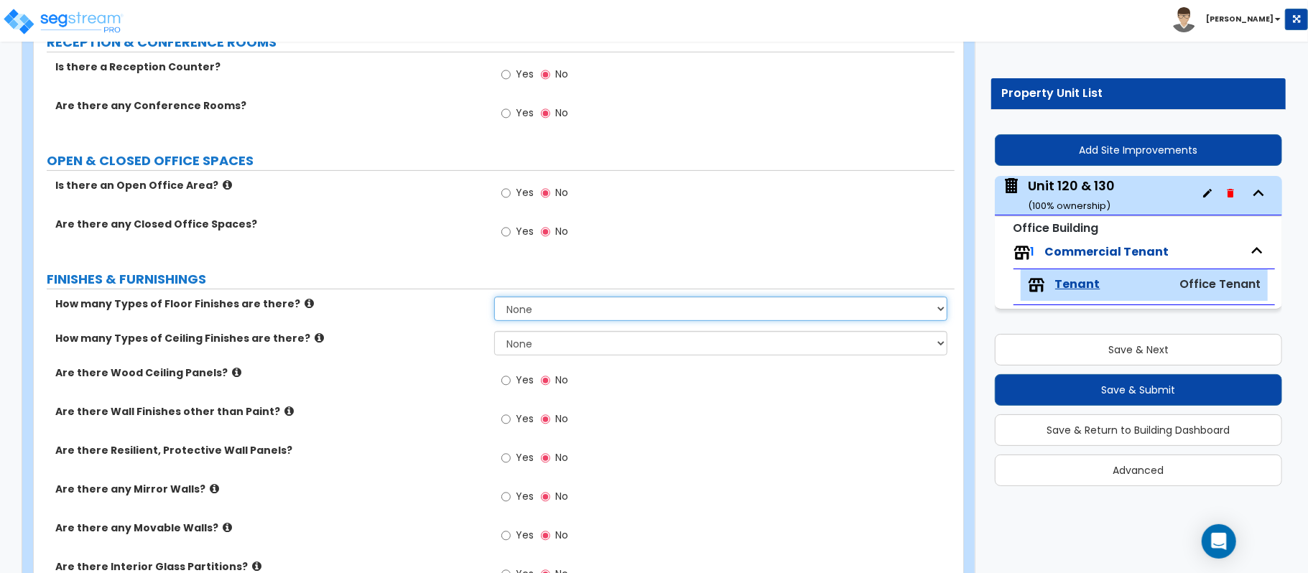
click at [550, 308] on select "None 1 2 3 4" at bounding box center [720, 309] width 453 height 24
select select "1"
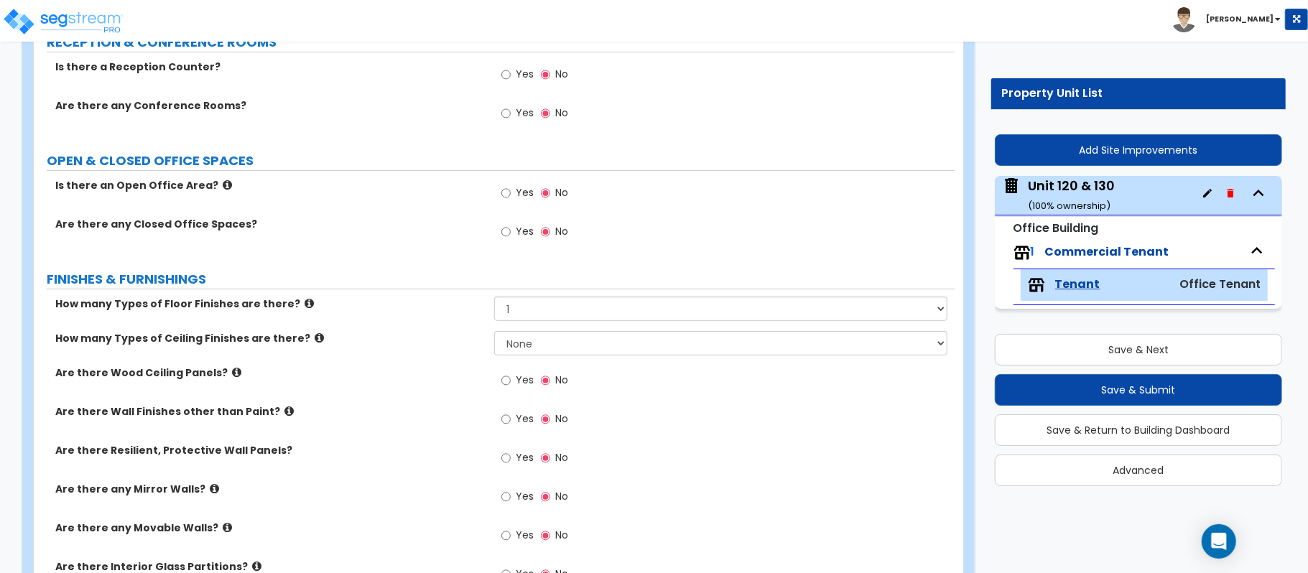
drag, startPoint x: 437, startPoint y: 297, endPoint x: 492, endPoint y: 327, distance: 62.7
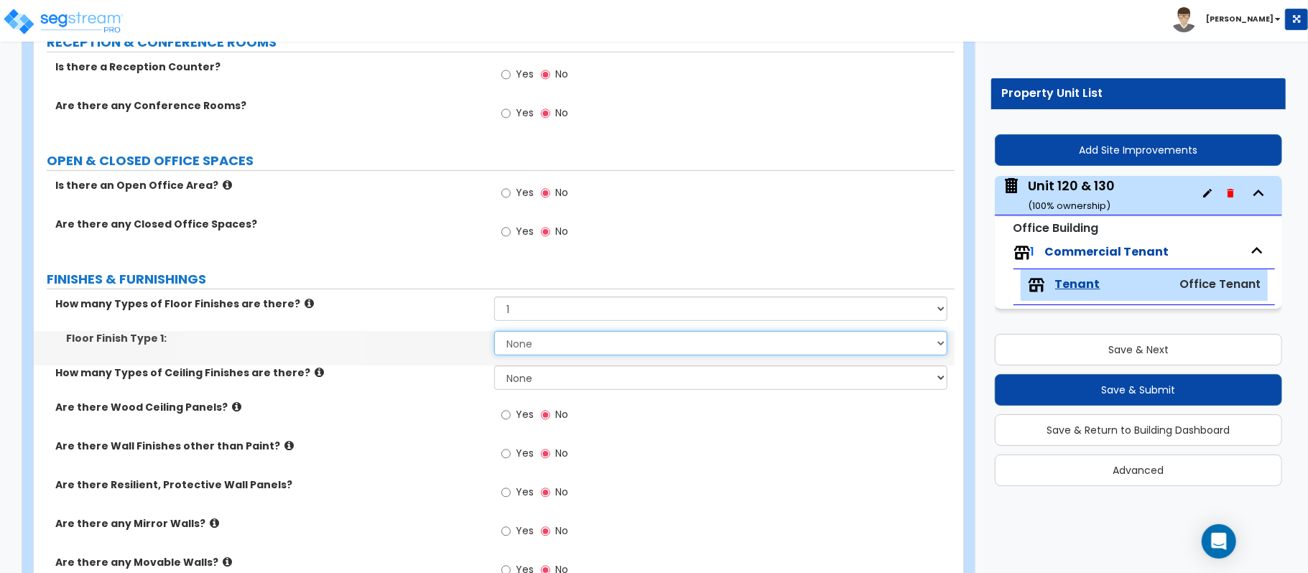
click at [532, 345] on select "None Tile Flooring Marble Flooring Hardwood Flooring Resilient Laminate Floorin…" at bounding box center [720, 343] width 453 height 24
select select "6"
click at [494, 332] on select "None Tile Flooring Marble Flooring Hardwood Flooring Resilient Laminate Floorin…" at bounding box center [720, 343] width 453 height 24
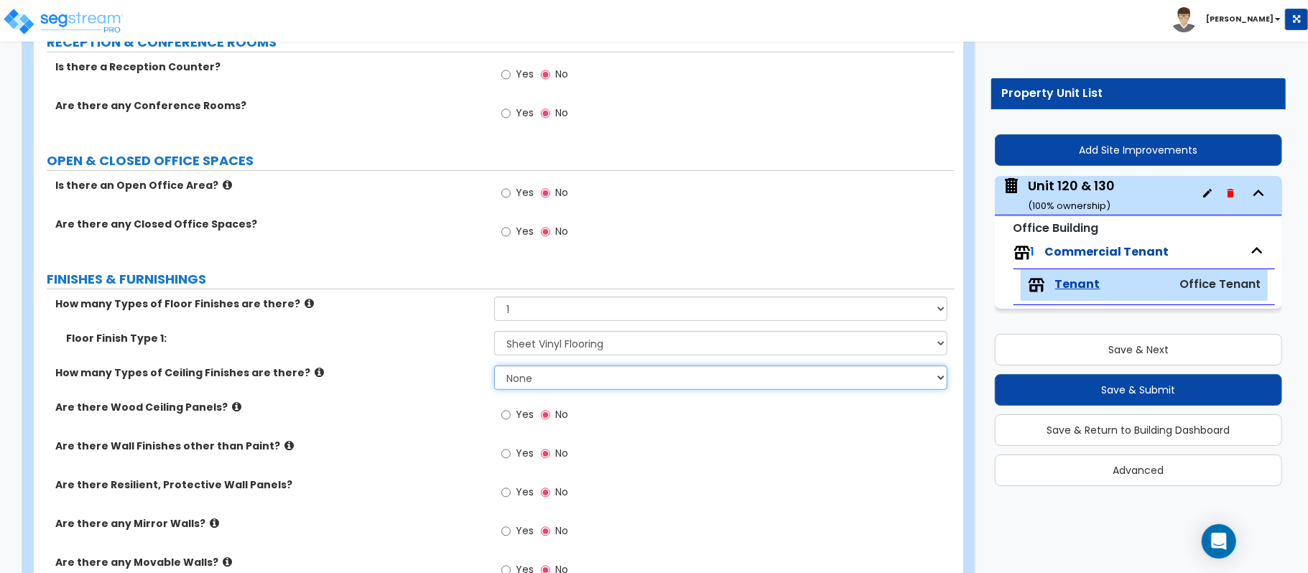
drag, startPoint x: 523, startPoint y: 377, endPoint x: 517, endPoint y: 383, distance: 9.1
click at [523, 377] on select "None 1 2 3" at bounding box center [720, 377] width 453 height 24
select select "1"
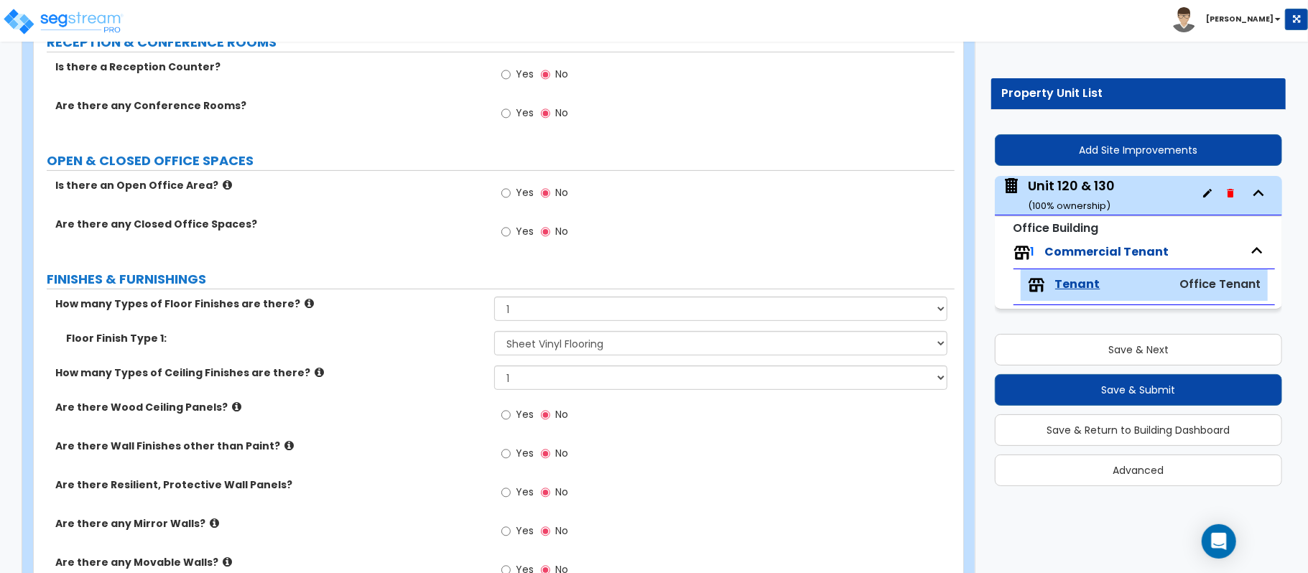
drag, startPoint x: 427, startPoint y: 409, endPoint x: 483, endPoint y: 411, distance: 56.8
click at [427, 409] on label "Are there Wood Ceiling Panels?" at bounding box center [269, 407] width 428 height 14
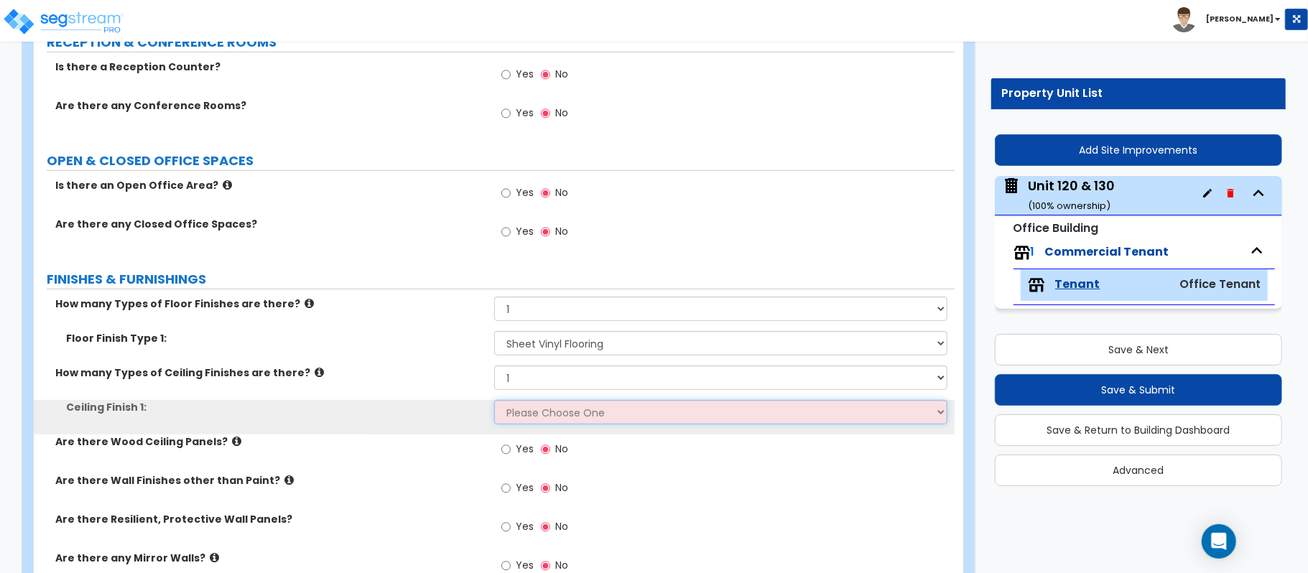
click at [526, 416] on select "Please Choose One Drop Ceiling Open Ceiling Drywall Ceiling" at bounding box center [720, 412] width 453 height 24
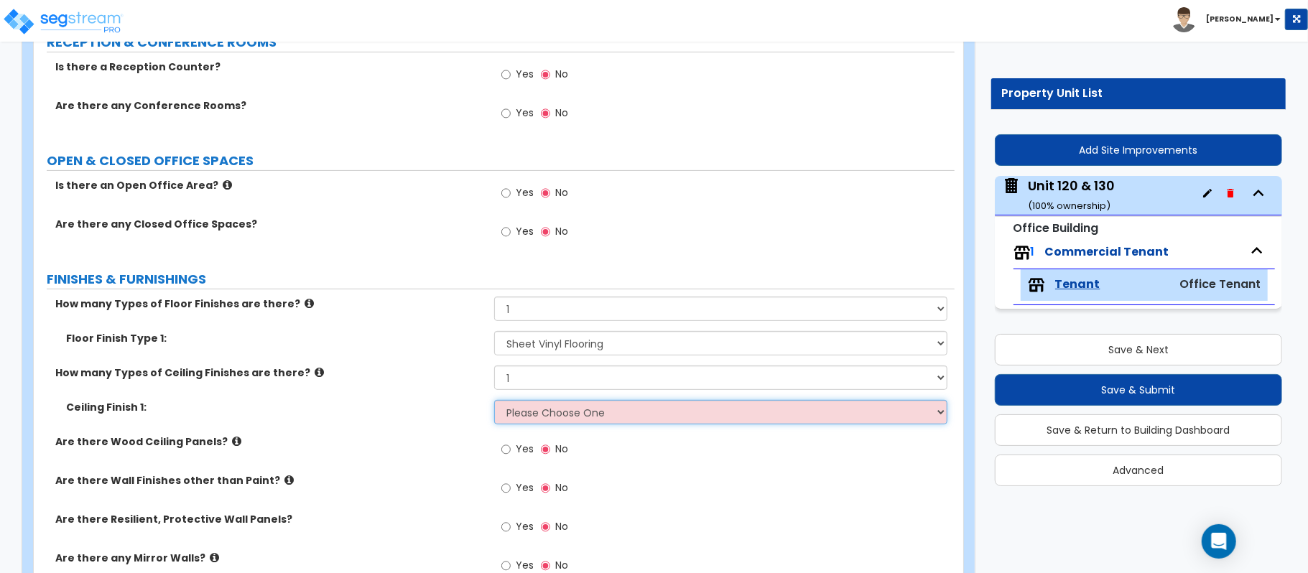
select select "1"
click at [494, 401] on select "Please Choose One Drop Ceiling Open Ceiling Drywall Ceiling" at bounding box center [720, 412] width 453 height 24
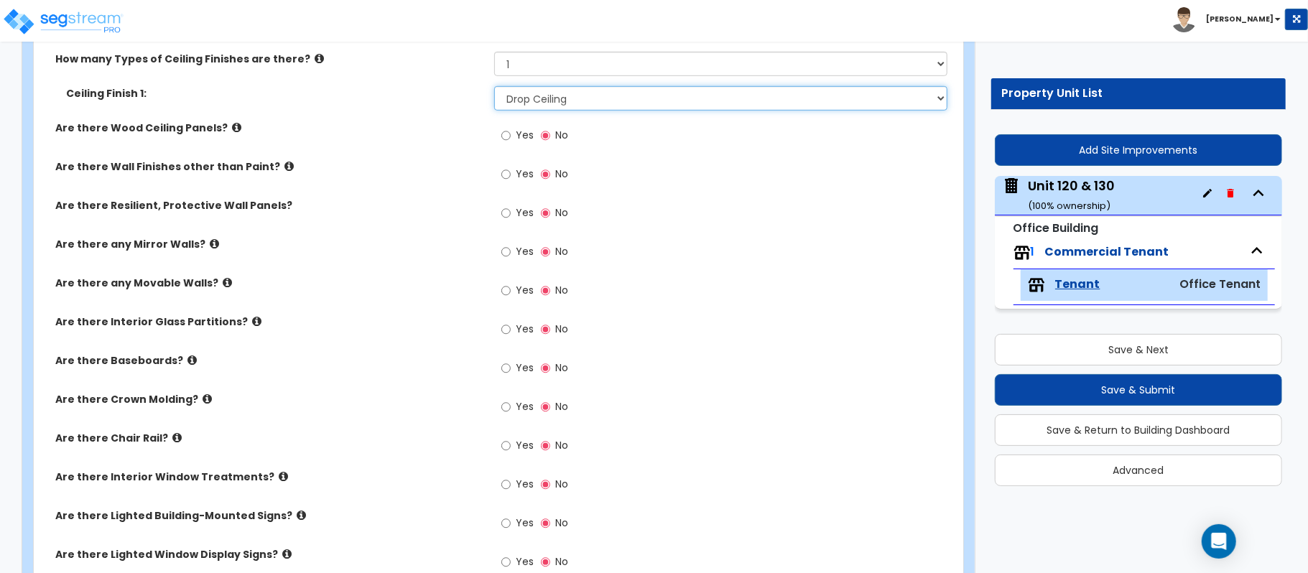
scroll to position [670, 0]
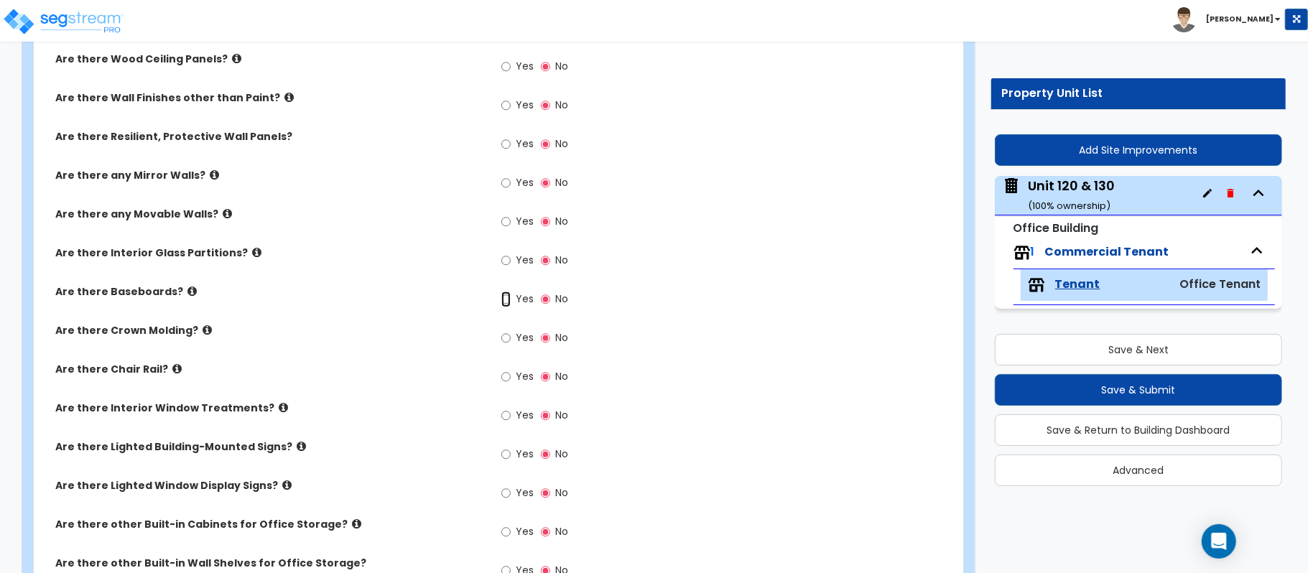
click at [506, 305] on input "Yes" at bounding box center [505, 300] width 9 height 16
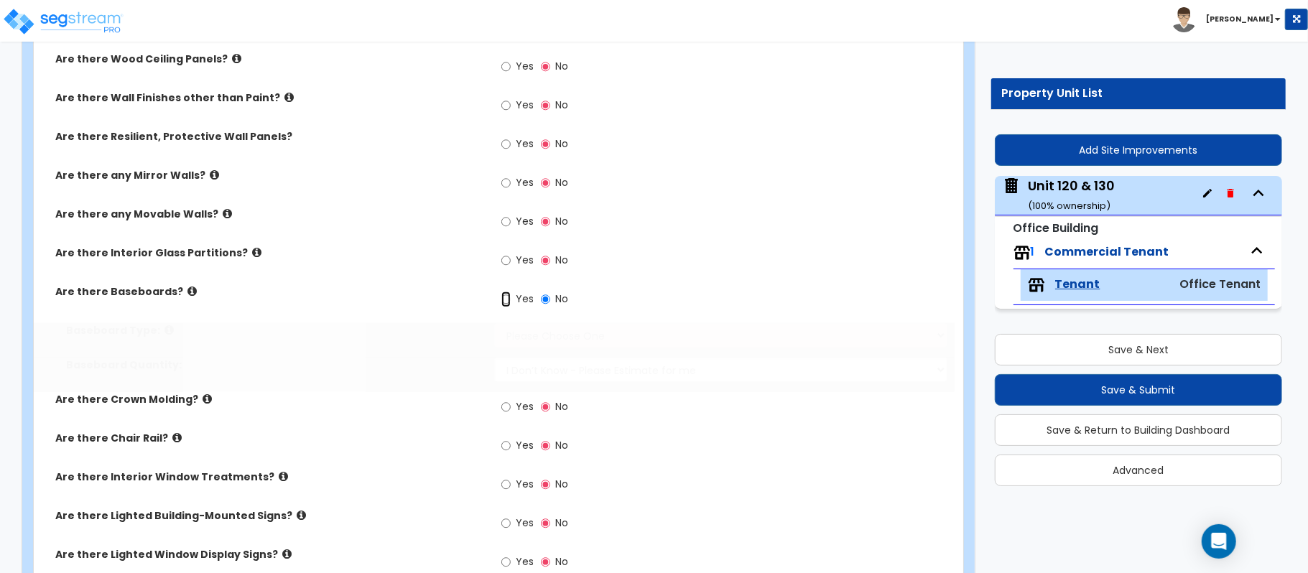
radio input "true"
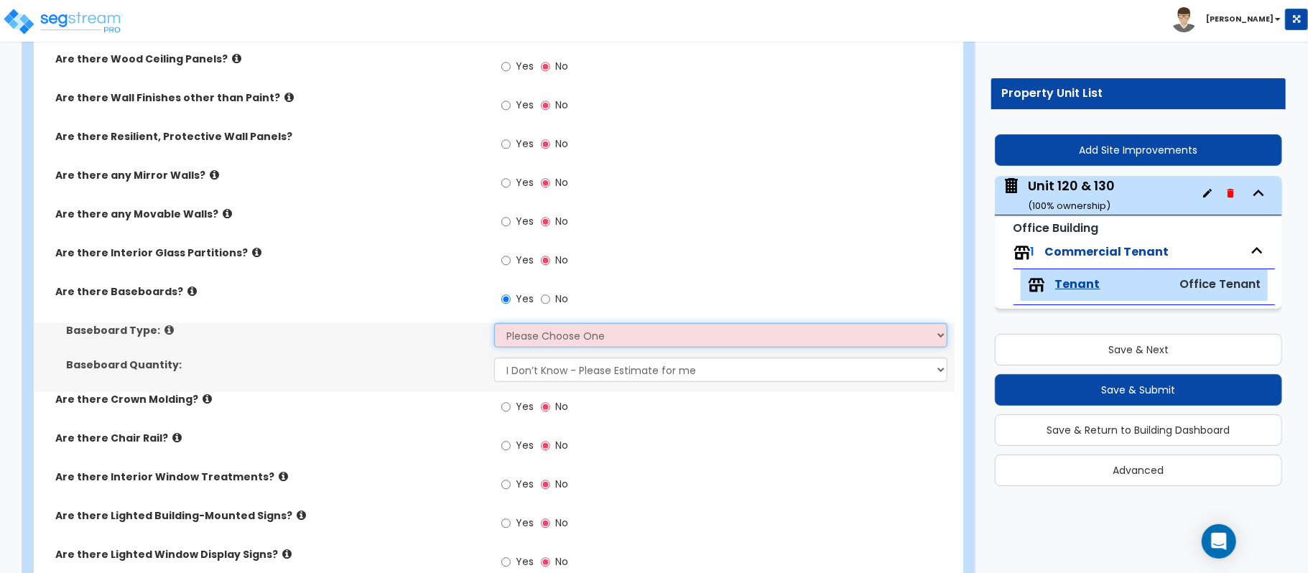
drag, startPoint x: 521, startPoint y: 339, endPoint x: 434, endPoint y: 359, distance: 89.2
click at [521, 340] on select "Please Choose One Wood Vinyl Carpet Tile" at bounding box center [720, 335] width 453 height 24
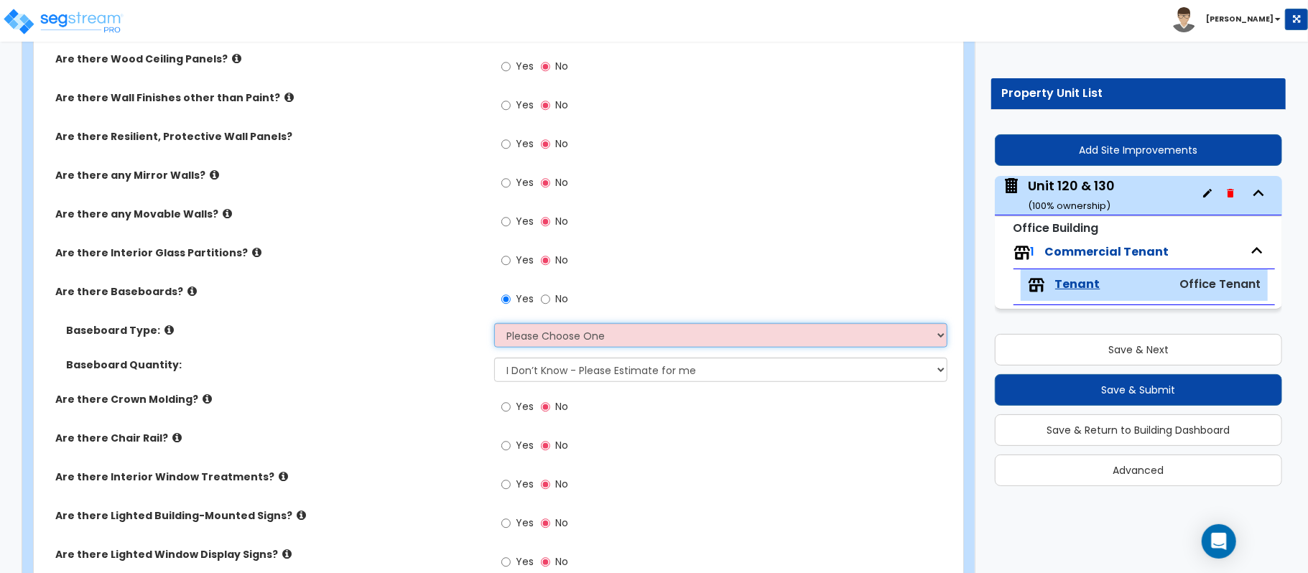
select select "1"
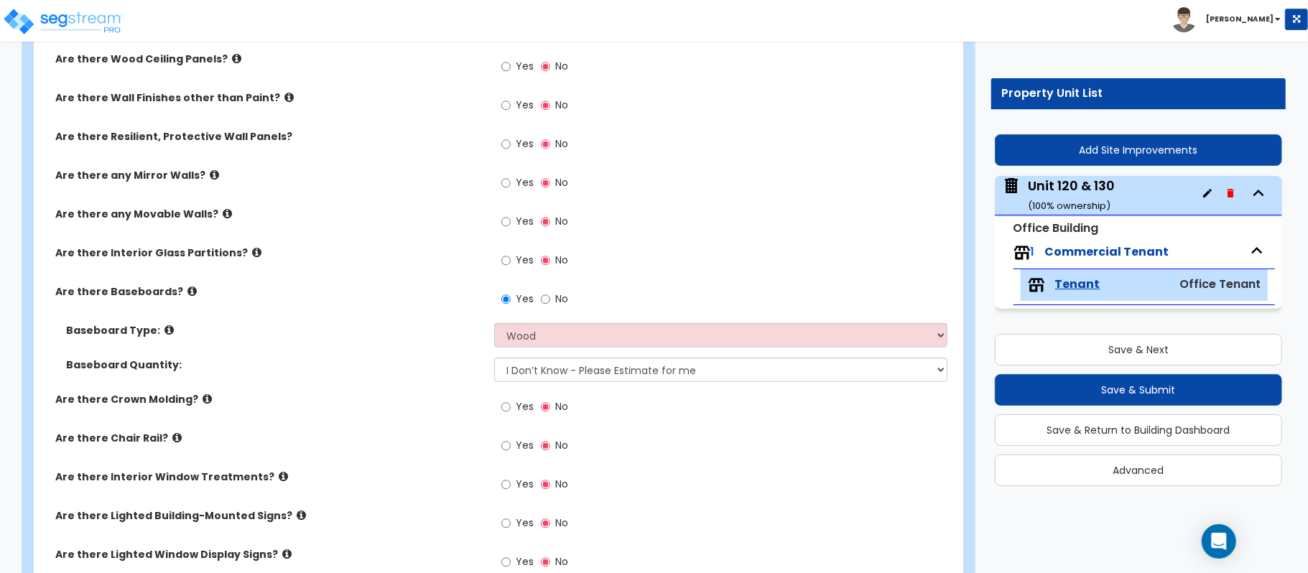
click at [404, 358] on div "Baseboard Type: Please Choose One Wood Vinyl Carpet Tile" at bounding box center [494, 340] width 921 height 34
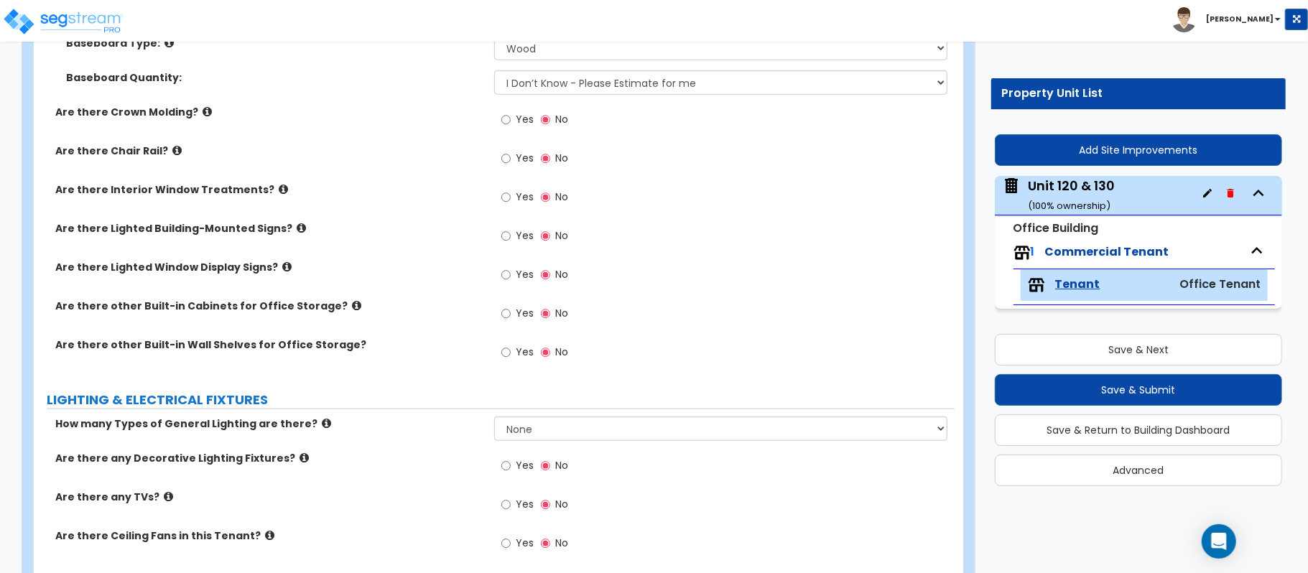
scroll to position [1053, 0]
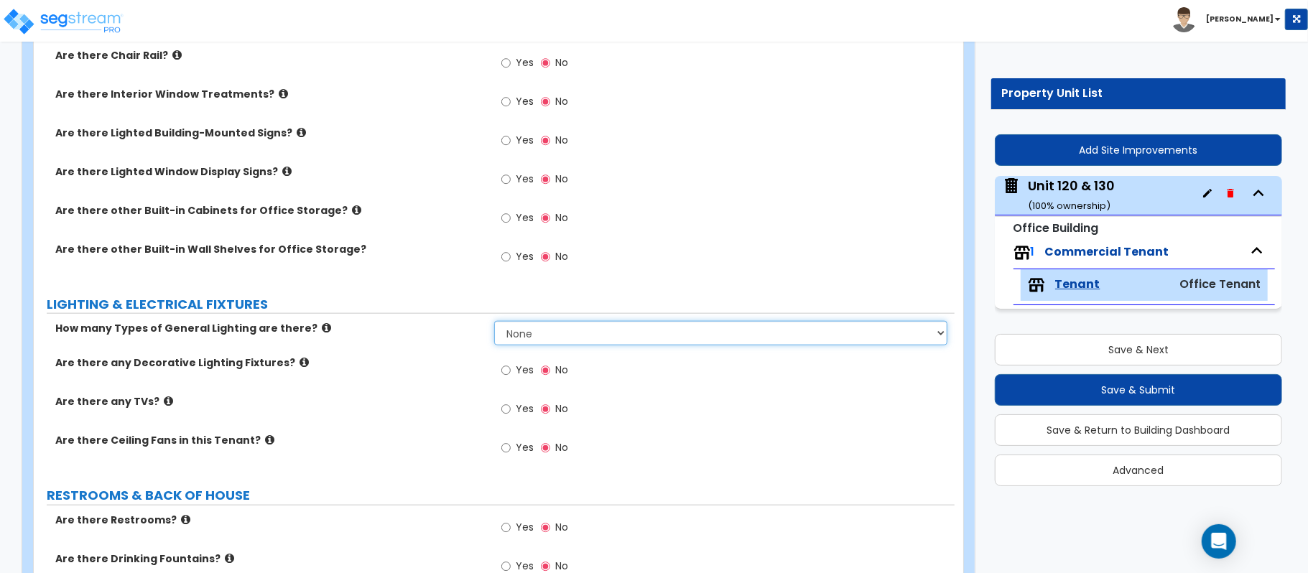
click at [549, 326] on select "None 1 2 3" at bounding box center [720, 333] width 453 height 24
select select "1"
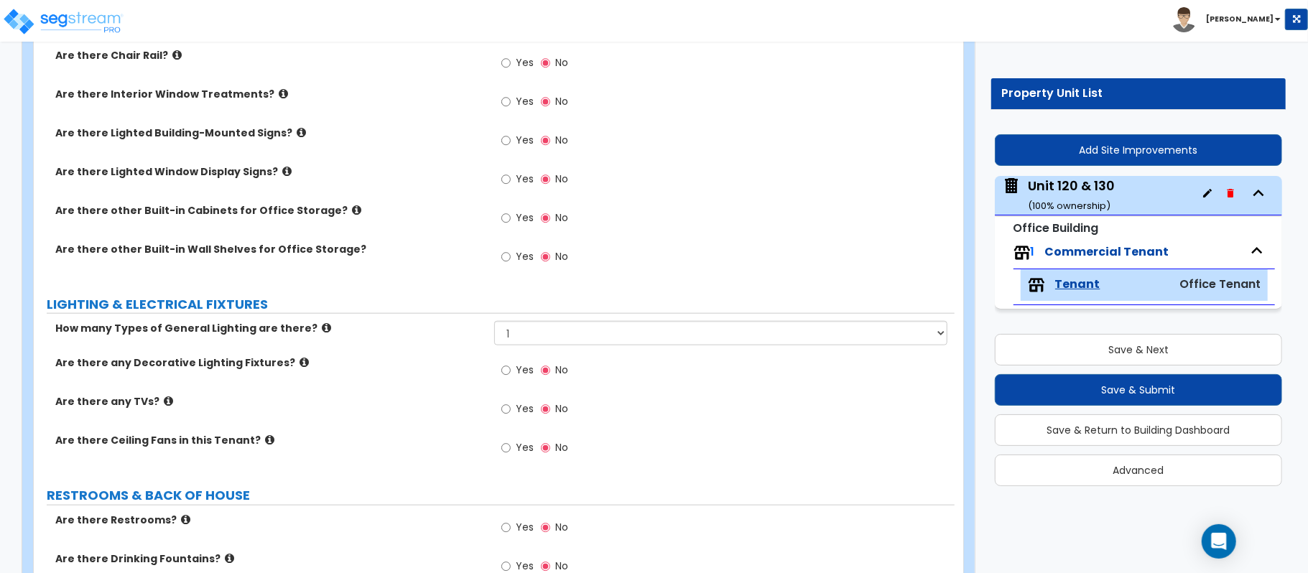
click at [449, 348] on div "How many Types of General Lighting are there? None 1 2 3" at bounding box center [494, 338] width 921 height 34
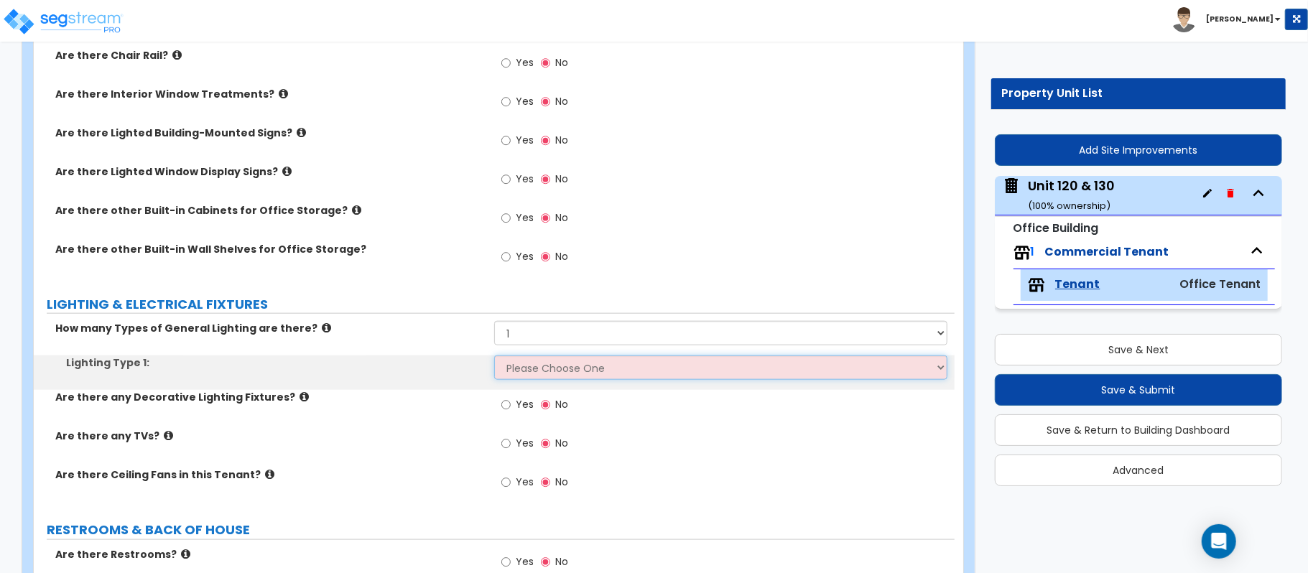
click at [537, 368] on select "Please Choose One LED Surface-Mounted LED Recessed Fluorescent Surface-Mounted …" at bounding box center [720, 367] width 453 height 24
select select "2"
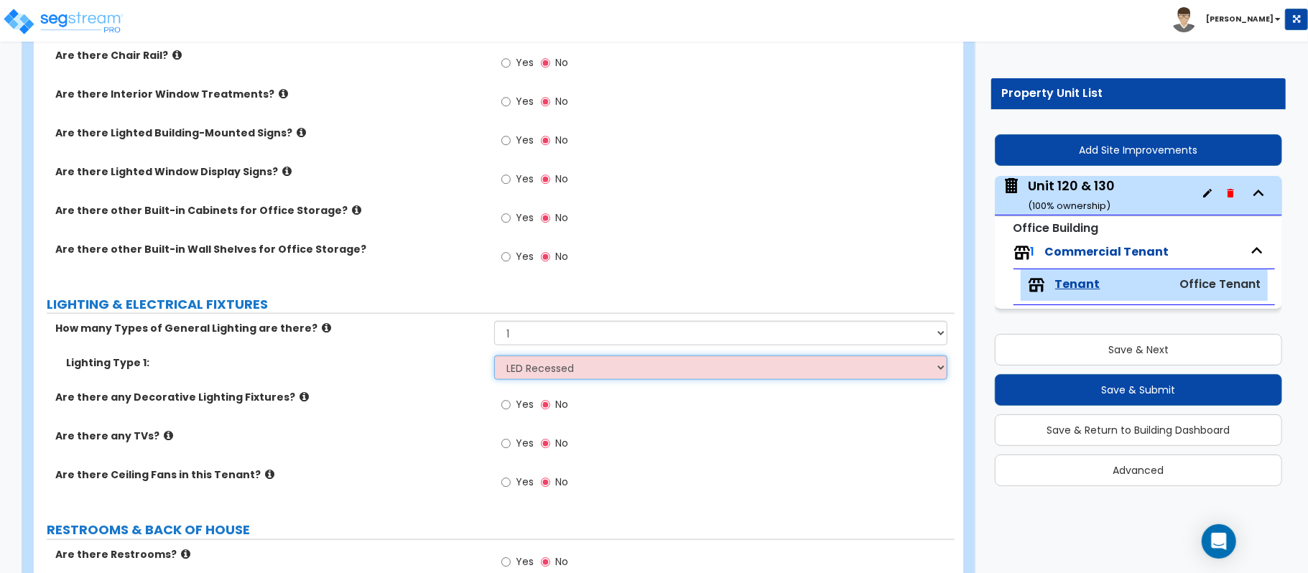
click at [494, 358] on select "Please Choose One LED Surface-Mounted LED Recessed Fluorescent Surface-Mounted …" at bounding box center [720, 367] width 453 height 24
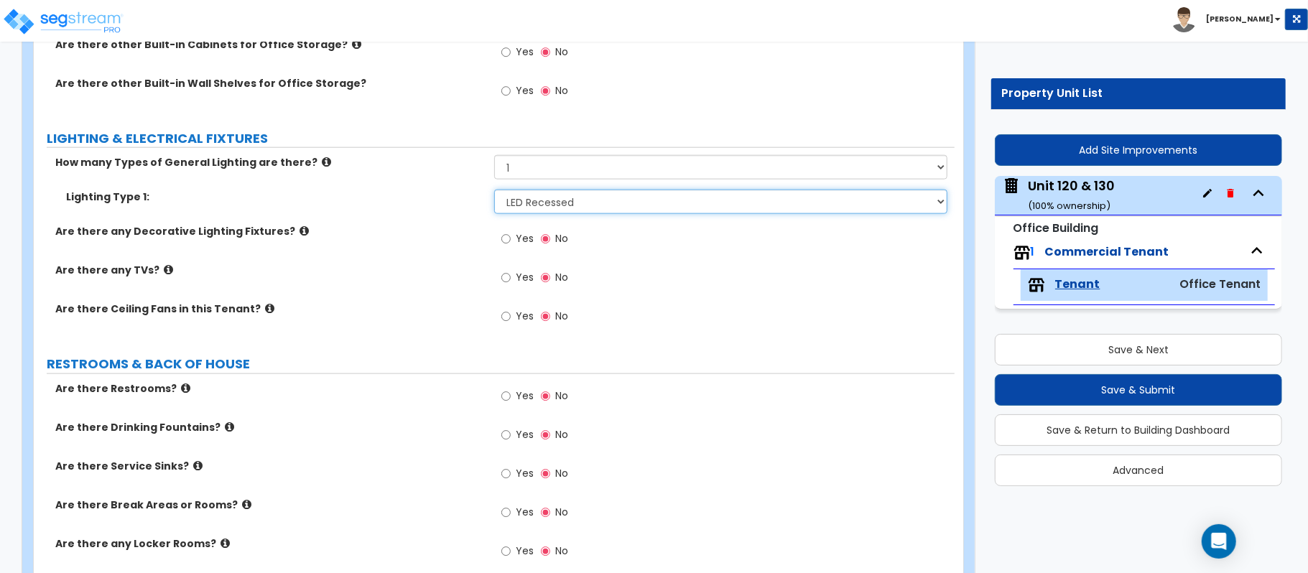
scroll to position [1244, 0]
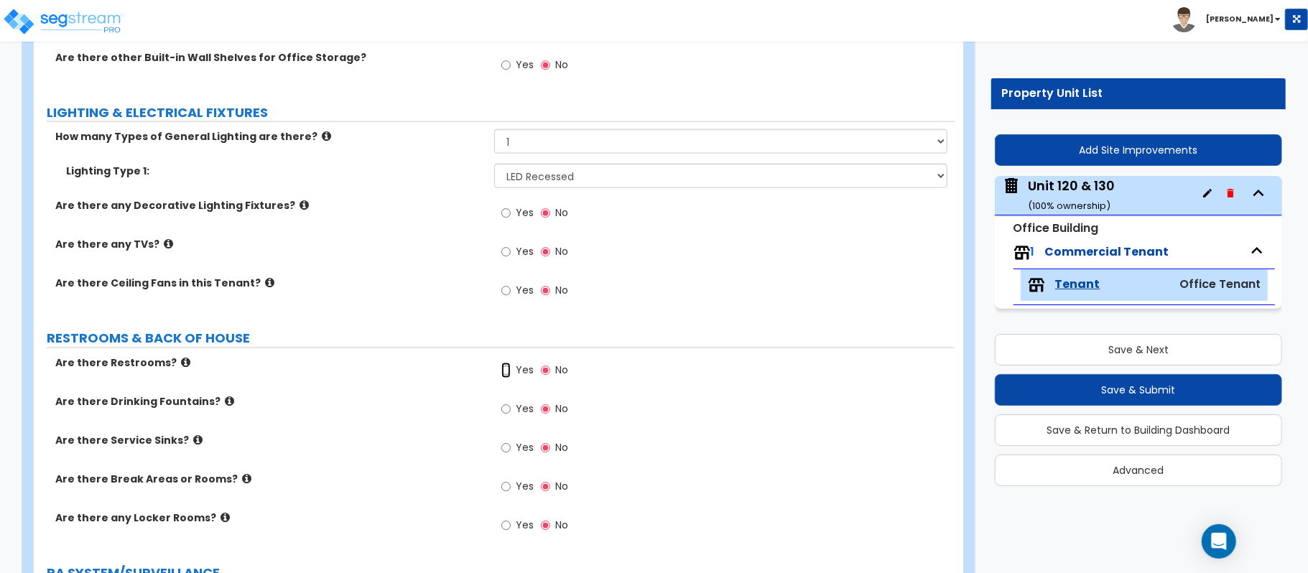
click at [505, 373] on input "Yes" at bounding box center [505, 371] width 9 height 16
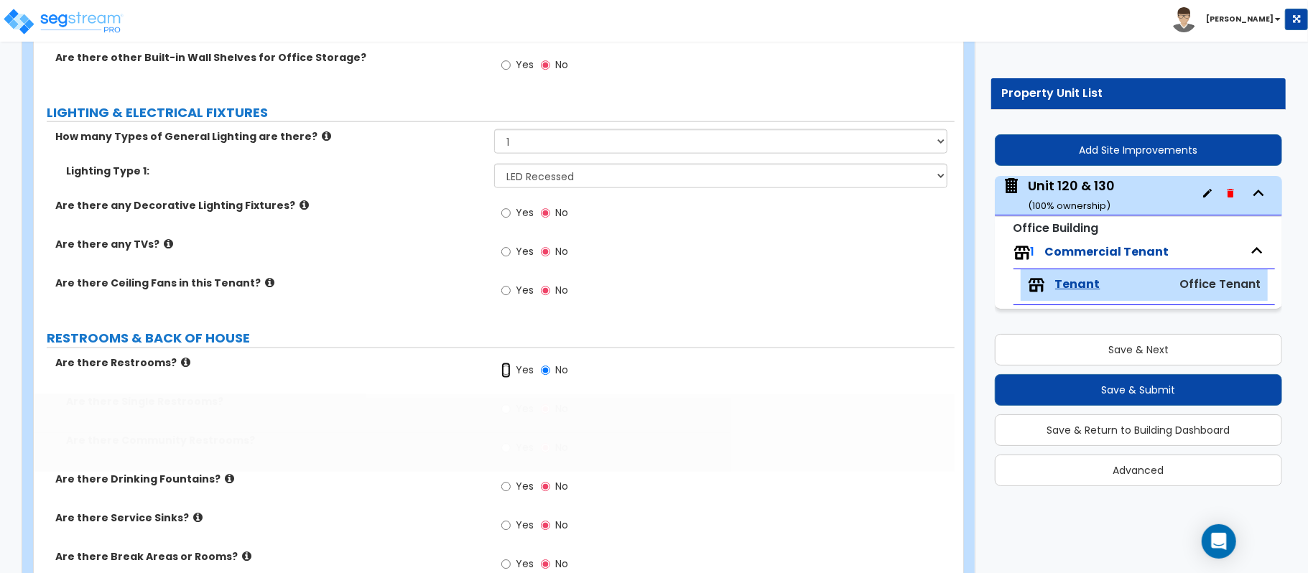
radio input "true"
click at [507, 412] on label "Yes" at bounding box center [517, 411] width 32 height 24
click at [509, 409] on input "Yes" at bounding box center [505, 409] width 9 height 16
radio input "true"
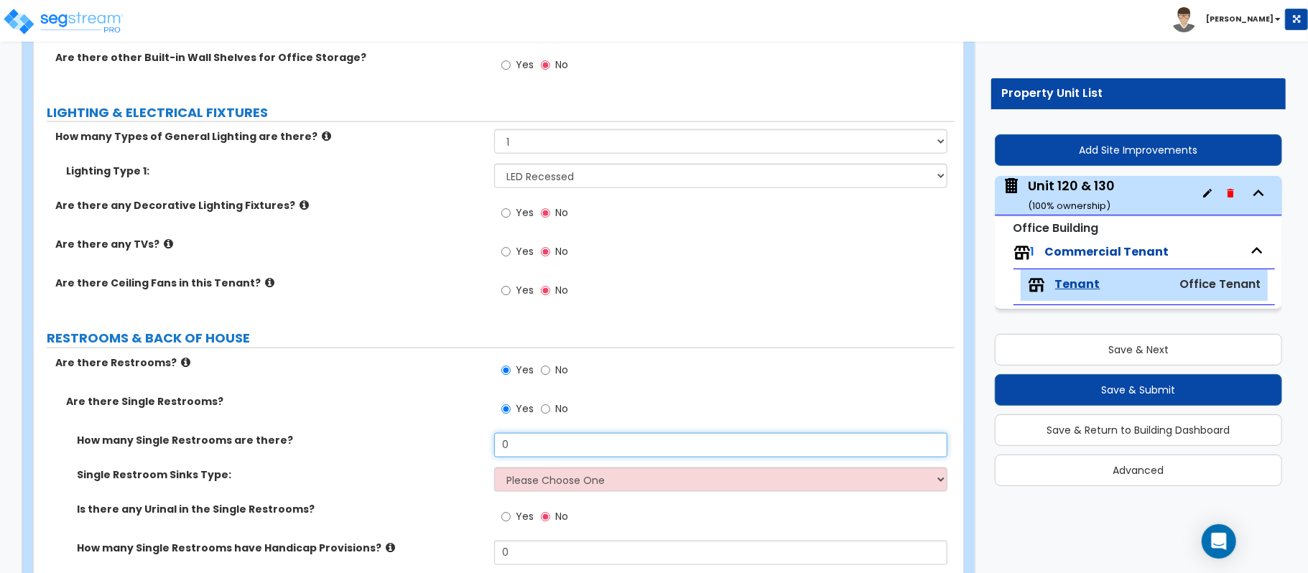
drag, startPoint x: 531, startPoint y: 447, endPoint x: 438, endPoint y: 435, distance: 94.0
click at [438, 435] on div "How many Single Restrooms are there? 0" at bounding box center [494, 450] width 921 height 34
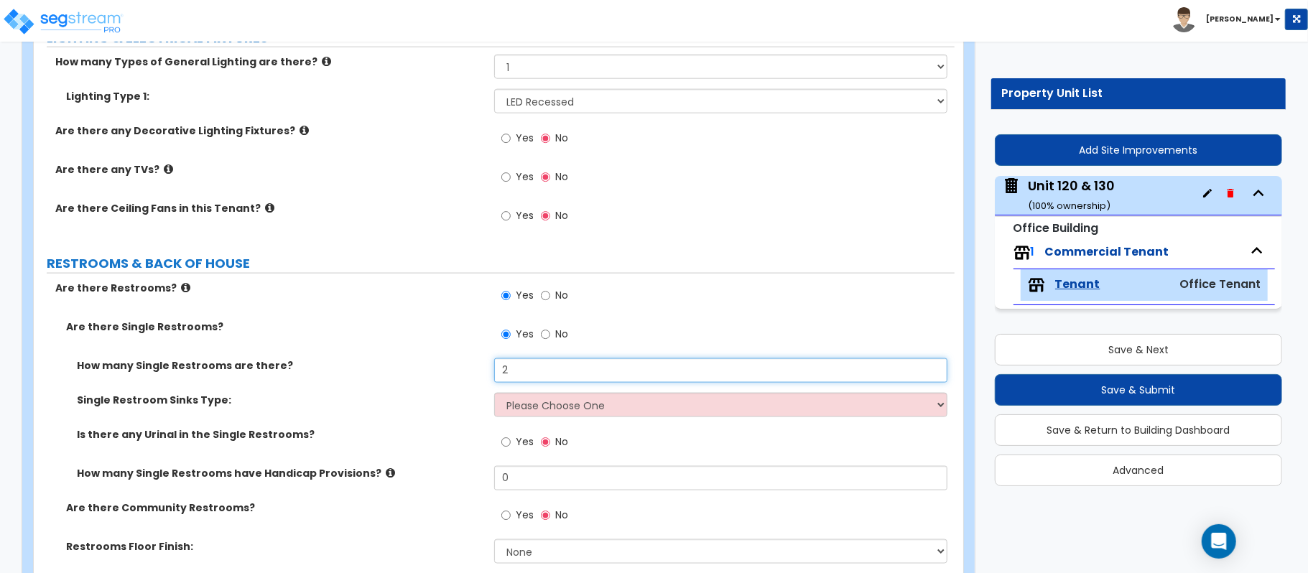
scroll to position [1436, 0]
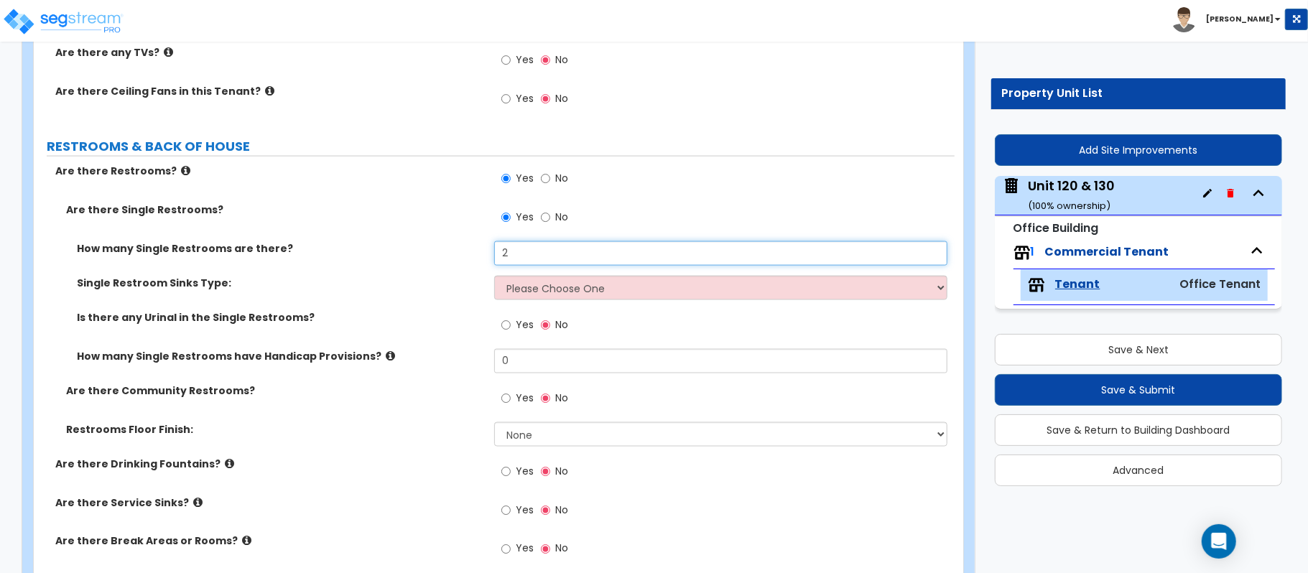
type input "2"
click at [537, 285] on select "Please Choose One Wall-mounted Vanity-mounted" at bounding box center [720, 288] width 453 height 24
select select "1"
click at [494, 278] on select "Please Choose One Wall-mounted Vanity-mounted" at bounding box center [720, 288] width 453 height 24
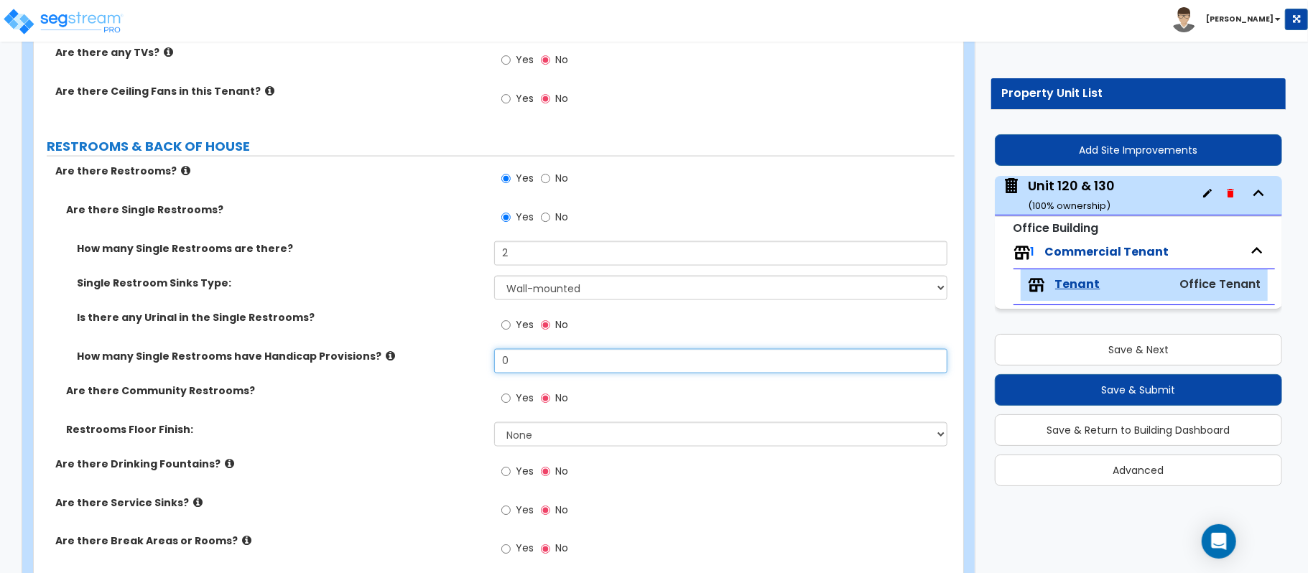
drag, startPoint x: 523, startPoint y: 363, endPoint x: 457, endPoint y: 350, distance: 67.9
click at [457, 350] on div "How many Single Restrooms are there? 2 Single Restroom Sinks Type: Please Choos…" at bounding box center [494, 312] width 899 height 142
type input "2"
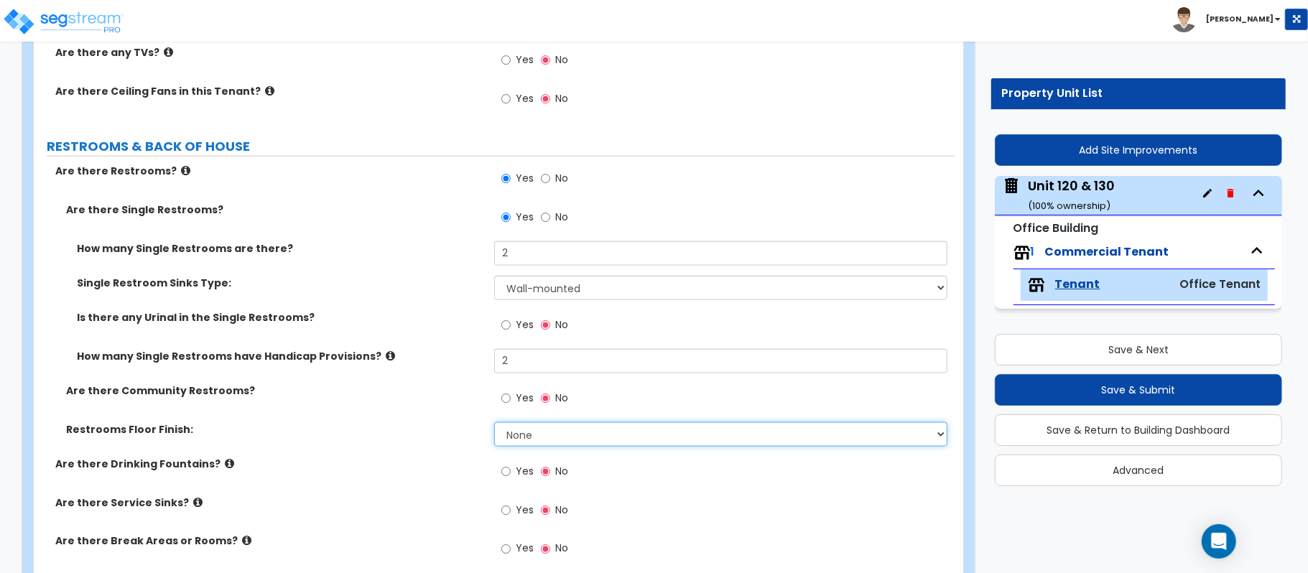
click at [516, 437] on select "None Tile Flooring Resilient Laminate Flooring VCT Flooring Sheet Vinyl Flooring" at bounding box center [720, 434] width 453 height 24
select select "1"
click at [441, 444] on div "Restrooms Floor Finish: None Tile Flooring Resilient Laminate Flooring VCT Floo…" at bounding box center [494, 439] width 921 height 34
click at [503, 475] on input "Yes" at bounding box center [505, 472] width 9 height 16
radio input "true"
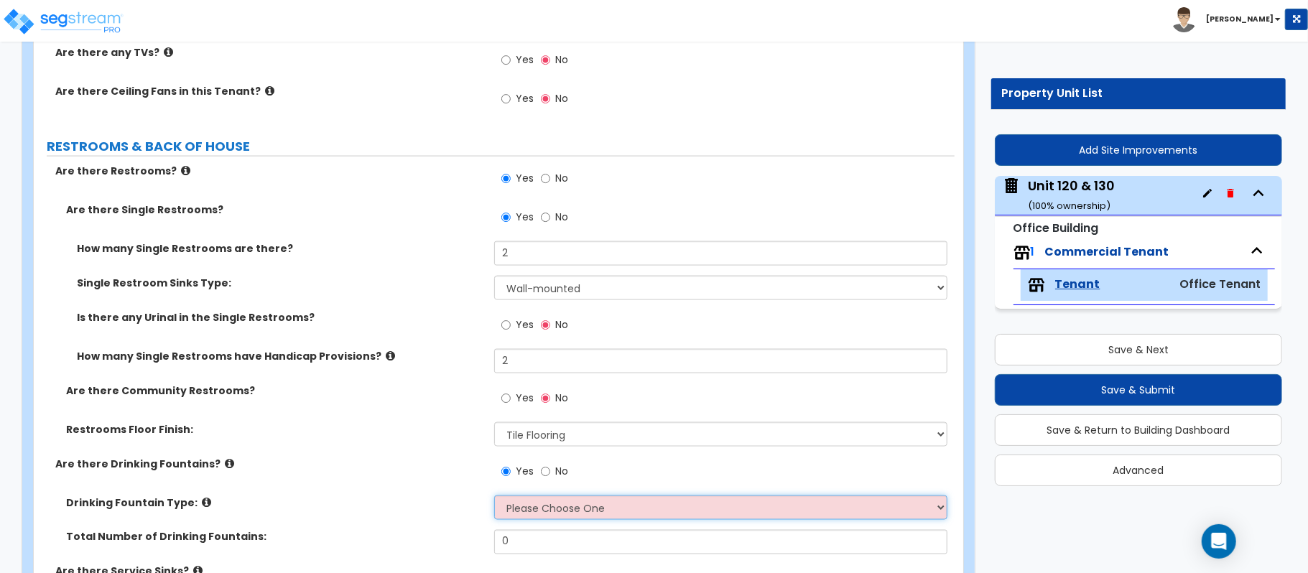
click at [558, 516] on select "Please Choose One Wall-mounted Floor-mounted" at bounding box center [720, 507] width 453 height 24
select select "1"
click at [494, 498] on select "Please Choose One Wall-mounted Floor-mounted" at bounding box center [720, 507] width 453 height 24
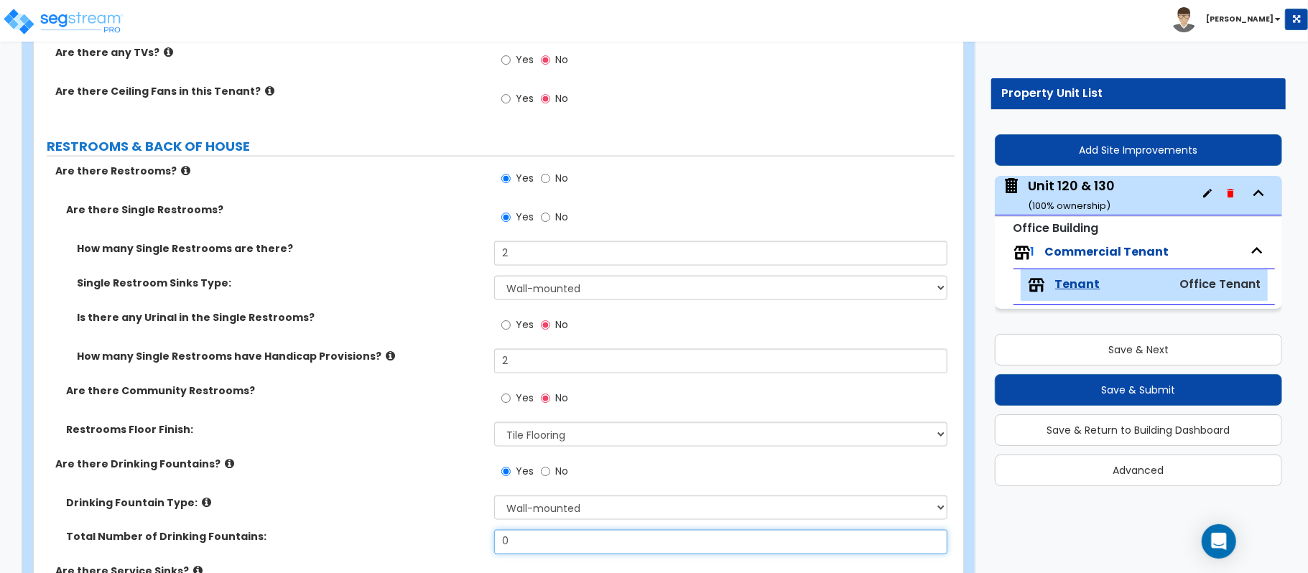
drag, startPoint x: 529, startPoint y: 540, endPoint x: 455, endPoint y: 535, distance: 74.1
click at [455, 535] on div "Total Number of Drinking Fountains: 0" at bounding box center [494, 547] width 921 height 34
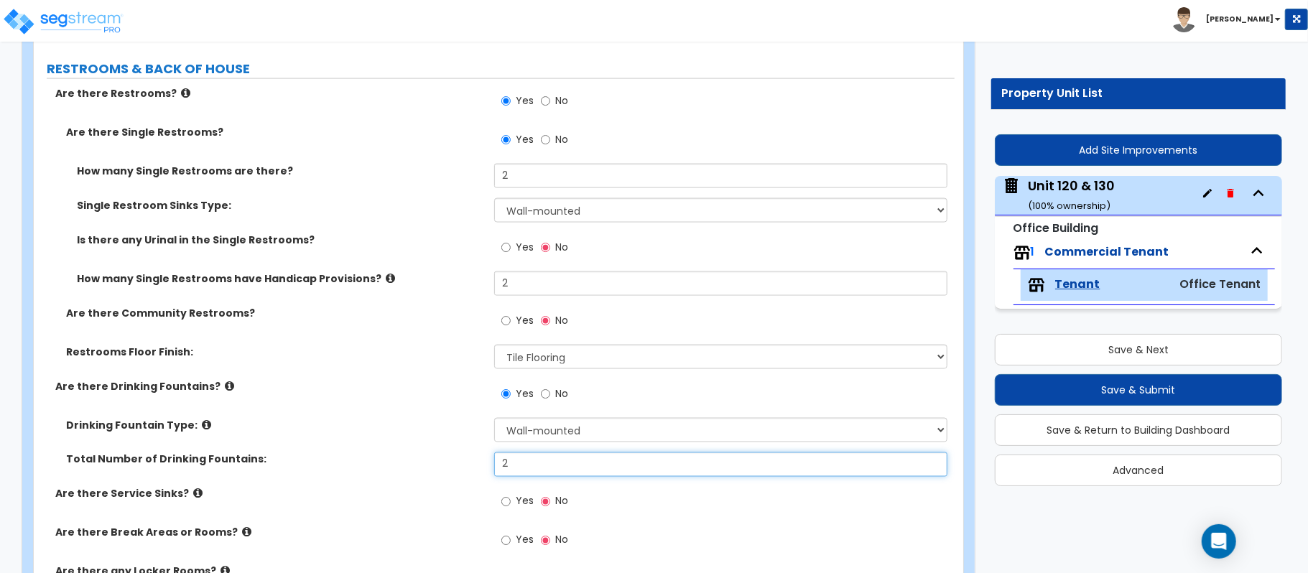
scroll to position [1627, 0]
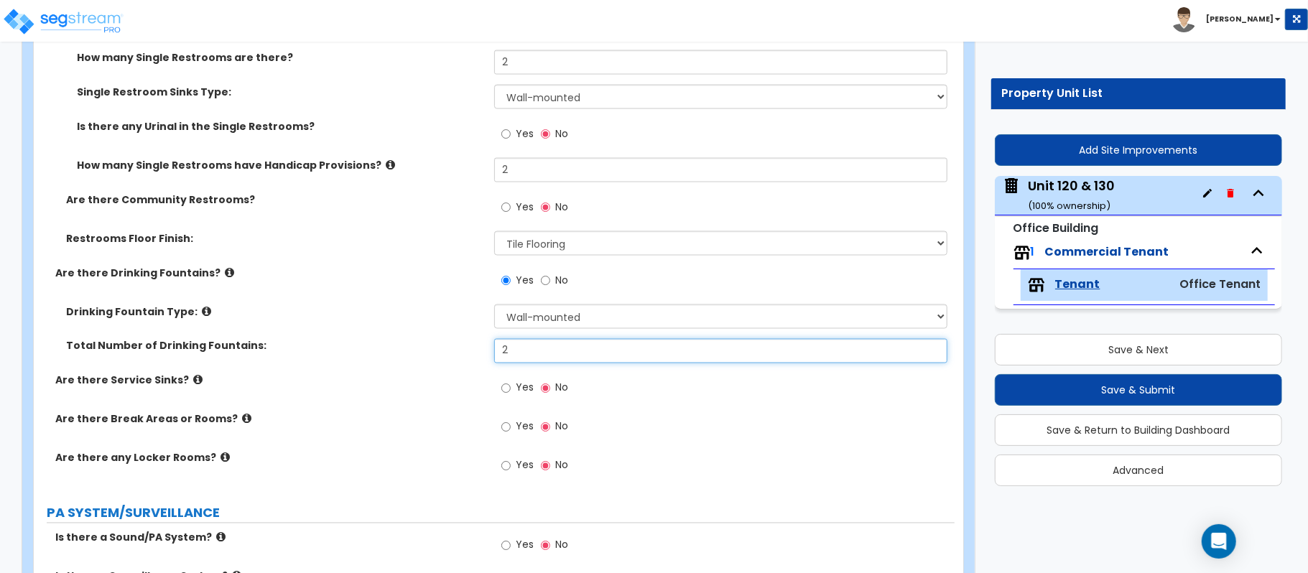
type input "2"
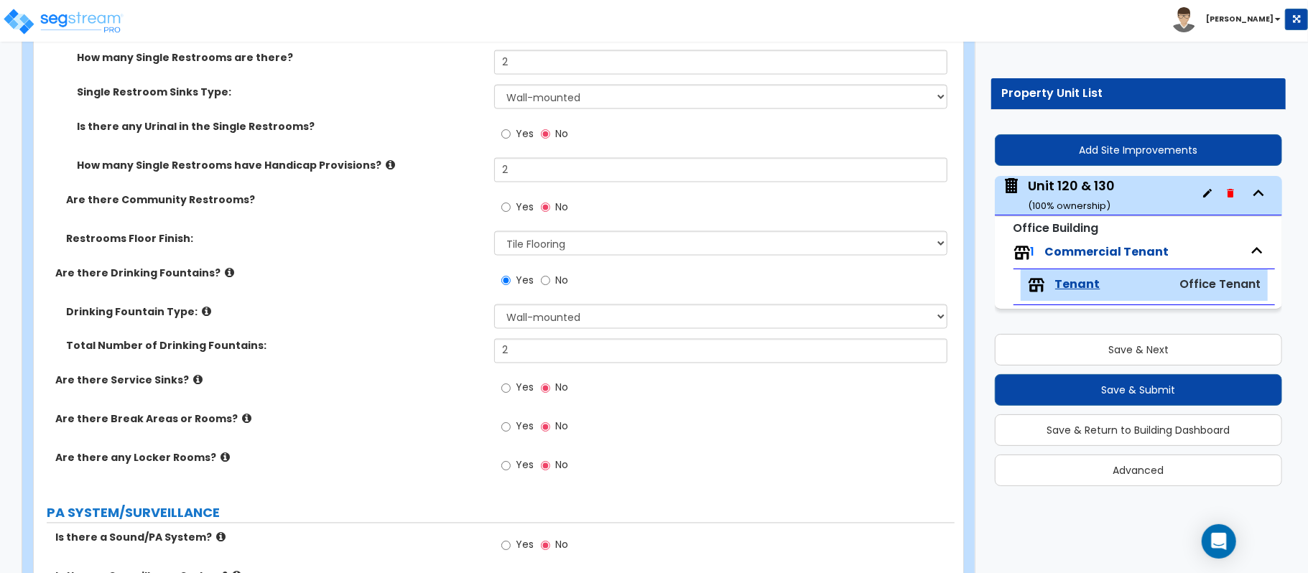
click at [449, 414] on label "Are there Break Areas or Rooms?" at bounding box center [269, 419] width 428 height 14
click at [505, 424] on input "Yes" at bounding box center [505, 427] width 9 height 16
radio input "true"
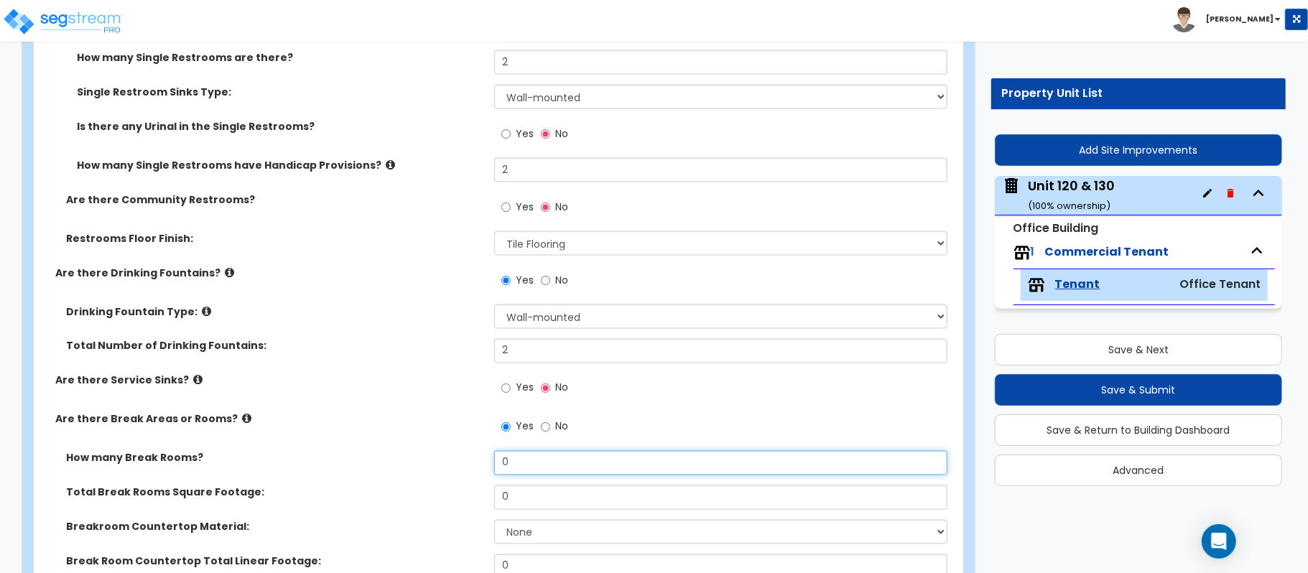
drag, startPoint x: 533, startPoint y: 461, endPoint x: 457, endPoint y: 463, distance: 76.1
click at [457, 463] on div "How many Break Rooms? 0" at bounding box center [494, 468] width 921 height 34
type input "1"
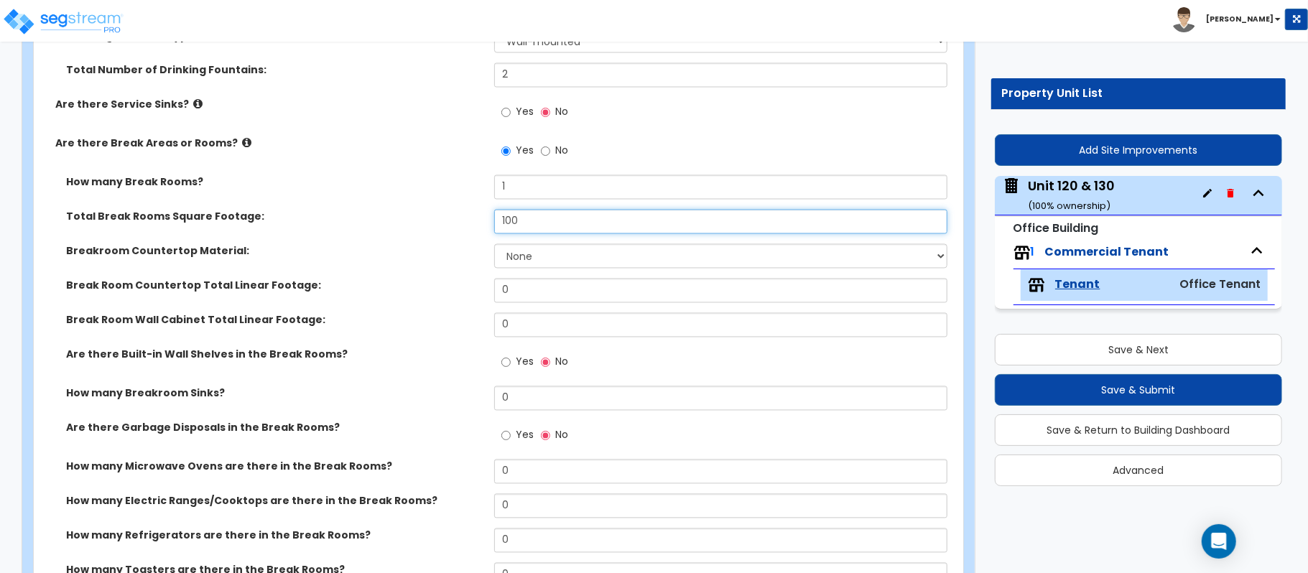
scroll to position [1914, 0]
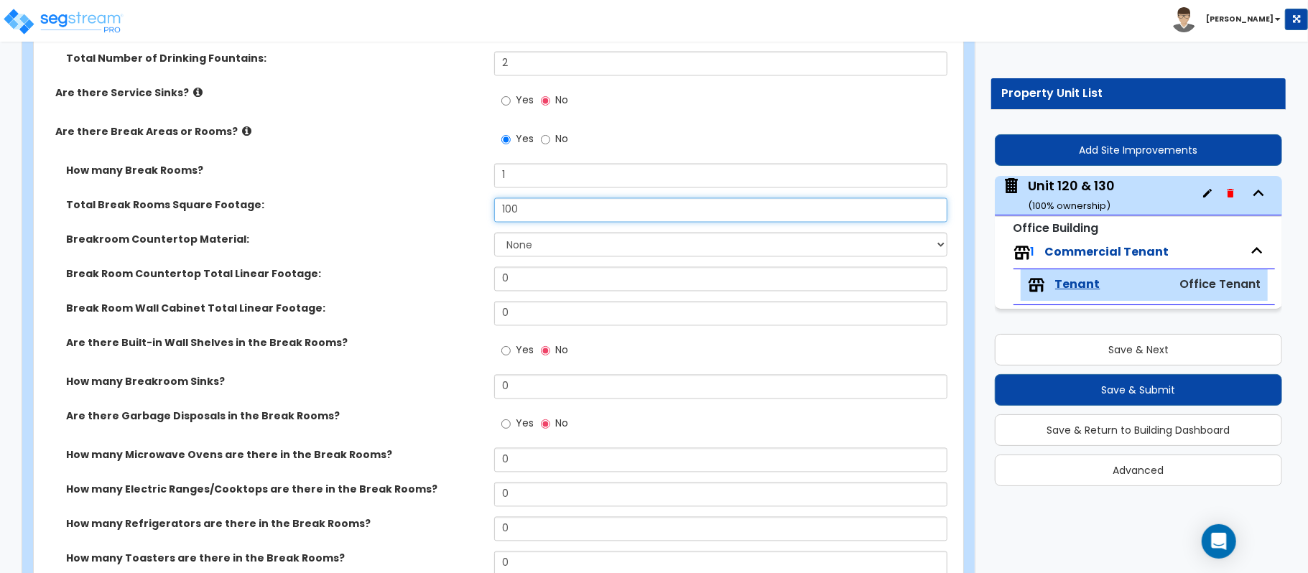
type input "100"
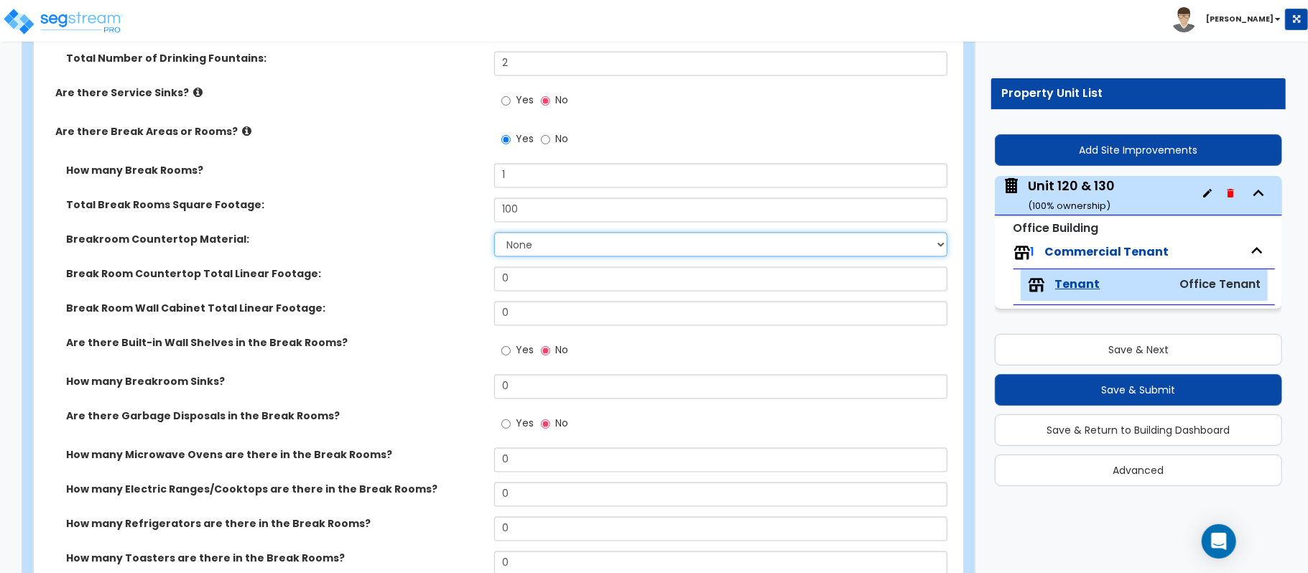
select select "2"
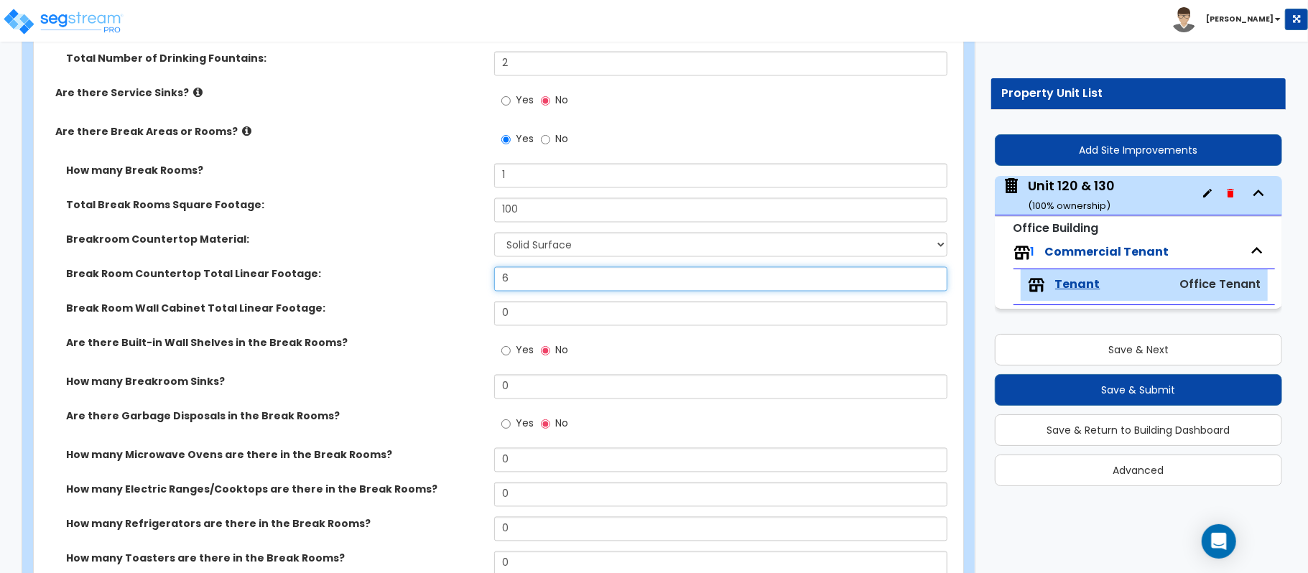
type input "6"
type input "12"
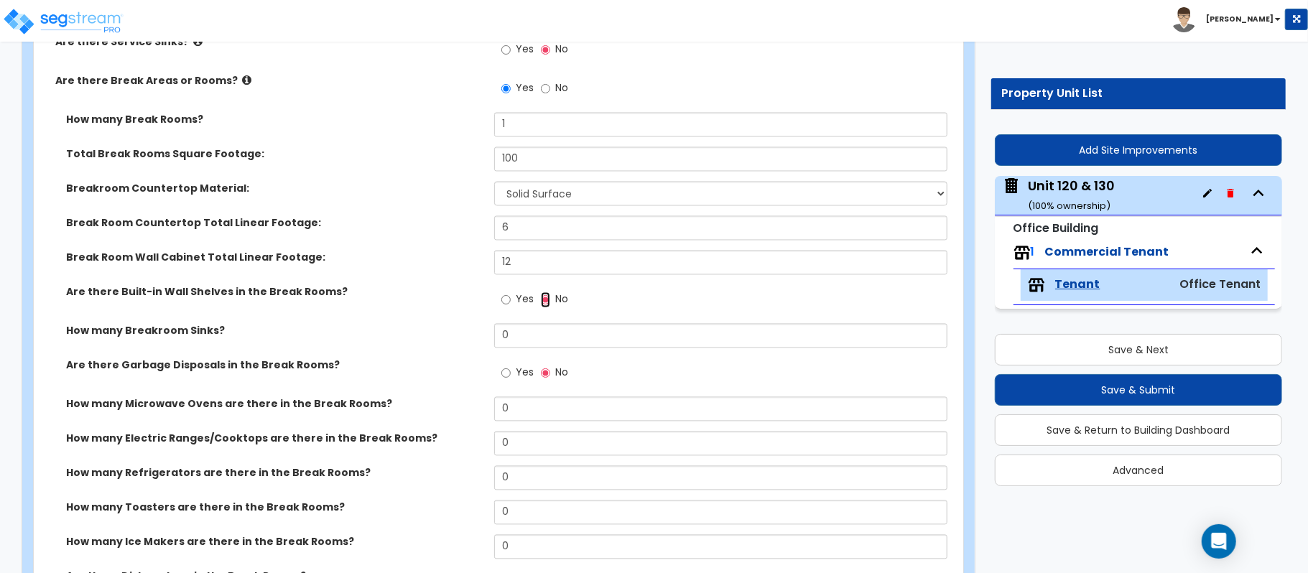
scroll to position [2010, 0]
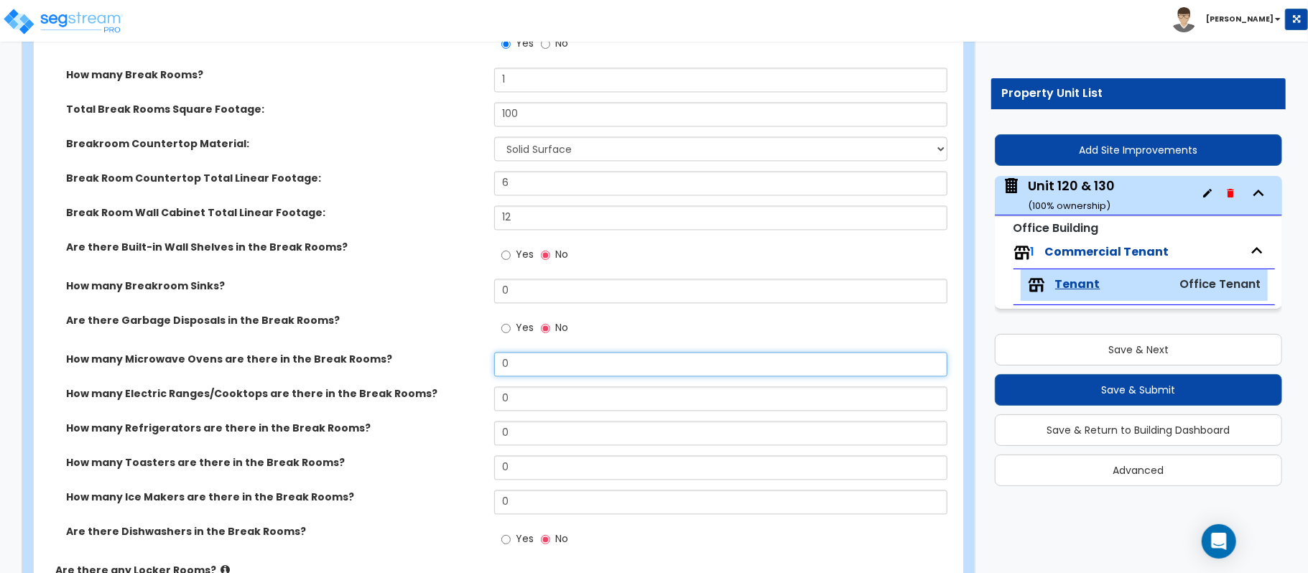
drag, startPoint x: 488, startPoint y: 366, endPoint x: 401, endPoint y: 370, distance: 87.7
click at [401, 370] on div "How many Microwave Ovens are there in the Break Rooms? 0" at bounding box center [494, 369] width 921 height 34
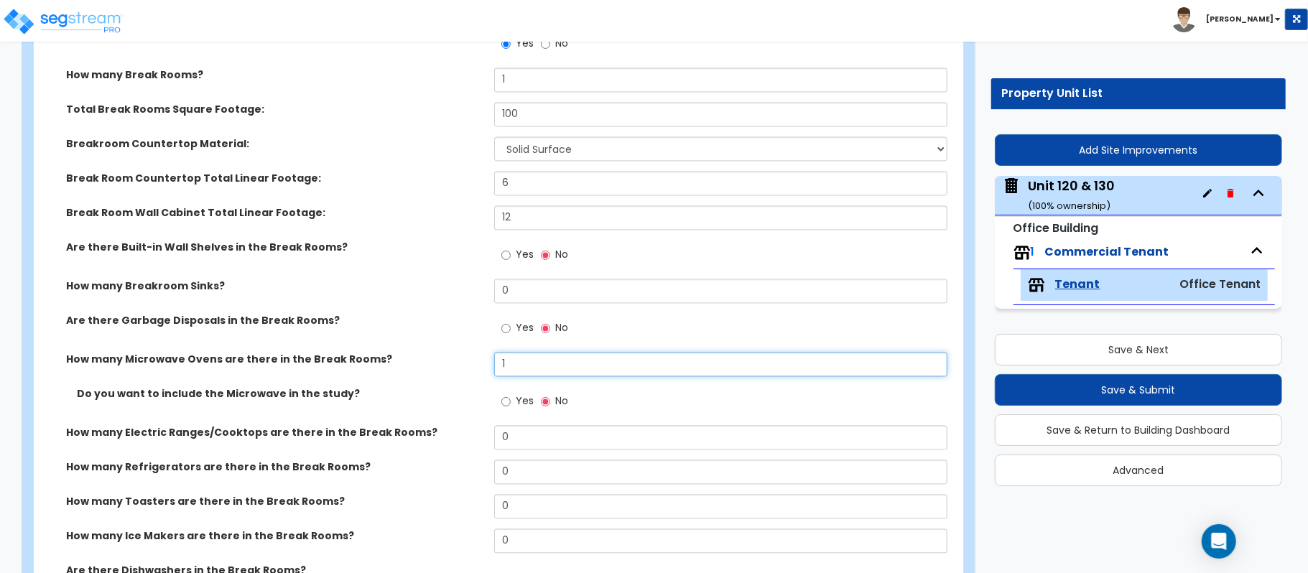
type input "1"
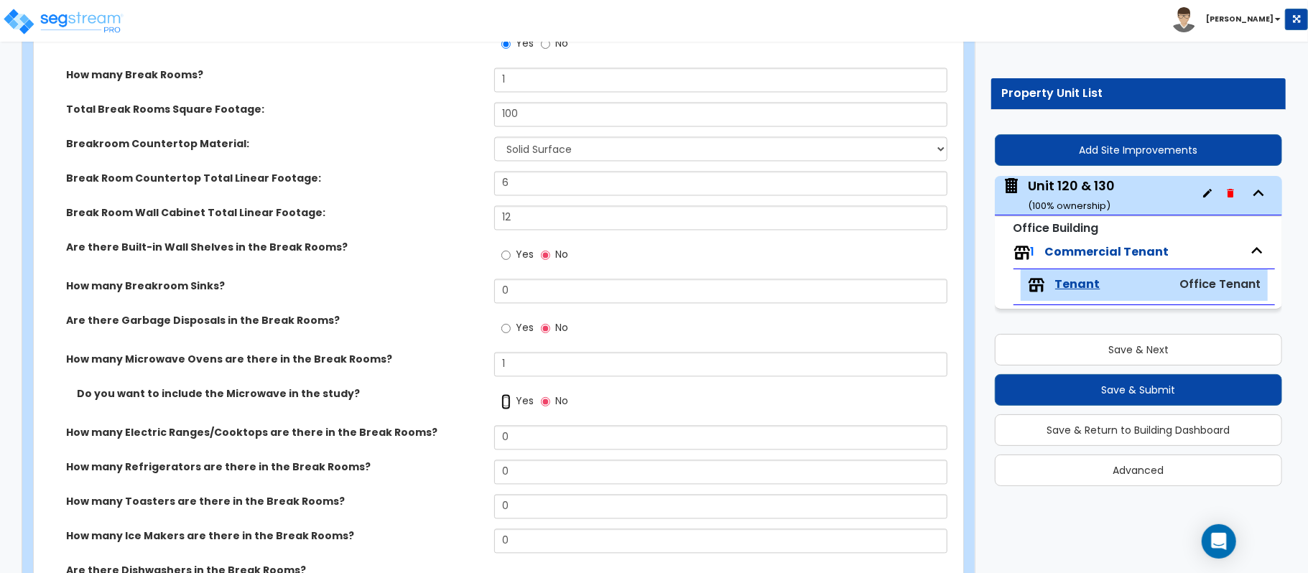
click at [506, 405] on input "Yes" at bounding box center [505, 401] width 9 height 16
radio input "true"
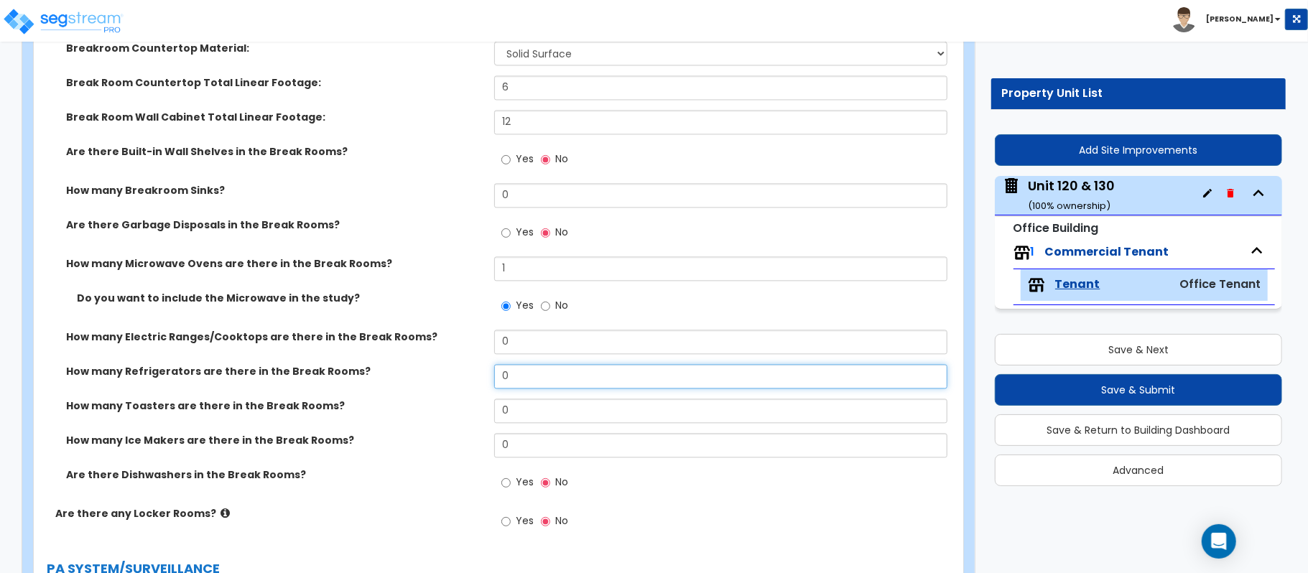
drag, startPoint x: 523, startPoint y: 375, endPoint x: 406, endPoint y: 394, distance: 118.6
click at [406, 394] on div "How many Refrigerators are there in the Break Rooms? 0" at bounding box center [494, 381] width 921 height 34
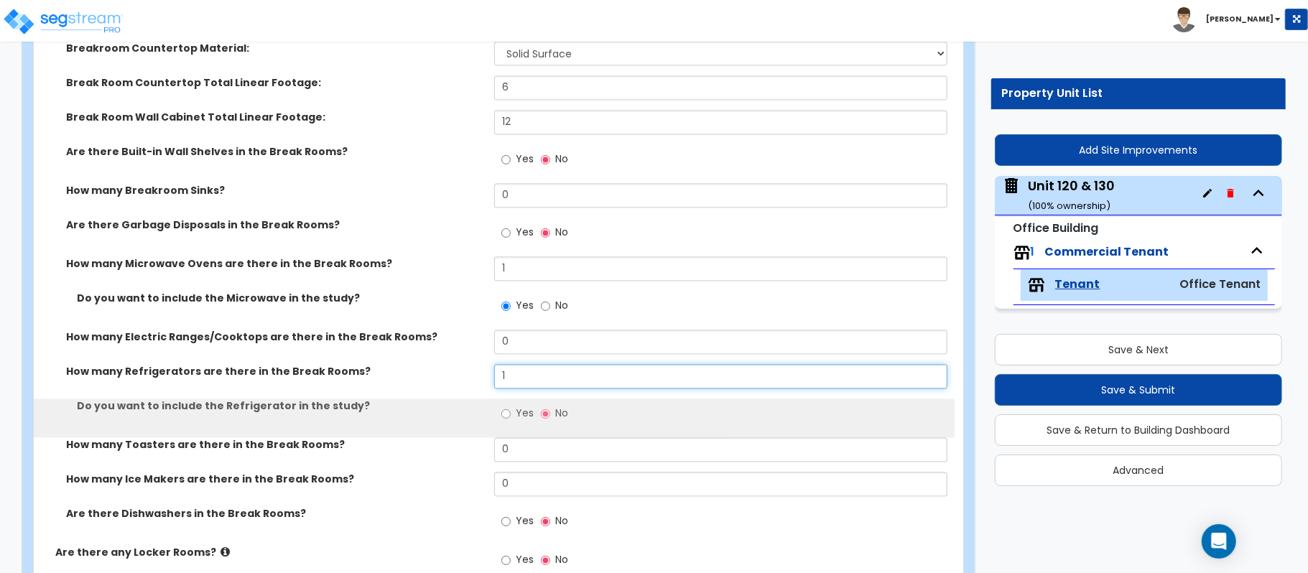
type input "1"
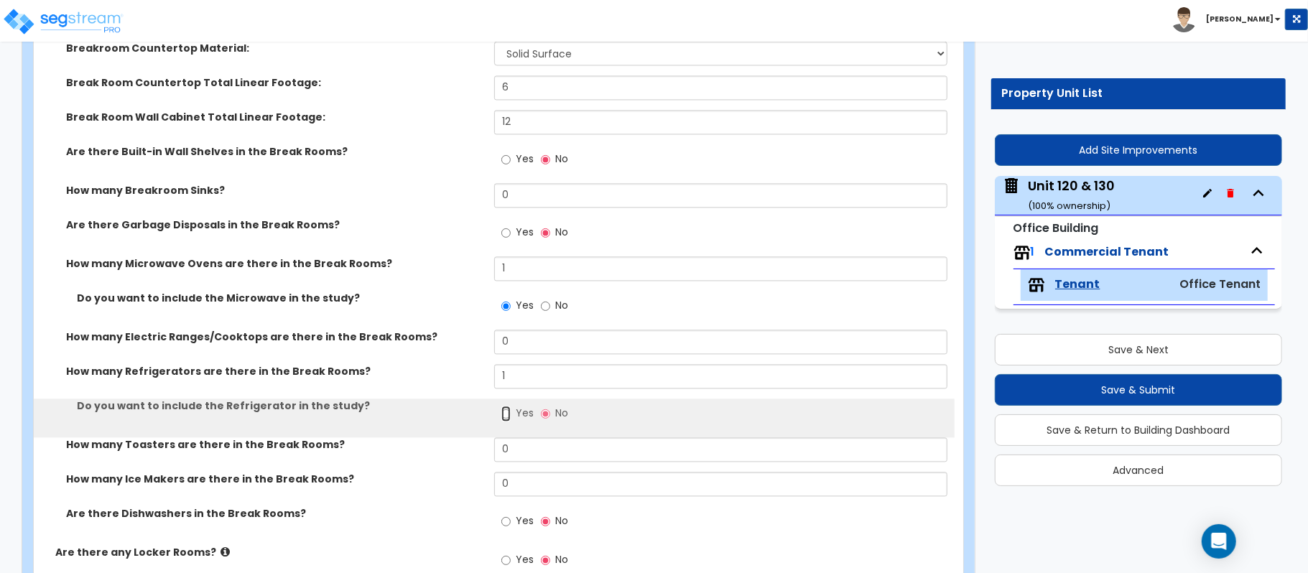
click at [507, 414] on input "Yes" at bounding box center [505, 414] width 9 height 16
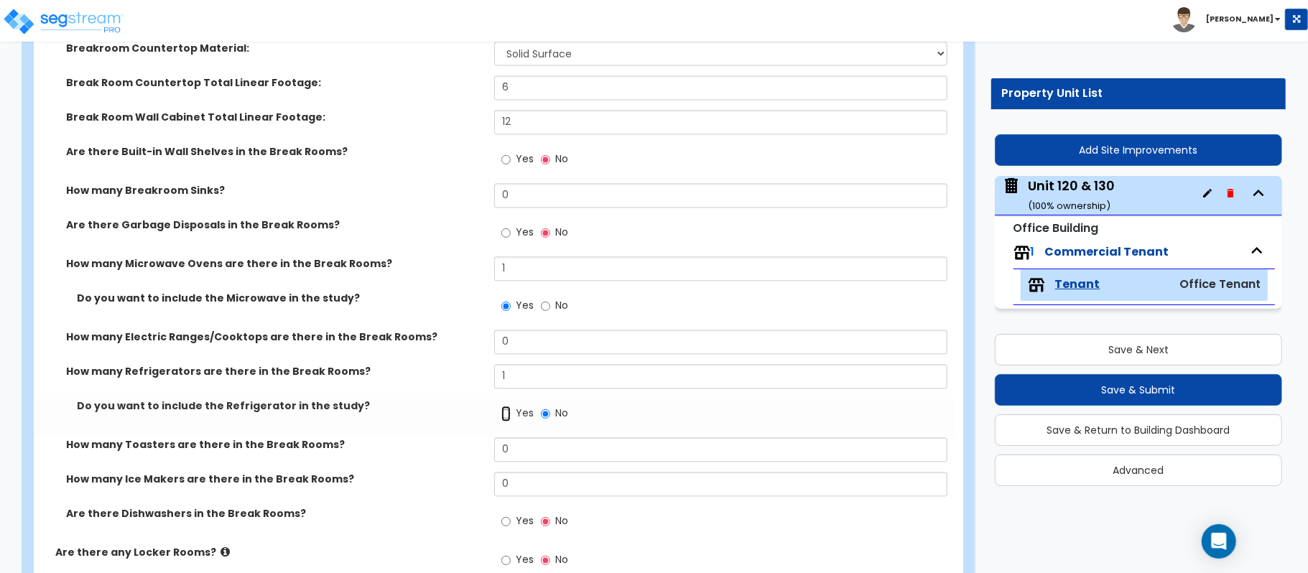
radio input "true"
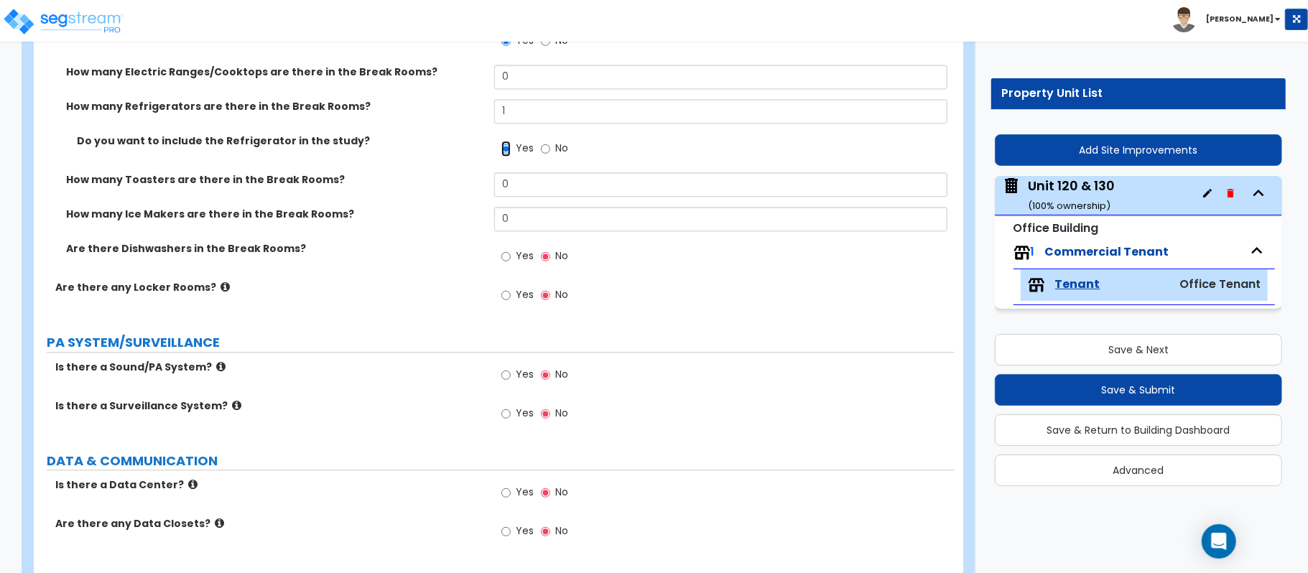
scroll to position [2393, 0]
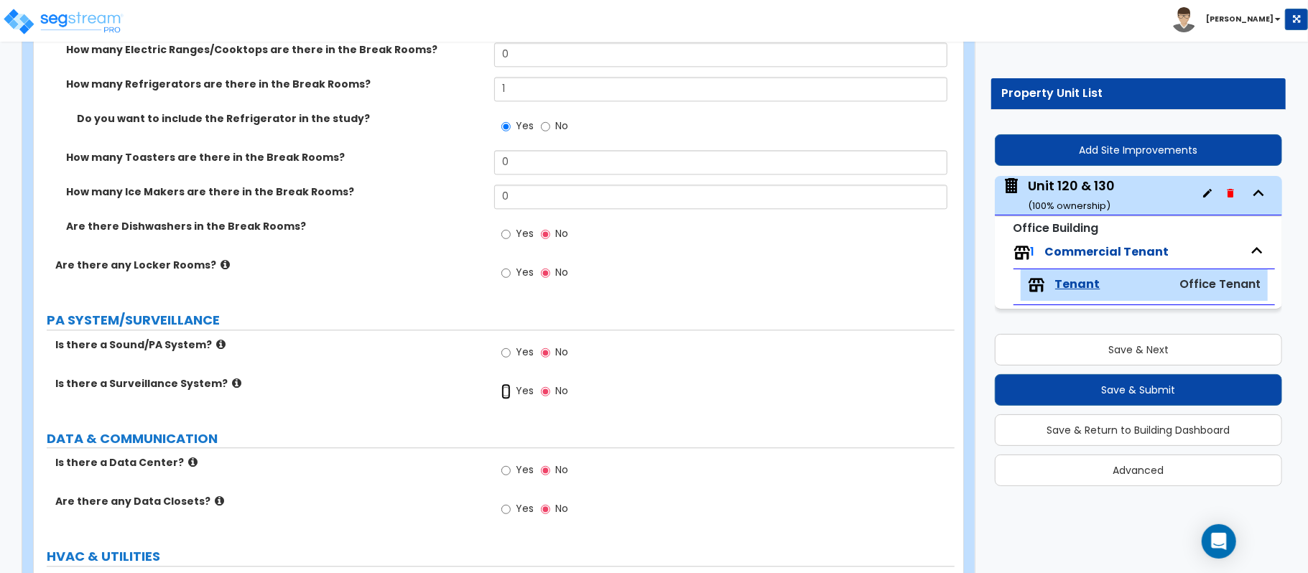
click at [508, 389] on input "Yes" at bounding box center [505, 391] width 9 height 16
radio input "true"
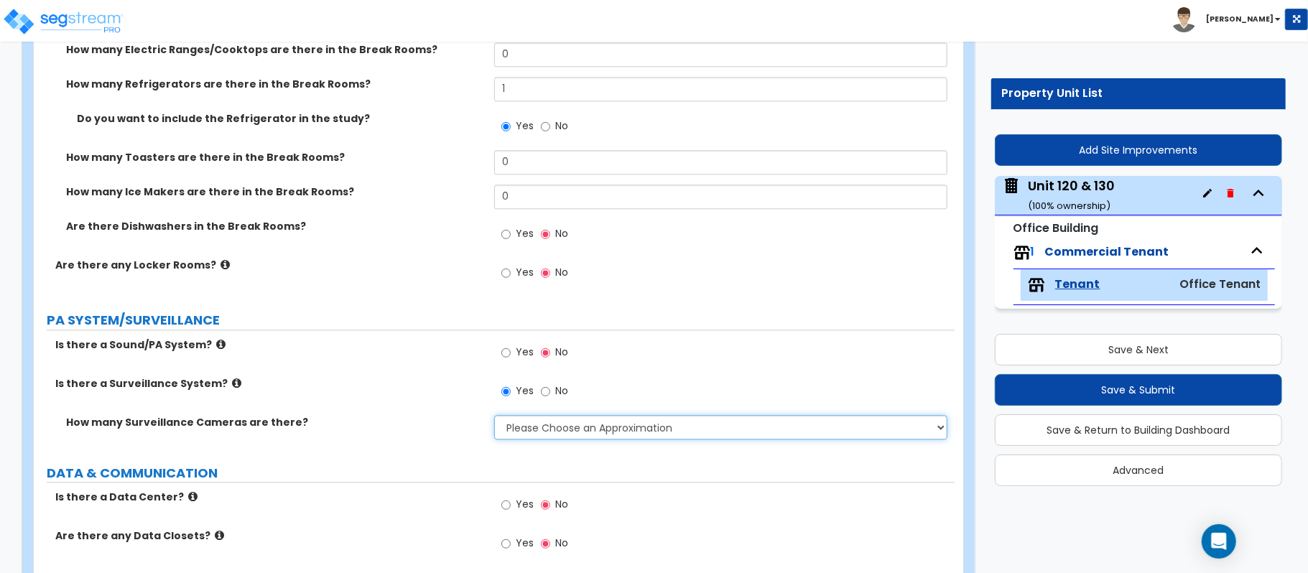
click at [530, 425] on select "Please Choose an Approximation Barely Noticed Any Noticed a Couple Frequently S…" at bounding box center [720, 427] width 453 height 24
select select "3"
click at [494, 417] on select "Please Choose an Approximation Barely Noticed Any Noticed a Couple Frequently S…" at bounding box center [720, 427] width 453 height 24
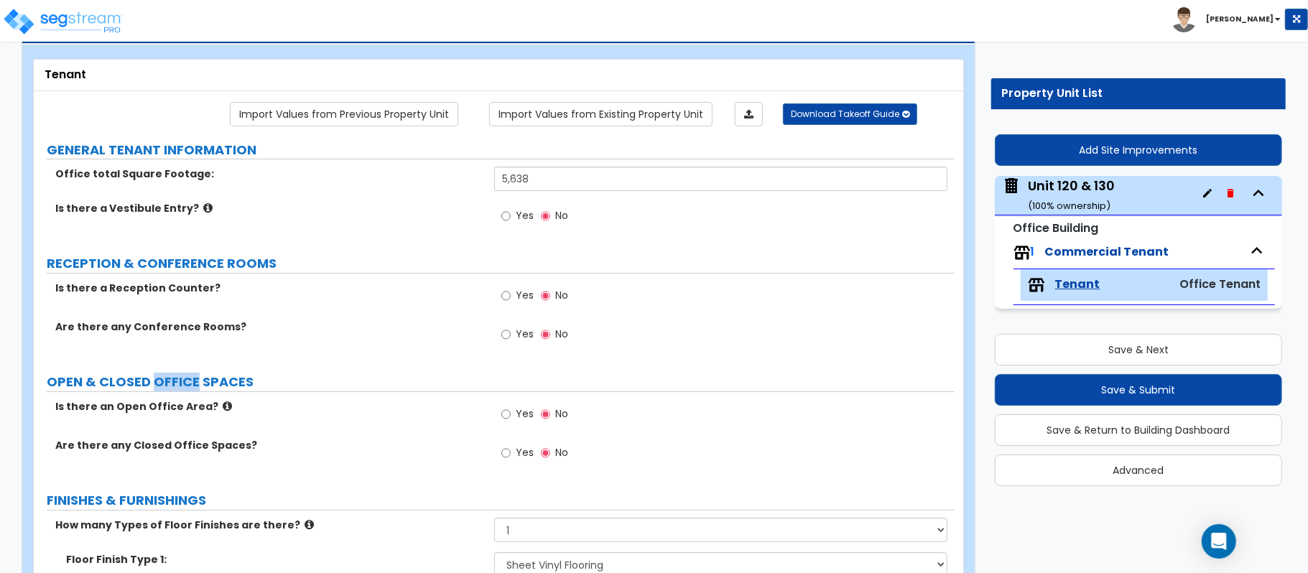
scroll to position [191, 0]
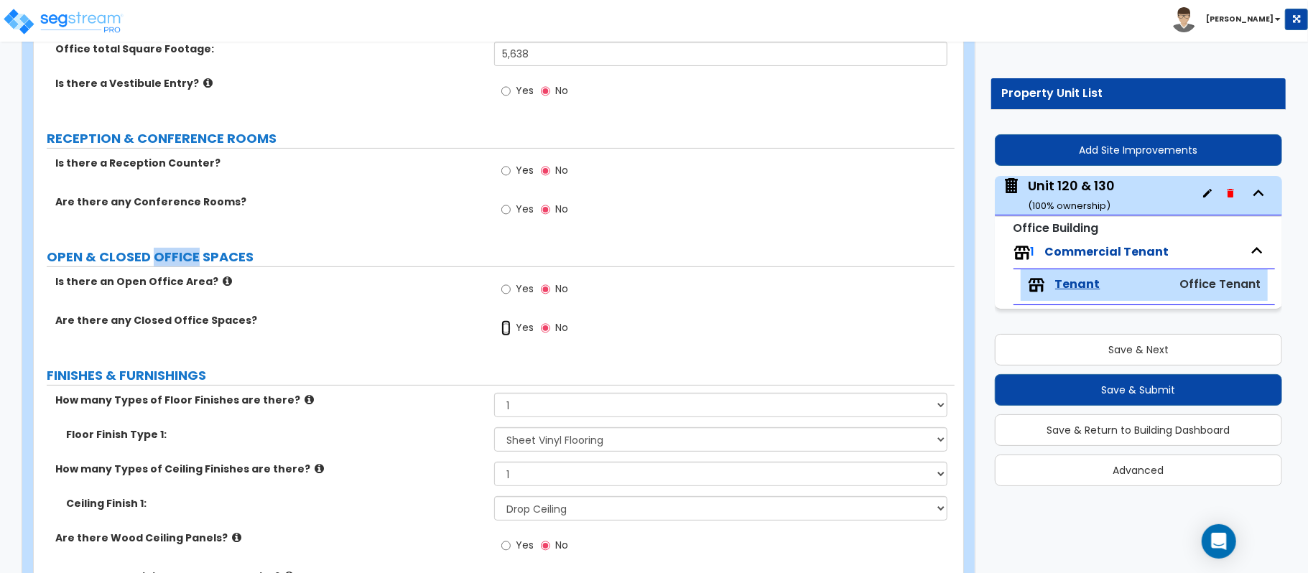
click at [508, 331] on input "Yes" at bounding box center [505, 328] width 9 height 16
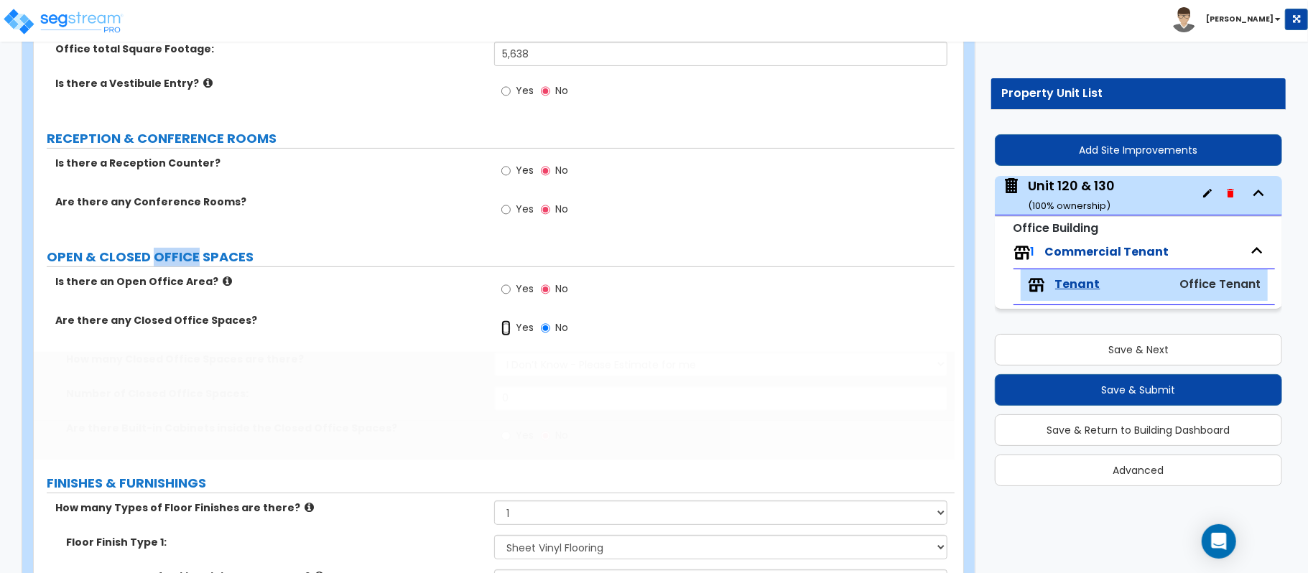
radio input "true"
select select "1"
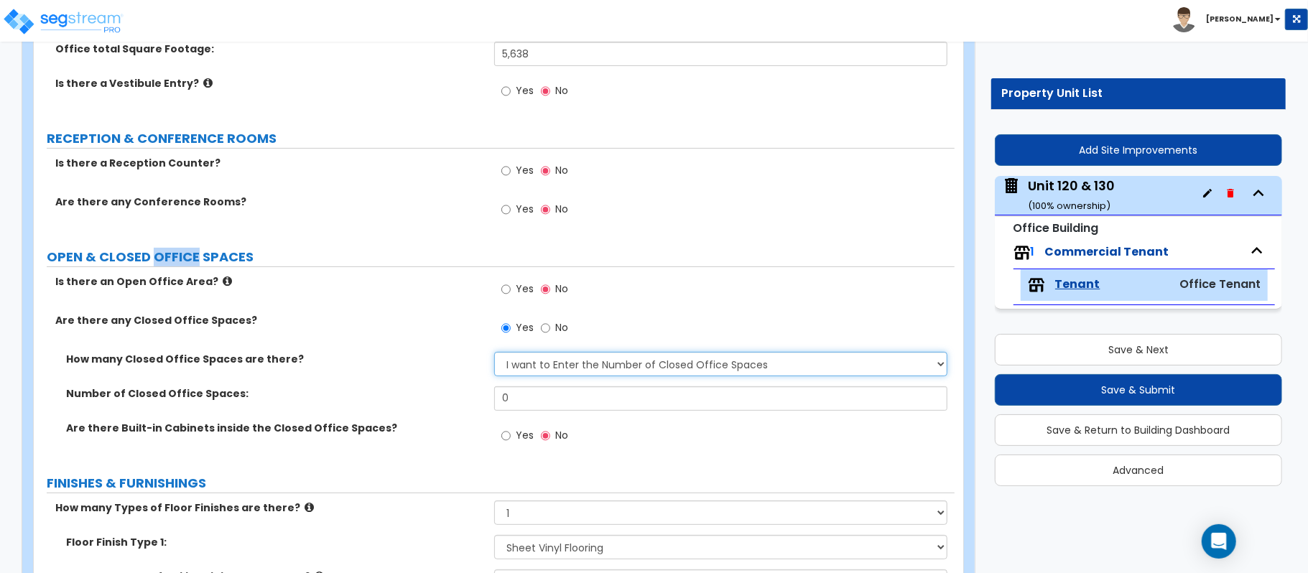
click at [532, 360] on select "I Don’t Know - Please Estimate for me I want to Enter the Number of Closed Offi…" at bounding box center [720, 364] width 453 height 24
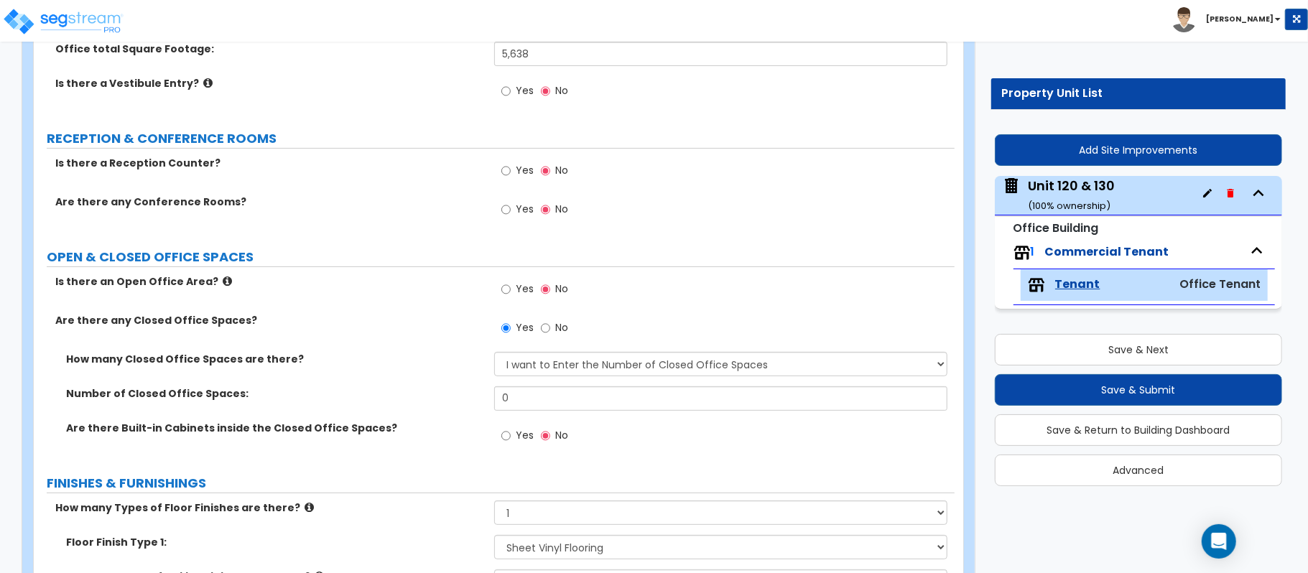
click at [422, 299] on div "Is there an Open Office Area? Yes No" at bounding box center [494, 293] width 921 height 39
drag, startPoint x: 523, startPoint y: 394, endPoint x: 431, endPoint y: 381, distance: 92.9
click at [432, 381] on div "How many Closed Office Spaces are there? I Don’t Know - Please Estimate for me …" at bounding box center [494, 406] width 899 height 108
type input "21"
click at [512, 218] on label "Yes" at bounding box center [517, 211] width 32 height 24
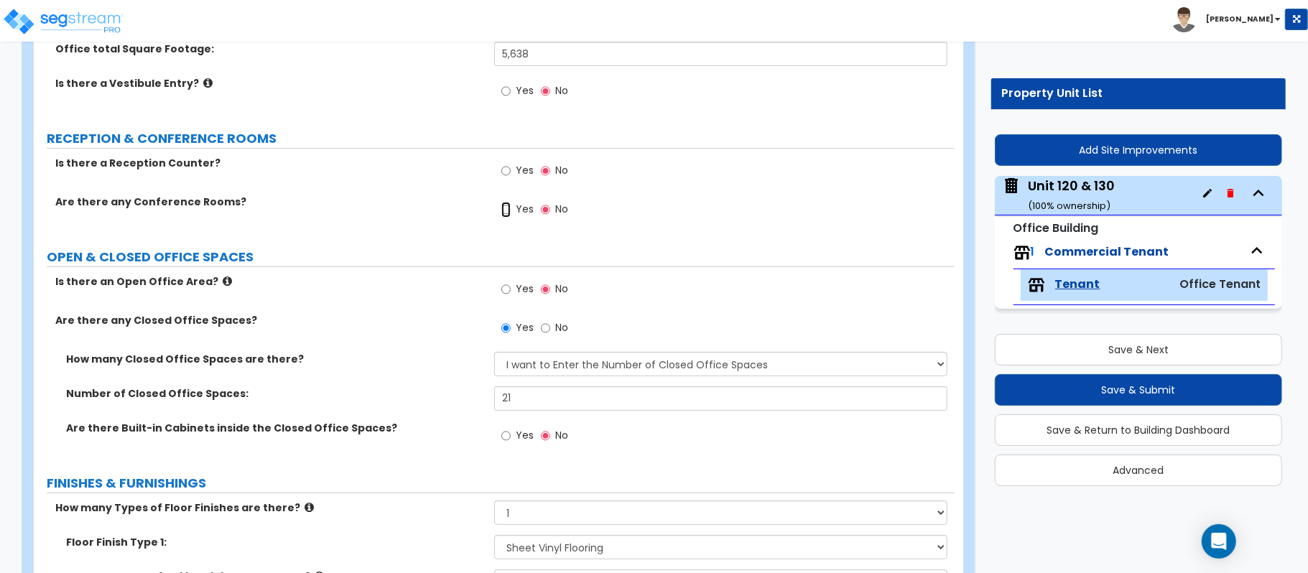
click at [511, 218] on input "Yes" at bounding box center [505, 210] width 9 height 16
radio input "true"
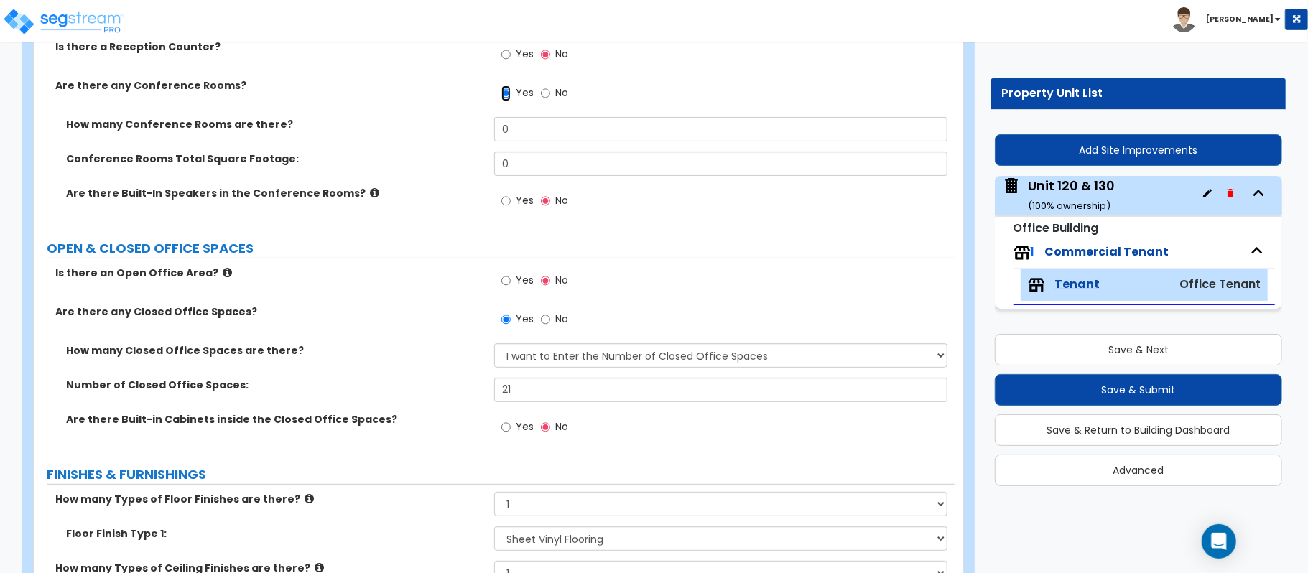
scroll to position [299, 0]
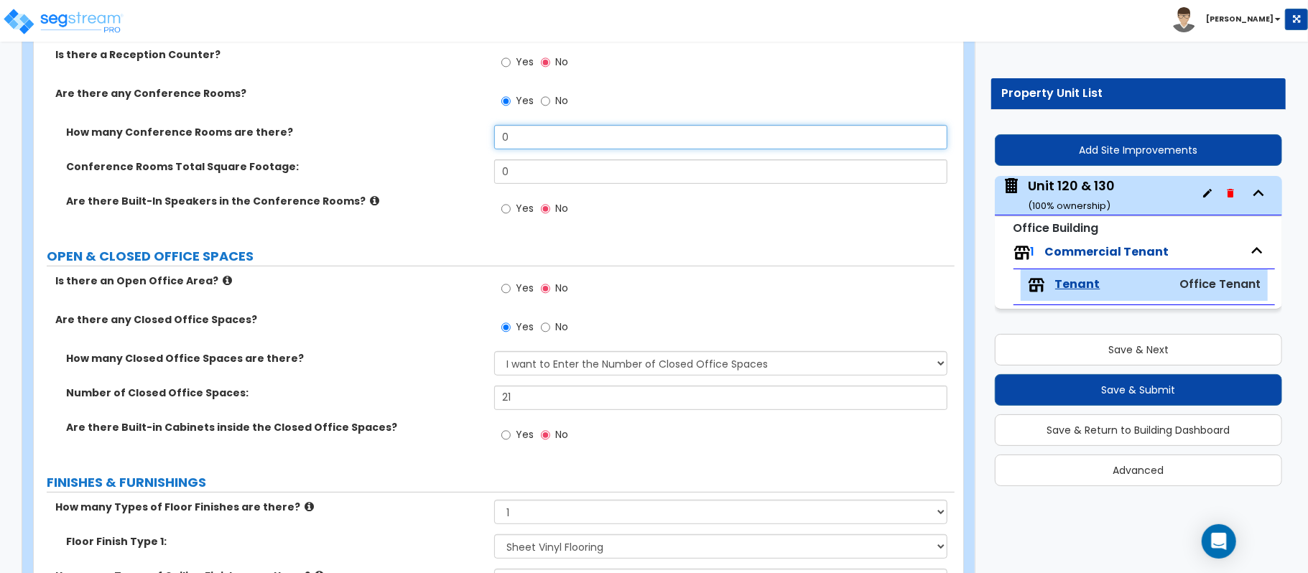
drag, startPoint x: 523, startPoint y: 141, endPoint x: 445, endPoint y: 136, distance: 77.7
click at [445, 136] on div "How many Conference Rooms are there? 0" at bounding box center [494, 142] width 921 height 34
type input "4"
drag, startPoint x: 468, startPoint y: 172, endPoint x: 408, endPoint y: 177, distance: 60.5
click at [408, 177] on div "Conference Rooms Total Square Footage: 0" at bounding box center [494, 176] width 921 height 34
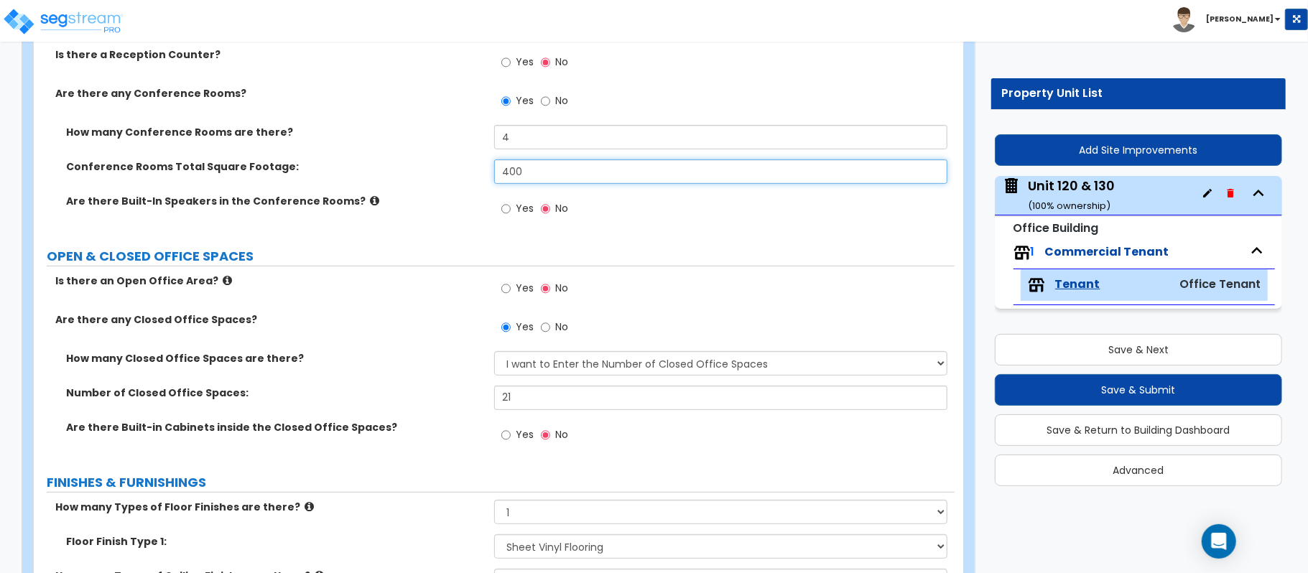
type input "400"
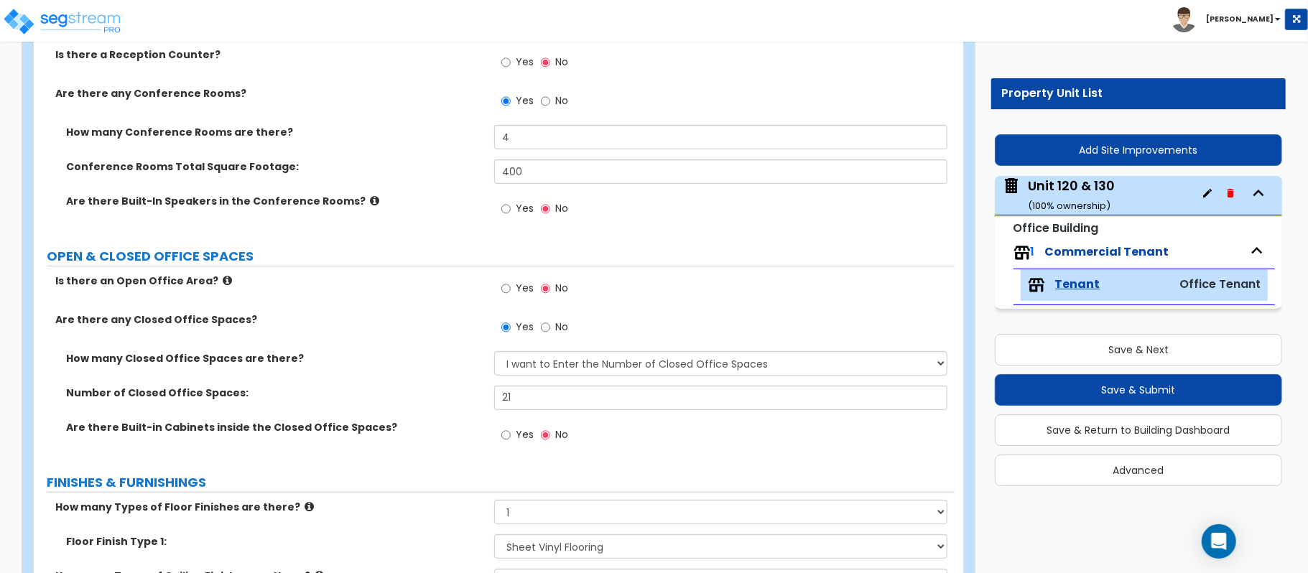
click at [398, 293] on div "Is there an Open Office Area? Yes No" at bounding box center [494, 293] width 921 height 39
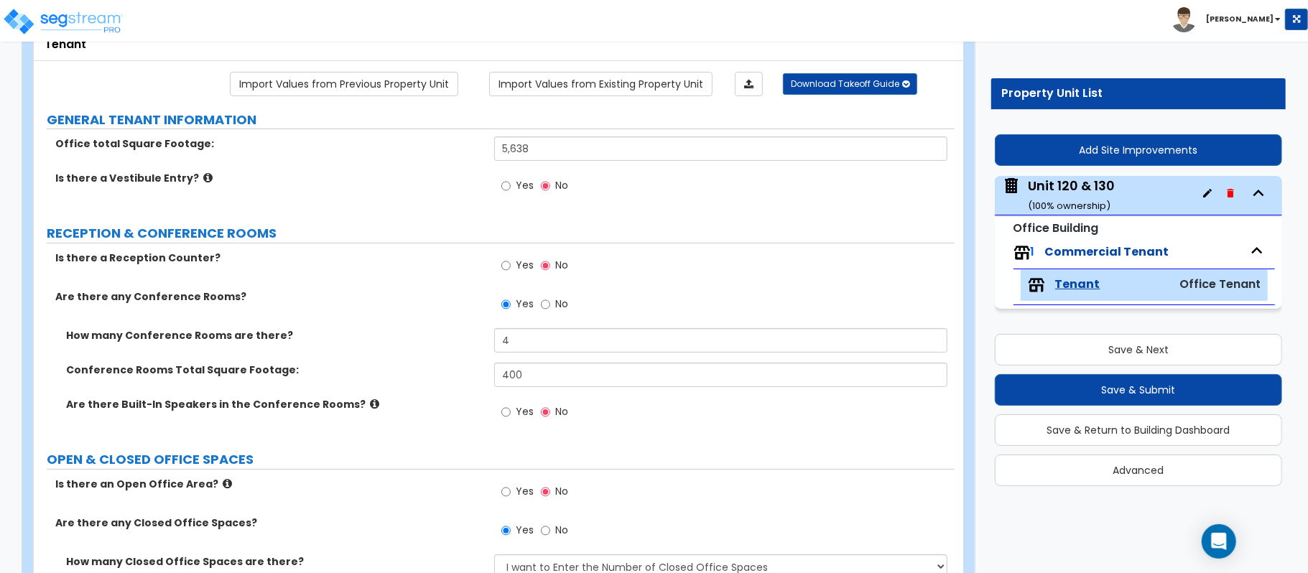
scroll to position [0, 0]
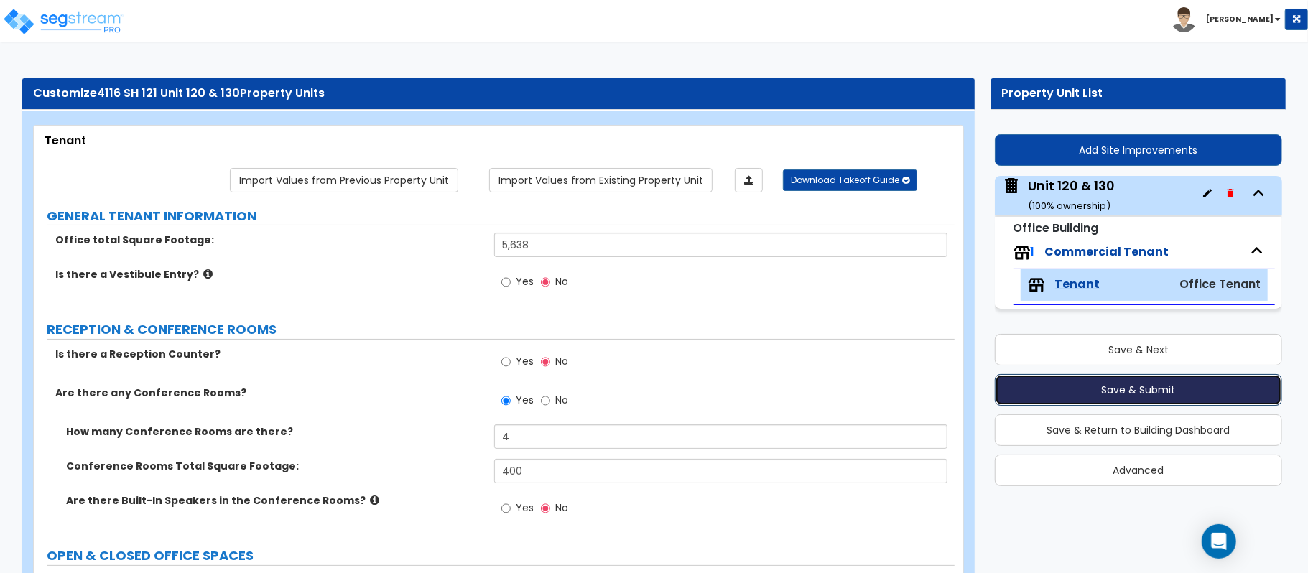
click at [1170, 397] on button "Save & Submit" at bounding box center [1137, 390] width 287 height 32
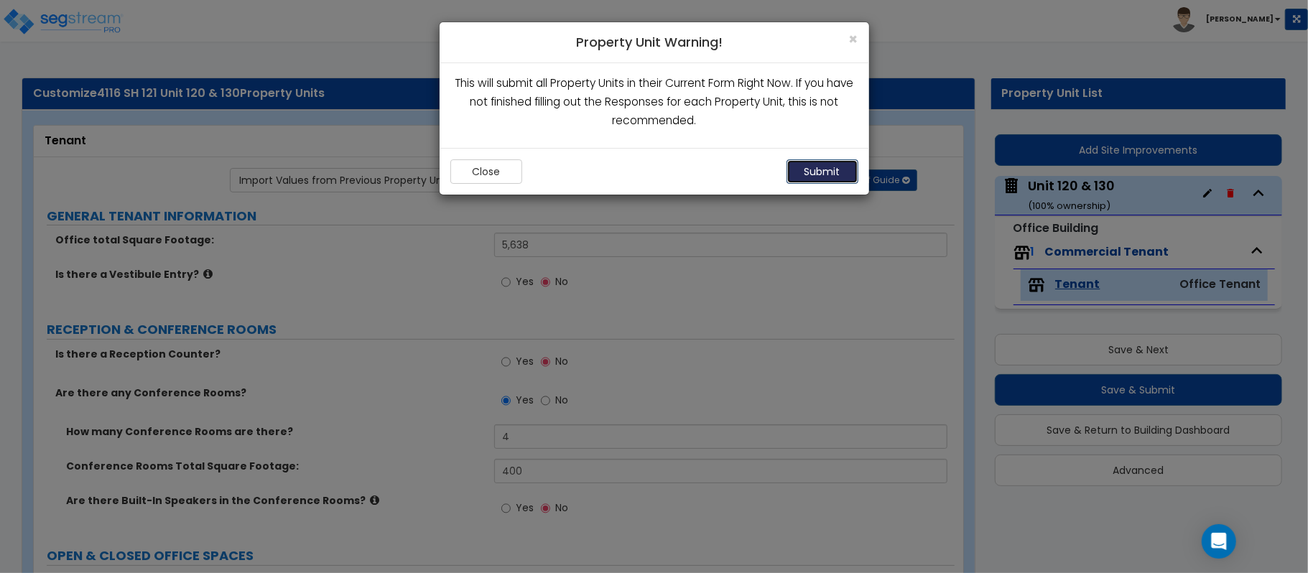
click at [814, 161] on button "Submit" at bounding box center [822, 171] width 72 height 24
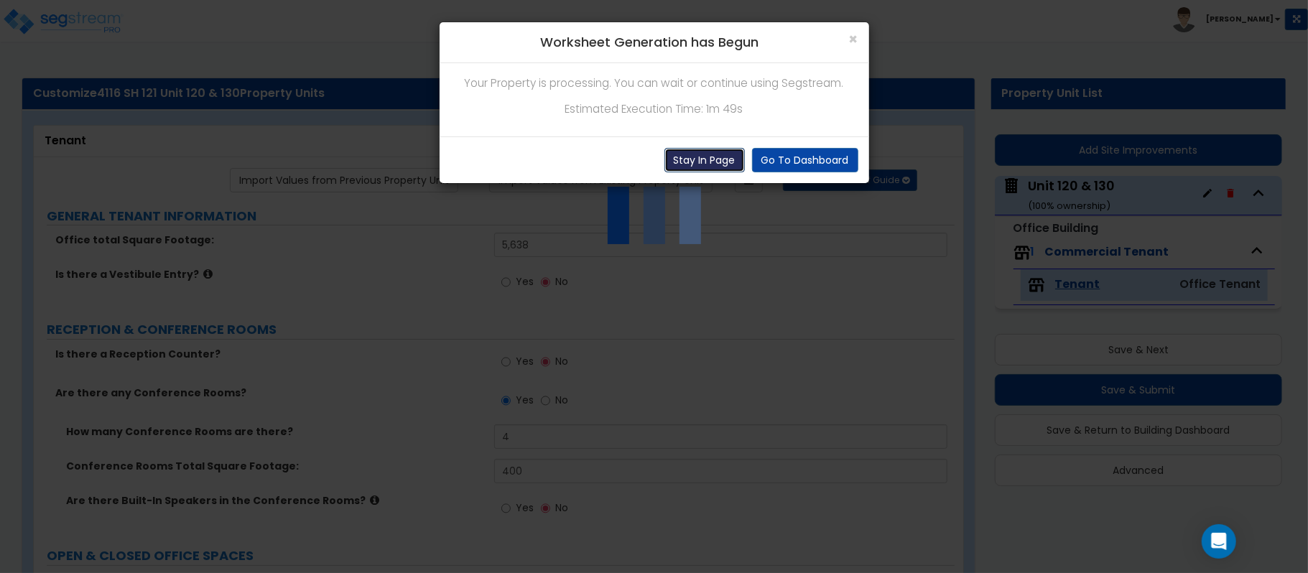
click at [707, 156] on button "Stay In Page" at bounding box center [704, 160] width 80 height 24
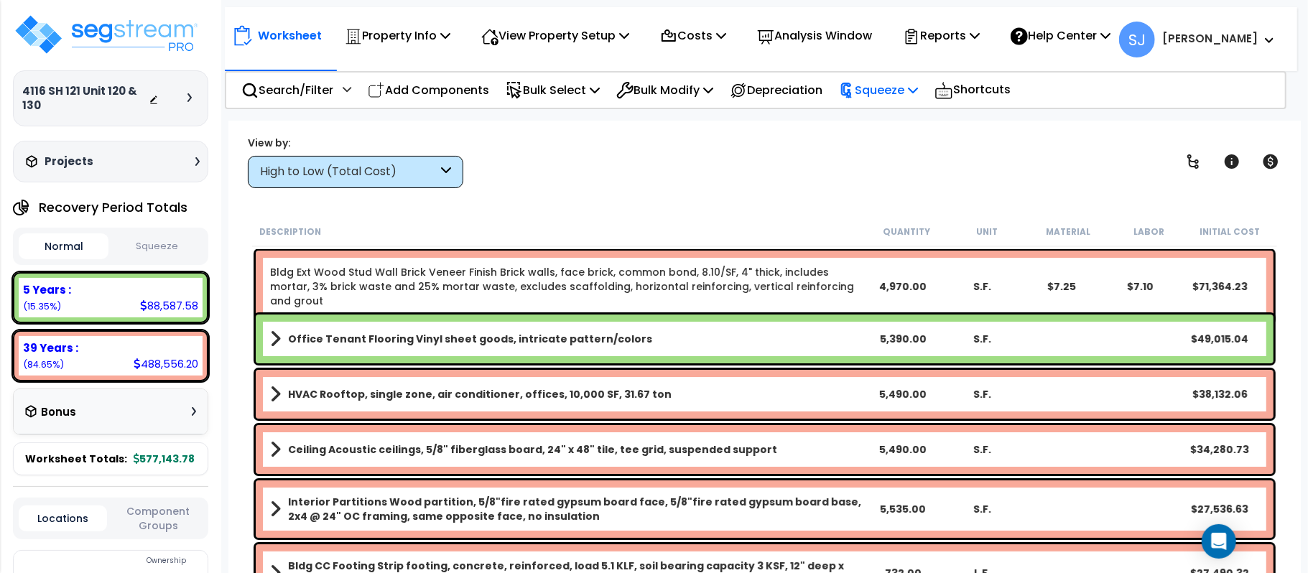
click at [918, 87] on icon at bounding box center [913, 89] width 10 height 11
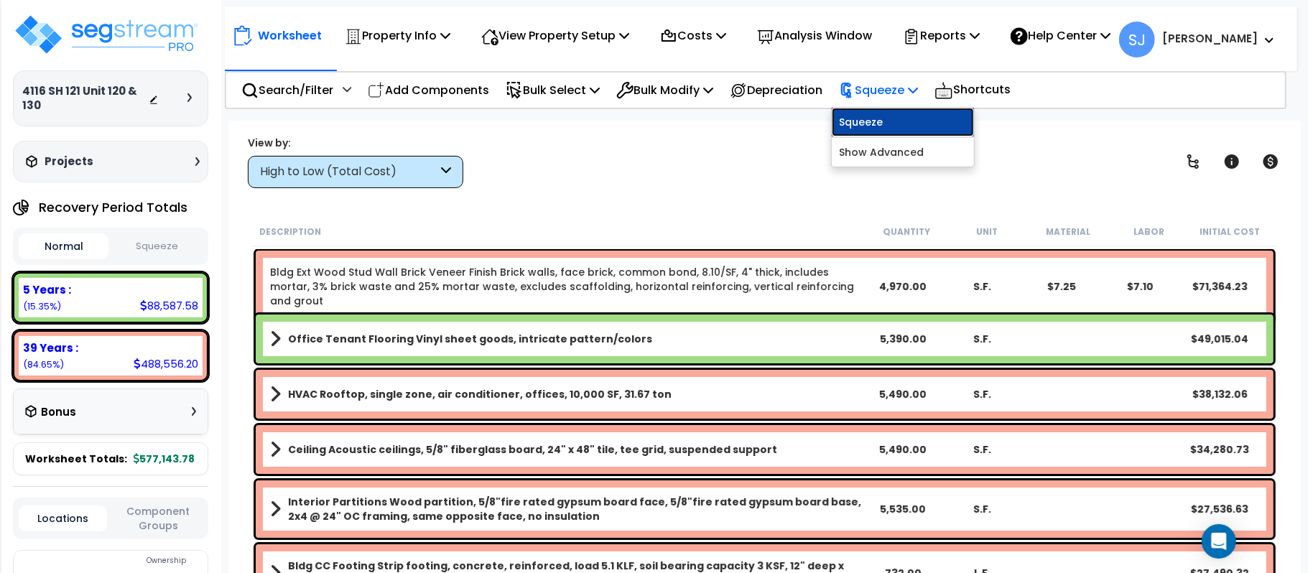
click at [914, 112] on link "Squeeze" at bounding box center [902, 122] width 142 height 29
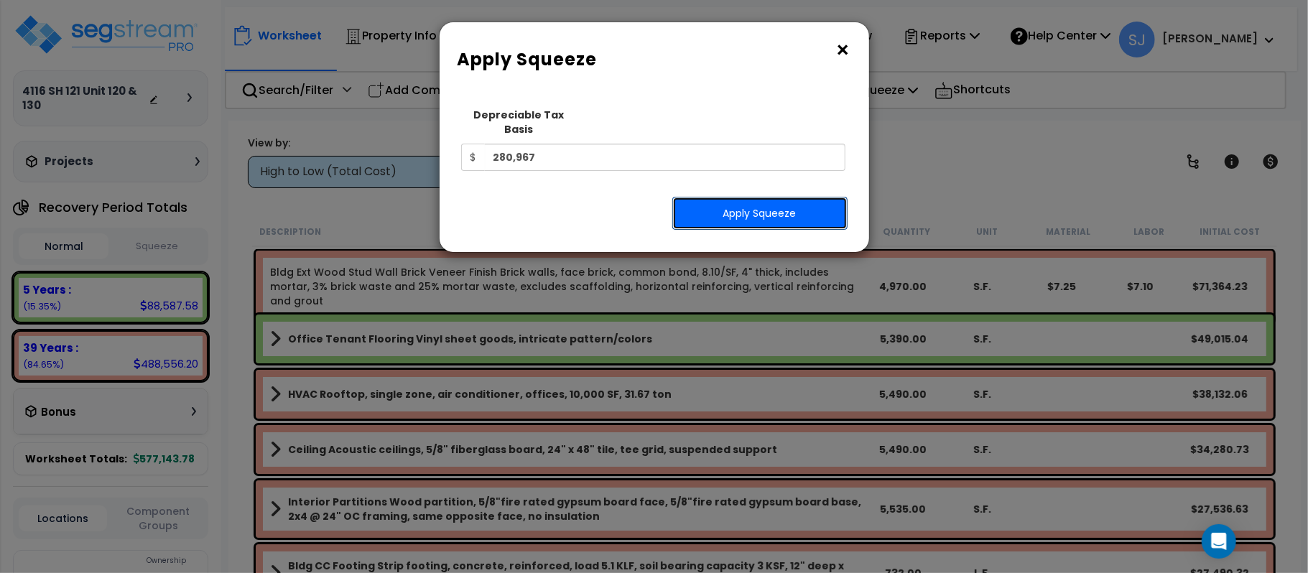
click at [776, 205] on button "Apply Squeeze" at bounding box center [759, 213] width 175 height 33
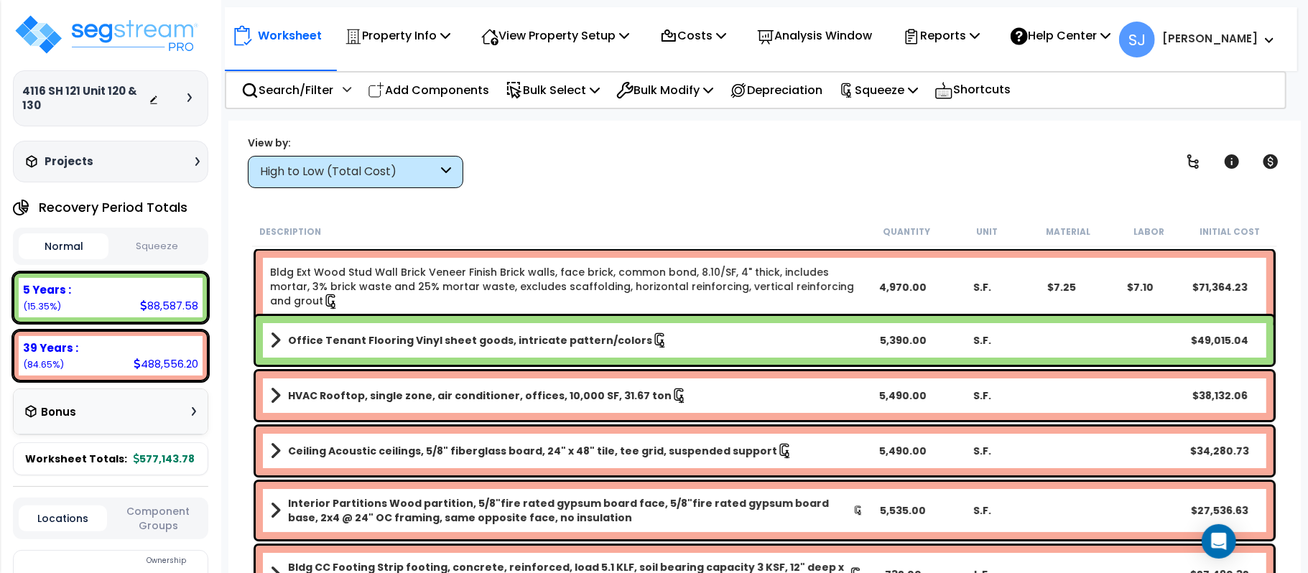
click at [164, 246] on button "Squeeze" at bounding box center [157, 246] width 90 height 25
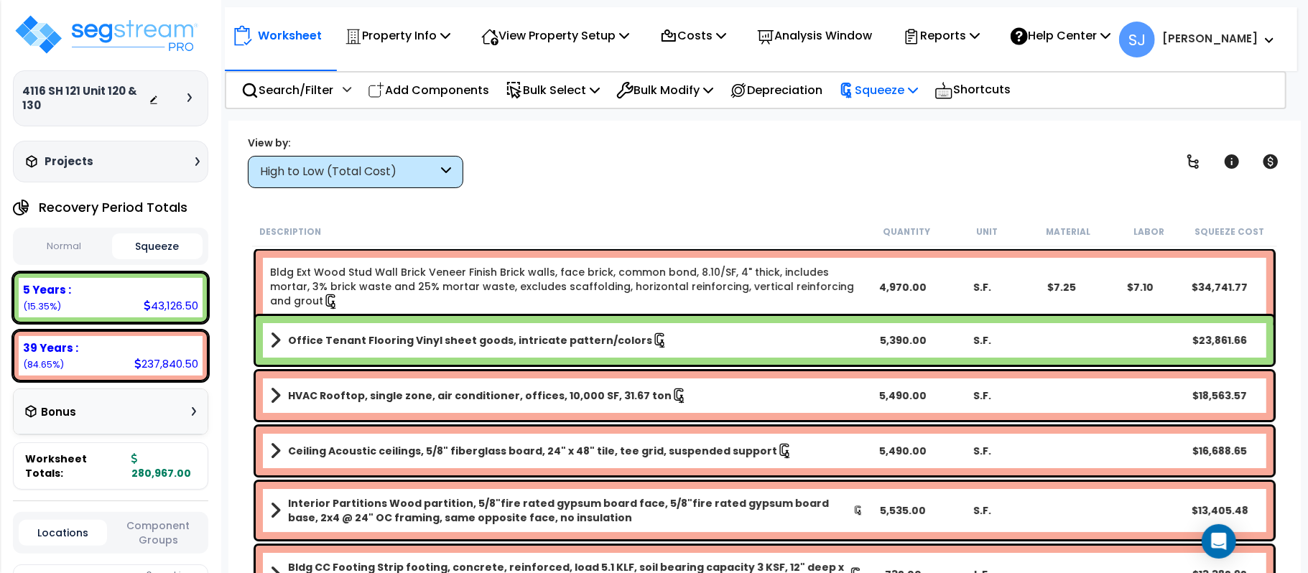
click at [918, 95] on p "Squeeze" at bounding box center [878, 89] width 79 height 19
click at [979, 39] on p "Reports" at bounding box center [941, 35] width 77 height 19
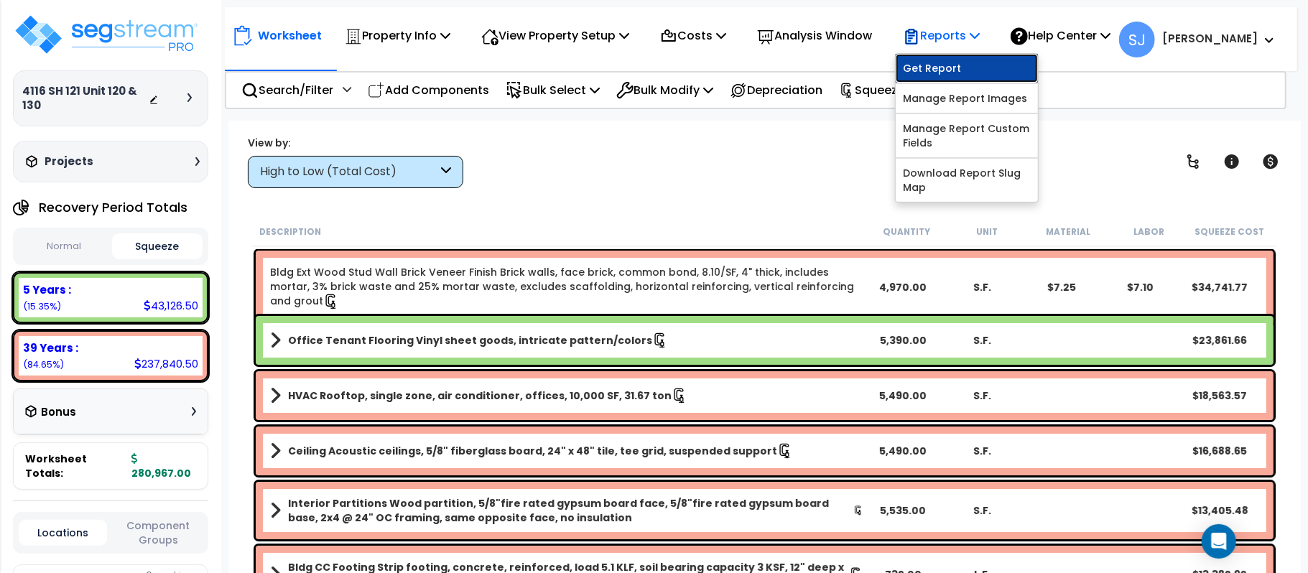
click at [971, 61] on link "Get Report" at bounding box center [966, 68] width 142 height 29
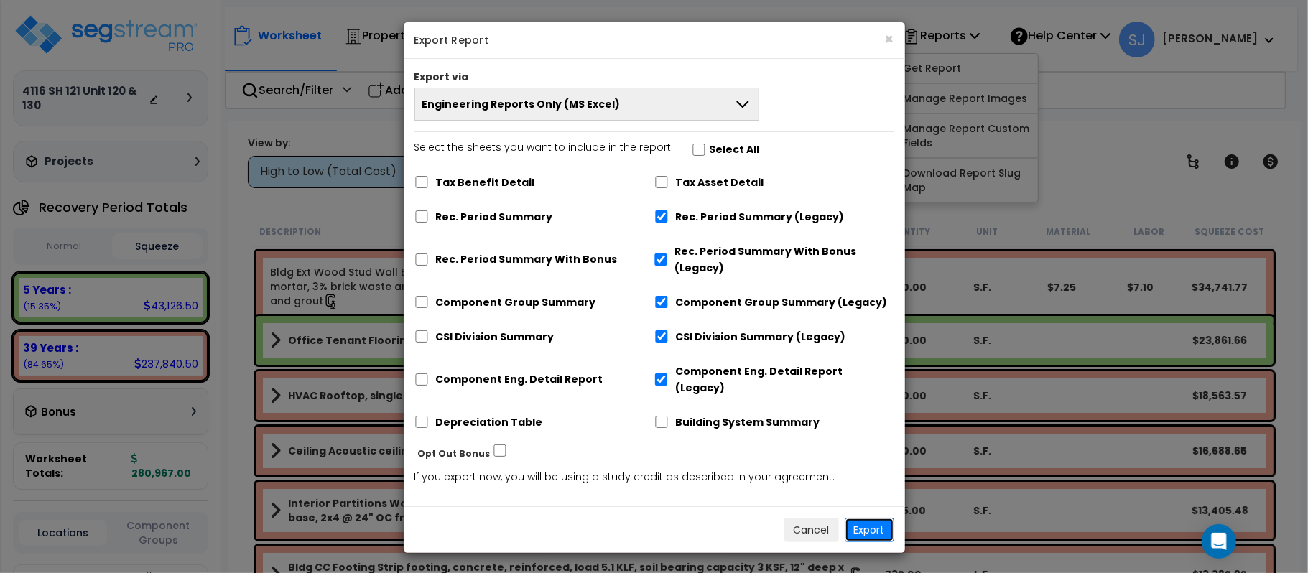
click at [877, 518] on button "Export" at bounding box center [869, 530] width 50 height 24
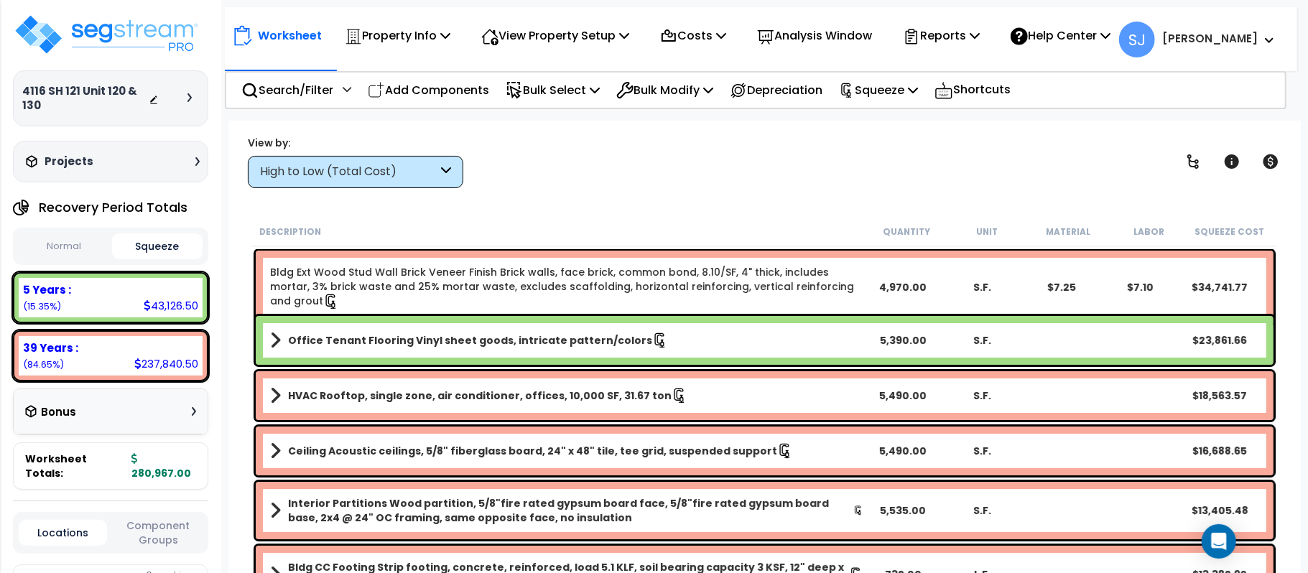
click at [176, 302] on div "43,126.50" at bounding box center [171, 305] width 55 height 15
copy div "43,126.50"
click at [164, 360] on div "237,840.50" at bounding box center [166, 363] width 64 height 15
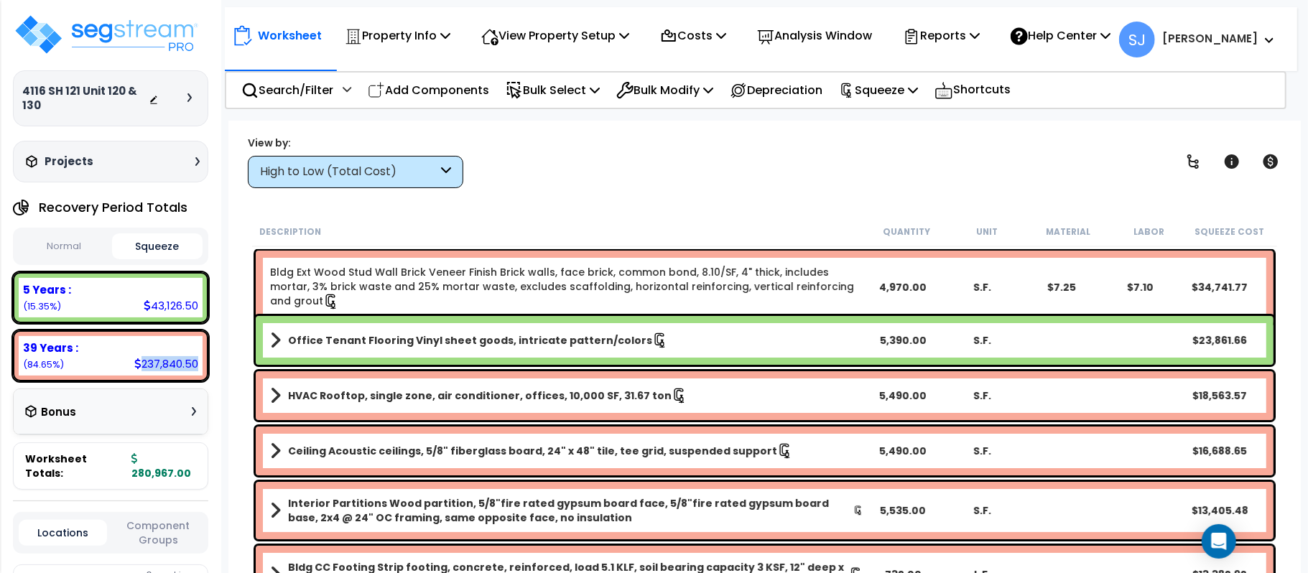
copy div "237,840.50"
